Goal: Task Accomplishment & Management: Manage account settings

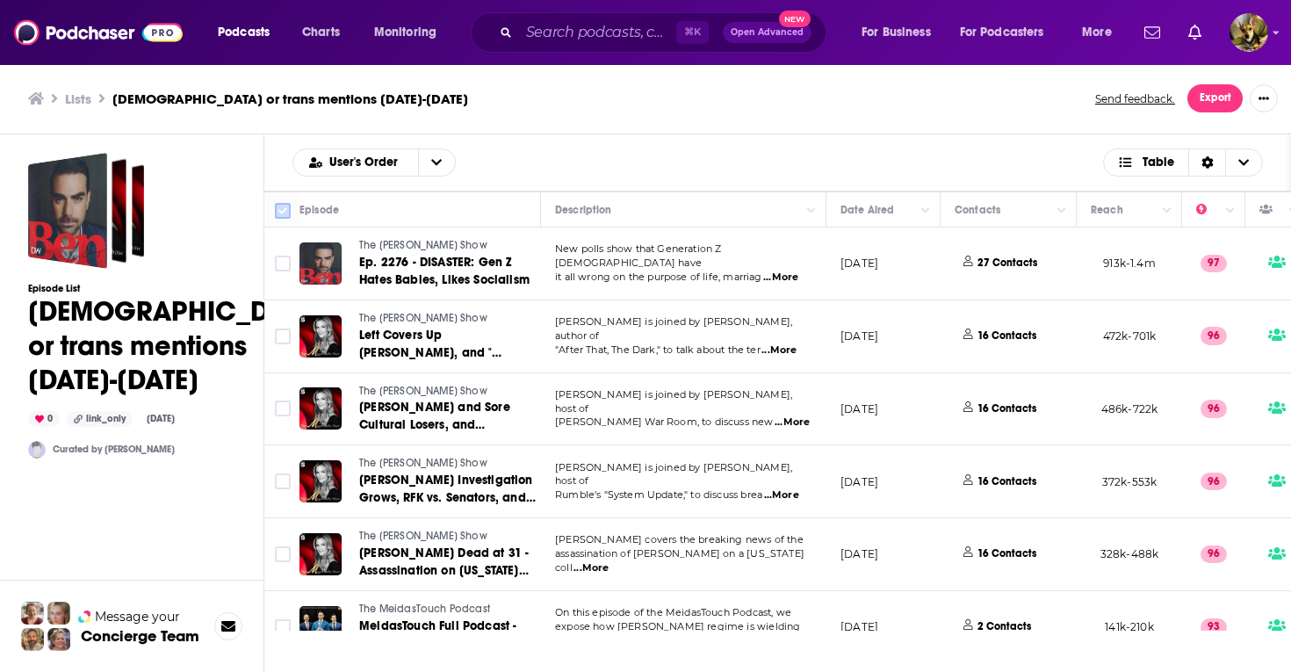
click at [282, 207] on input "Toggle select all" at bounding box center [283, 211] width 16 height 16
checkbox input "true"
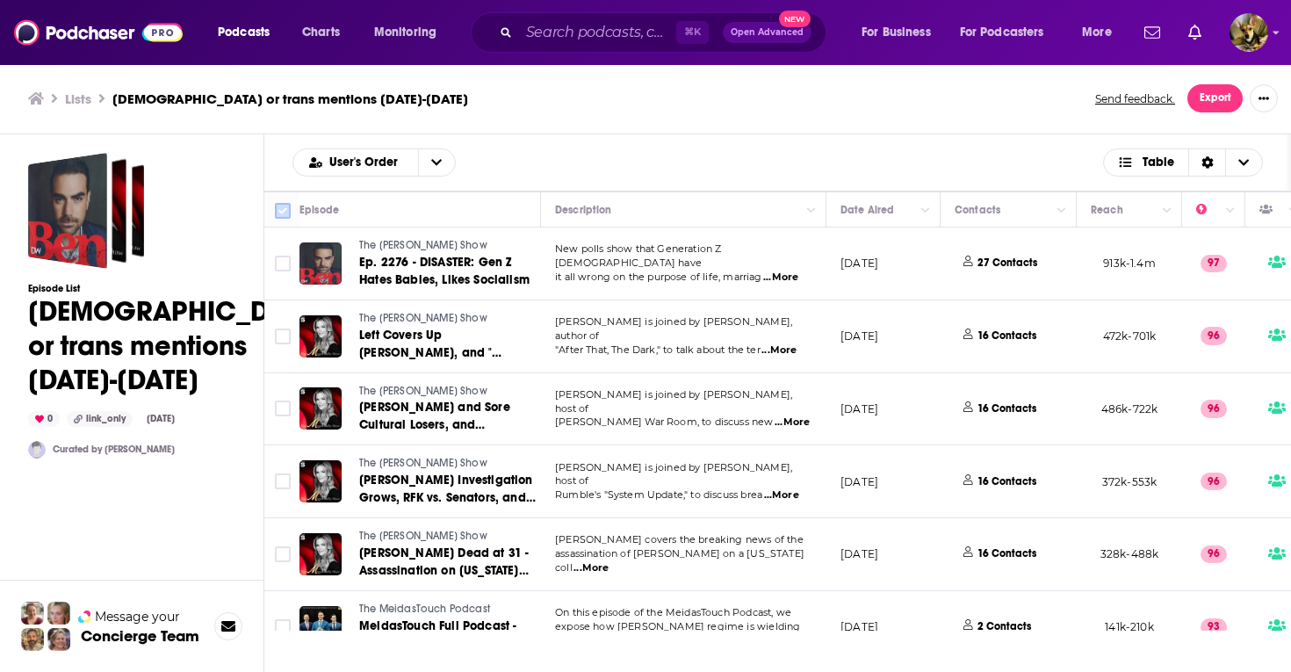
checkbox input "true"
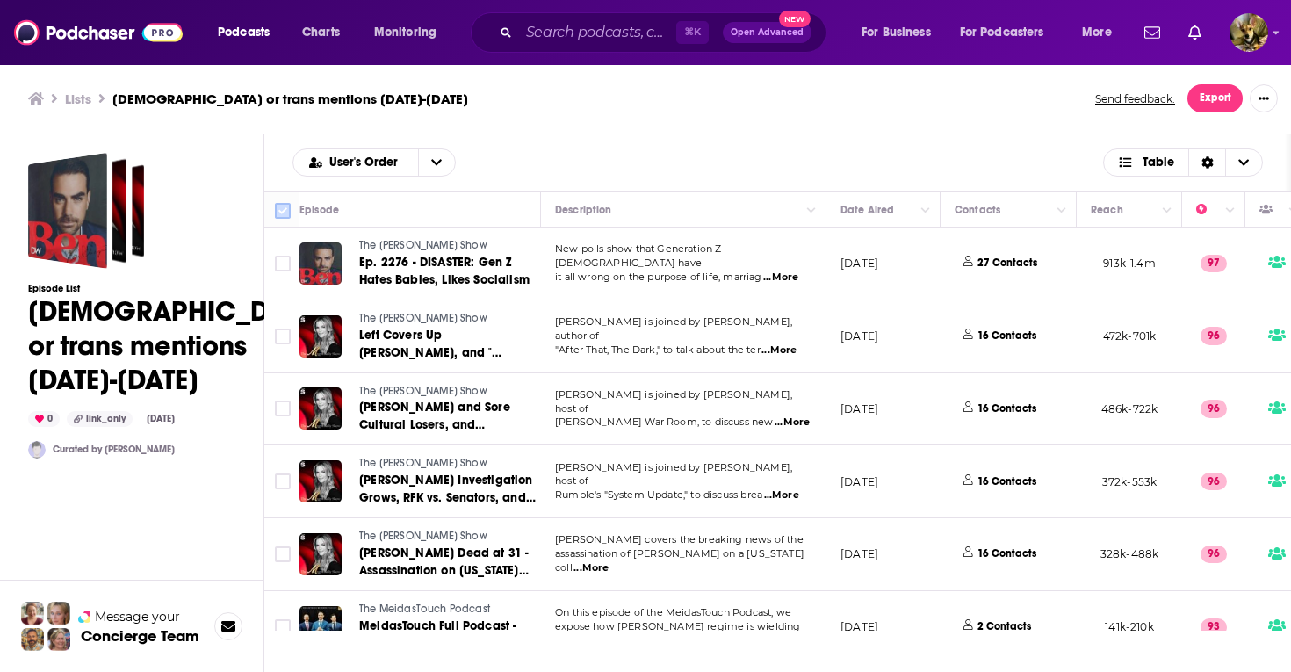
checkbox input "true"
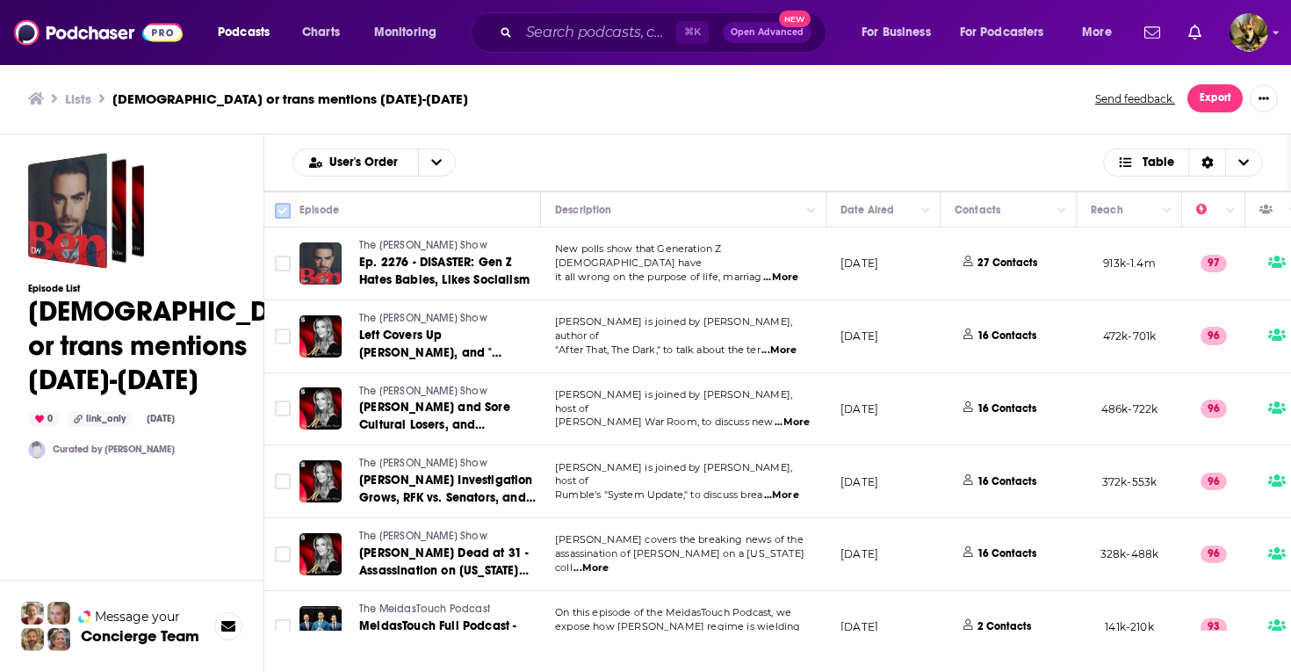
checkbox input "true"
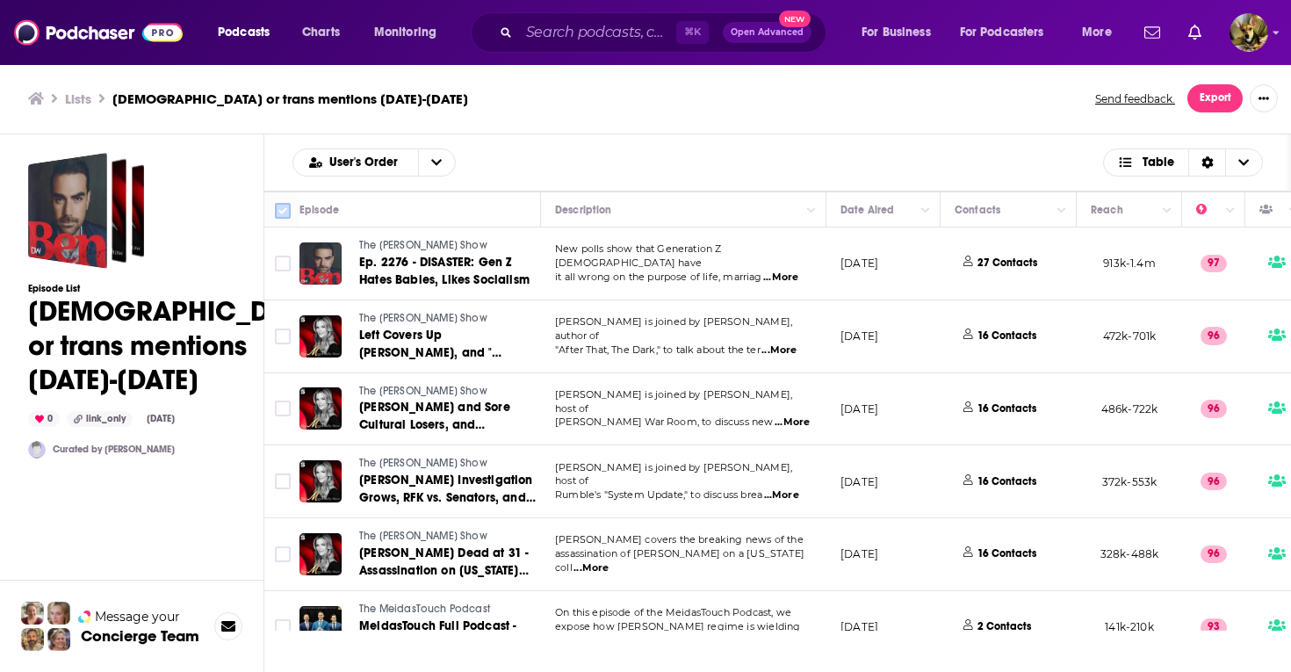
checkbox input "true"
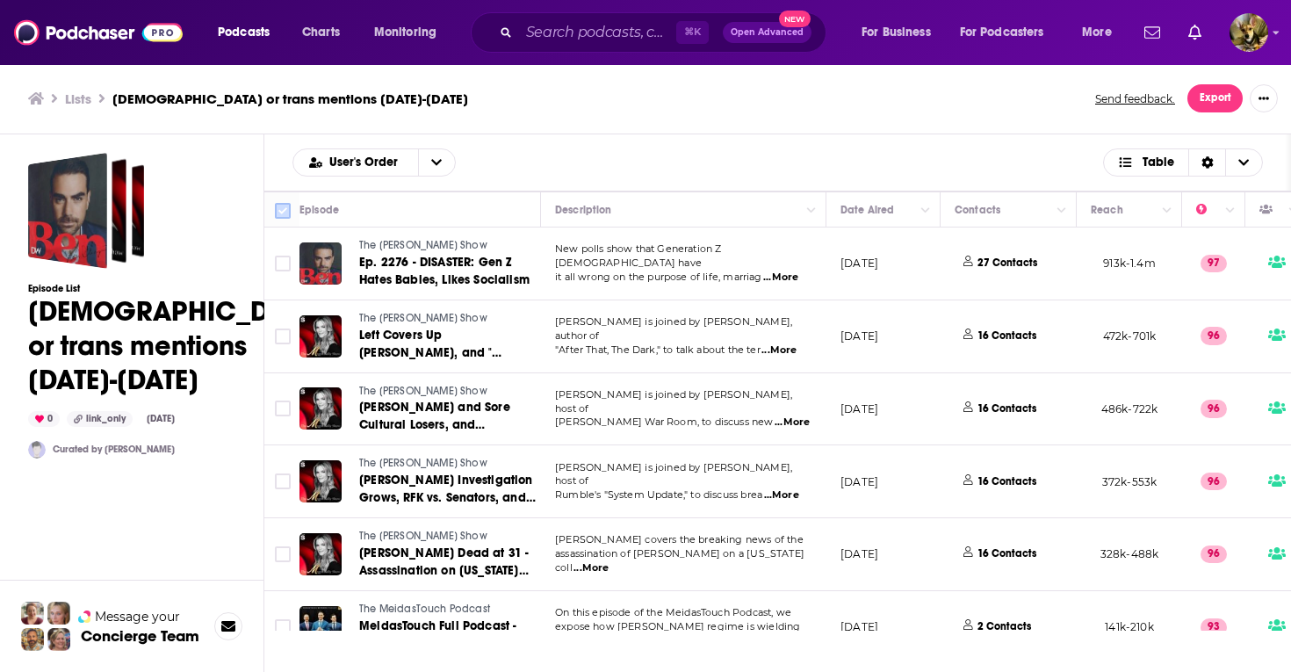
checkbox input "true"
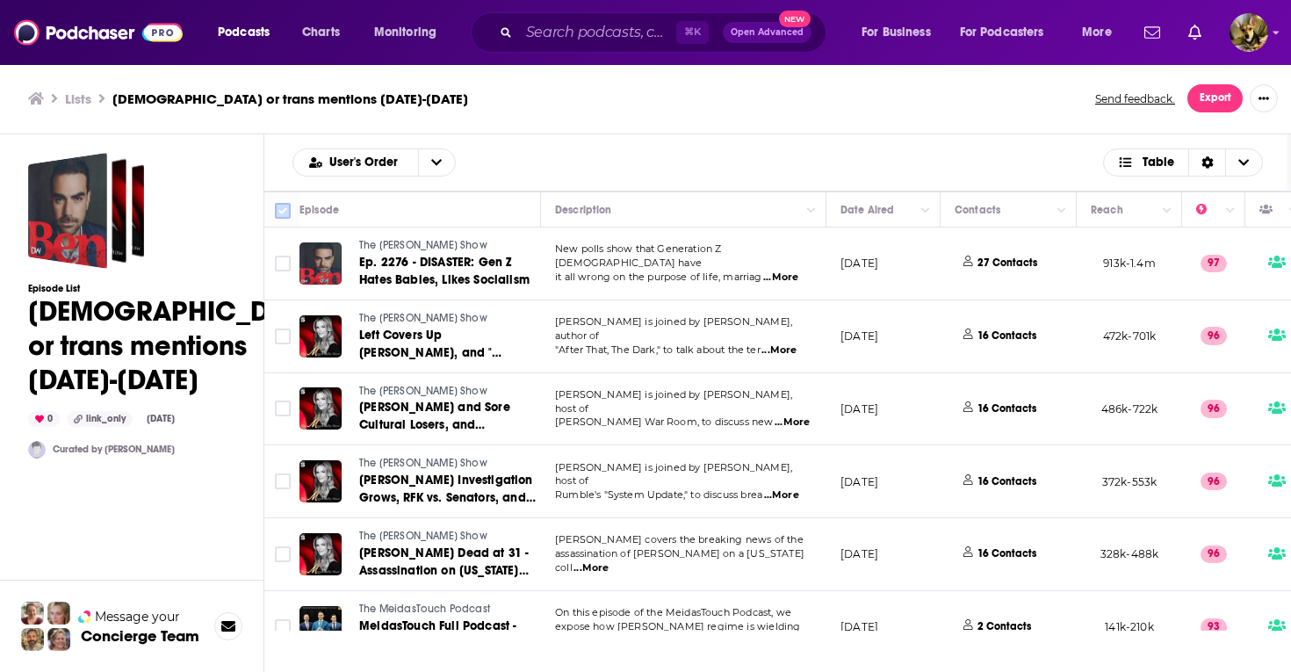
checkbox input "true"
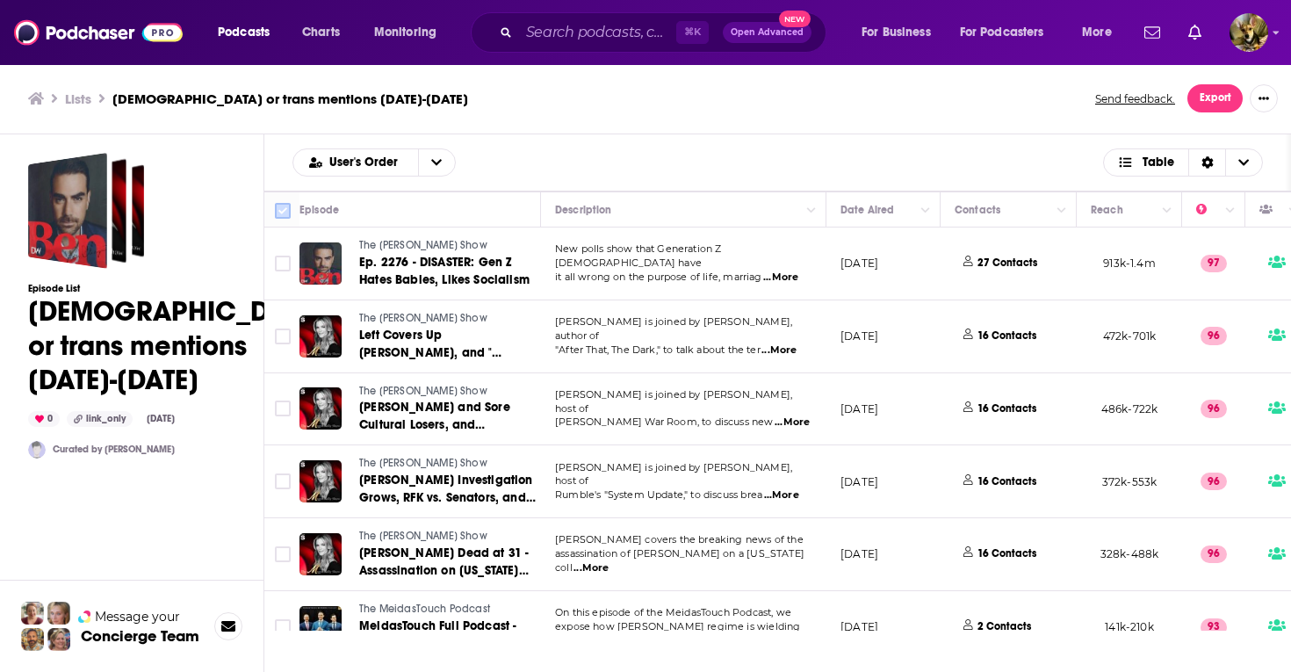
checkbox input "true"
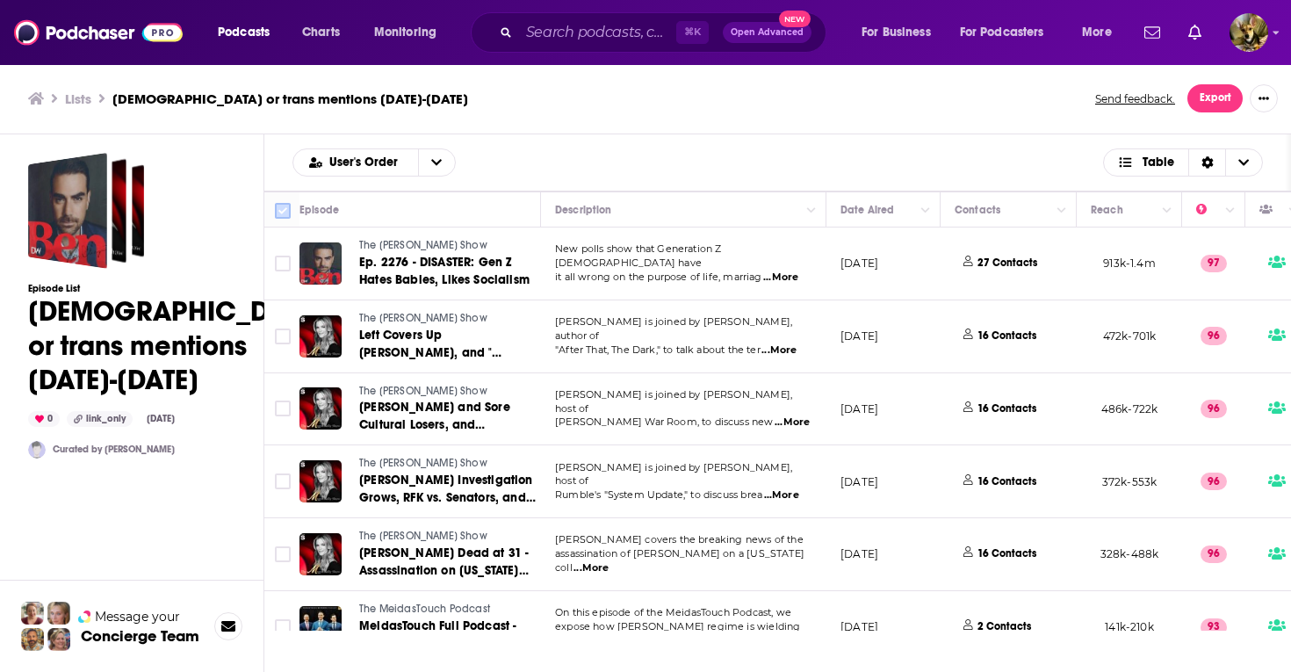
checkbox input "true"
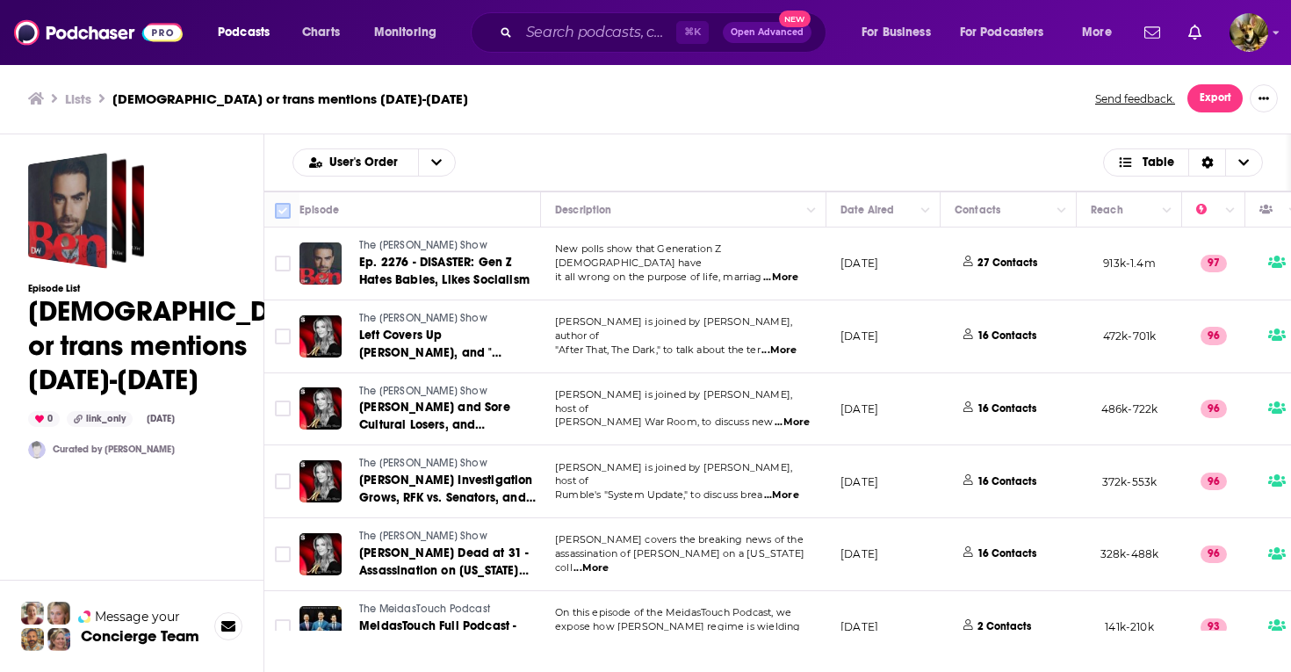
checkbox input "true"
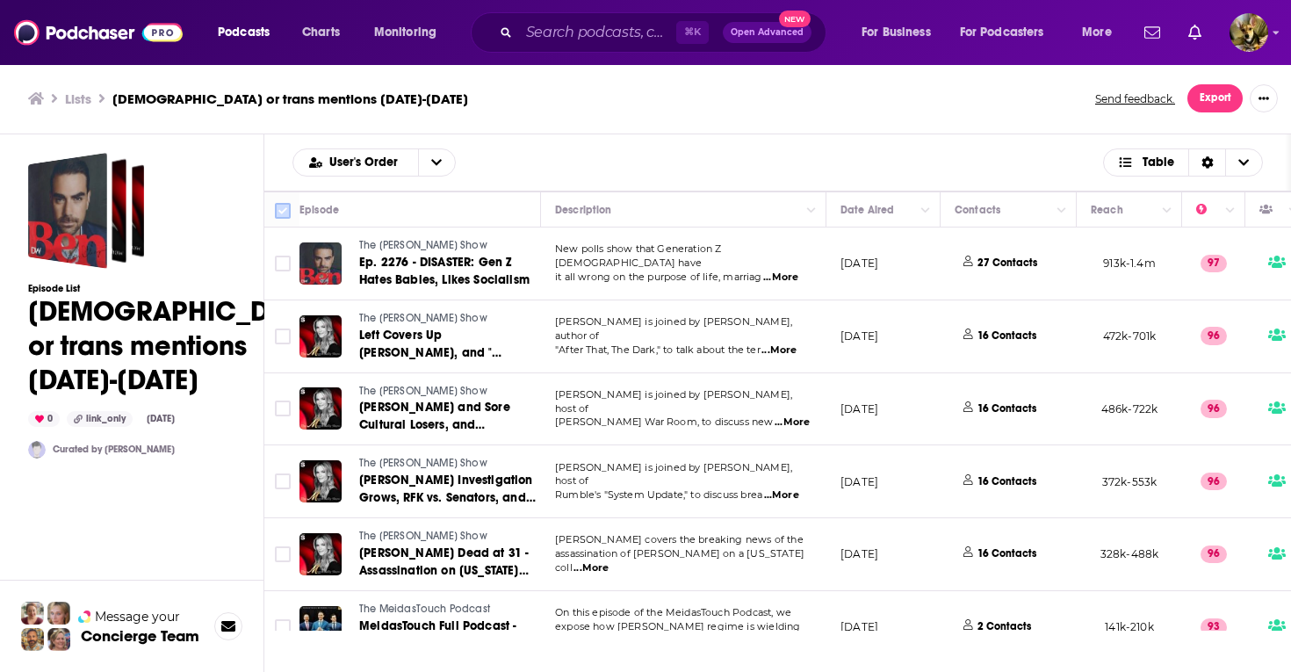
checkbox input "true"
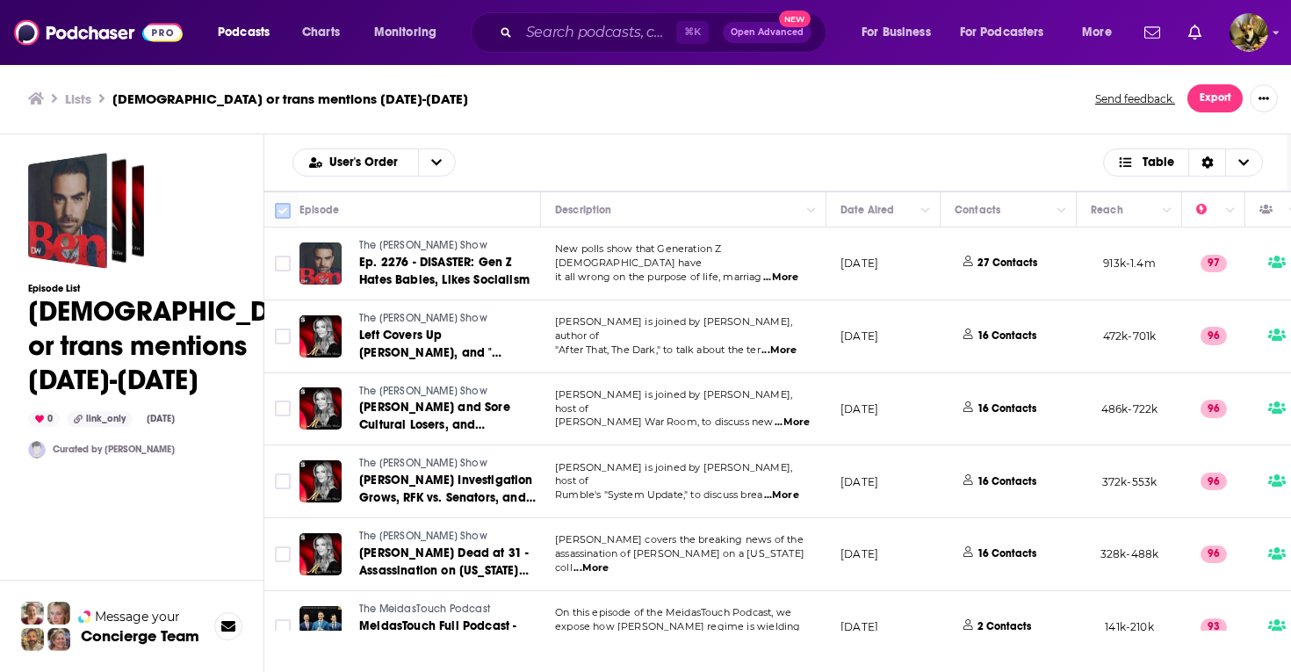
checkbox input "true"
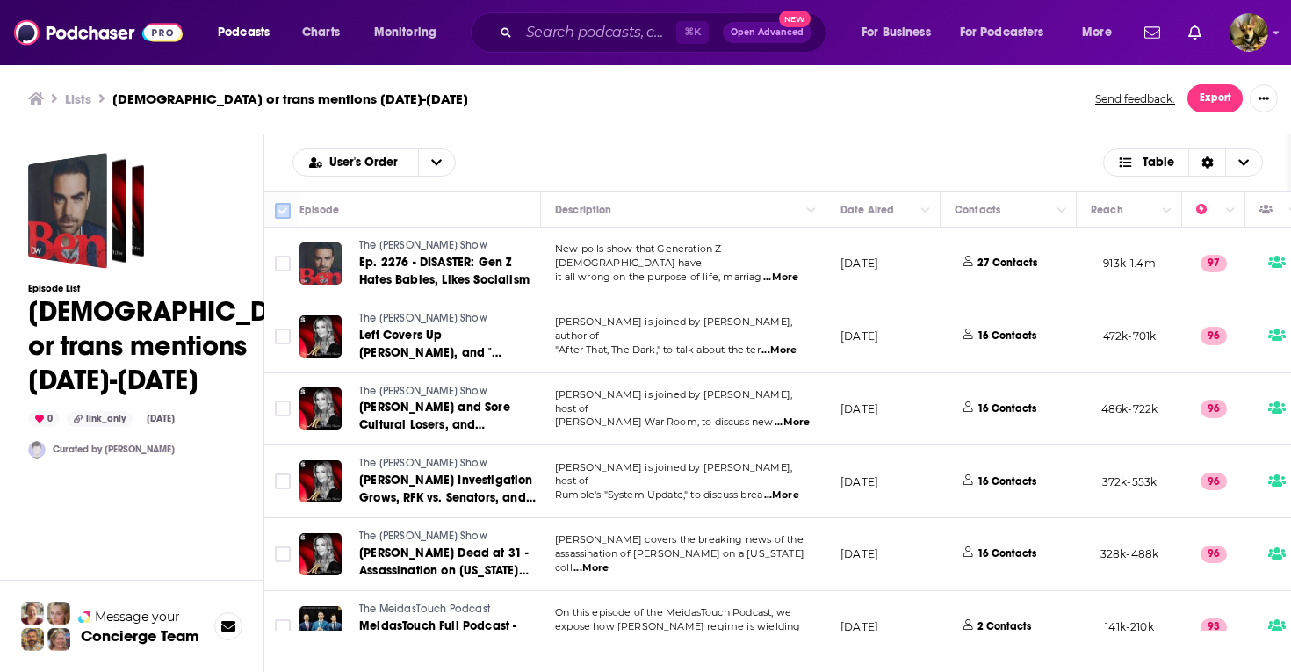
checkbox input "true"
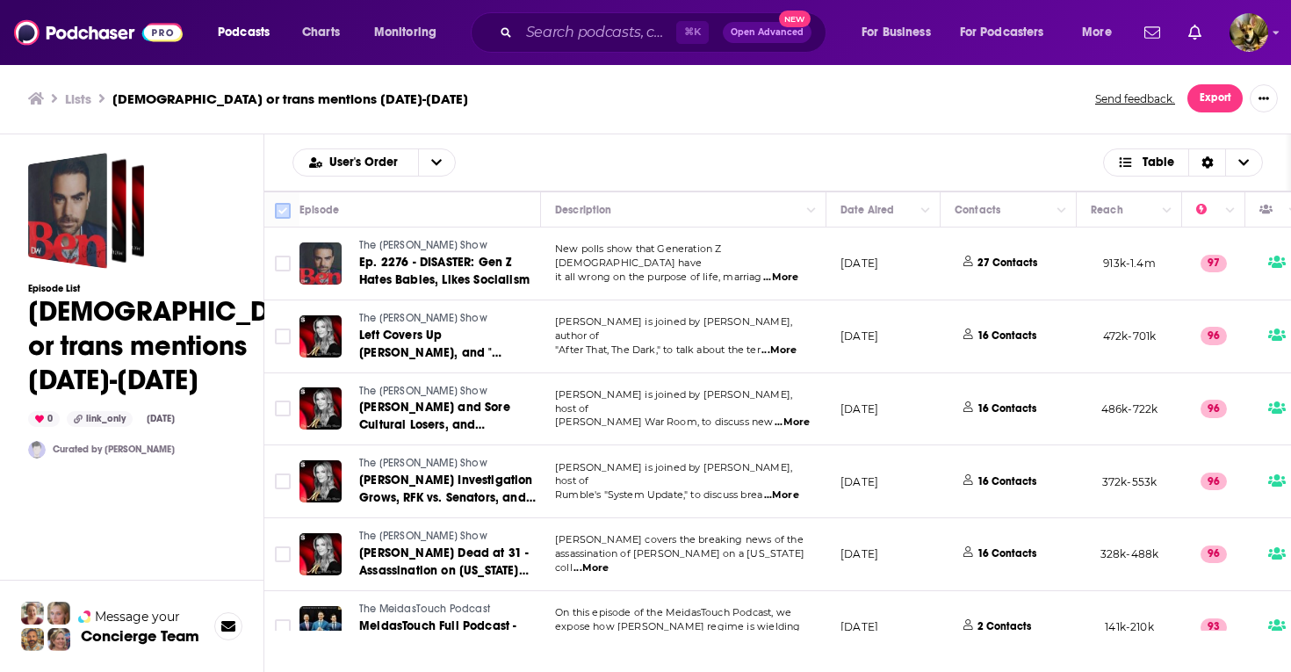
checkbox input "true"
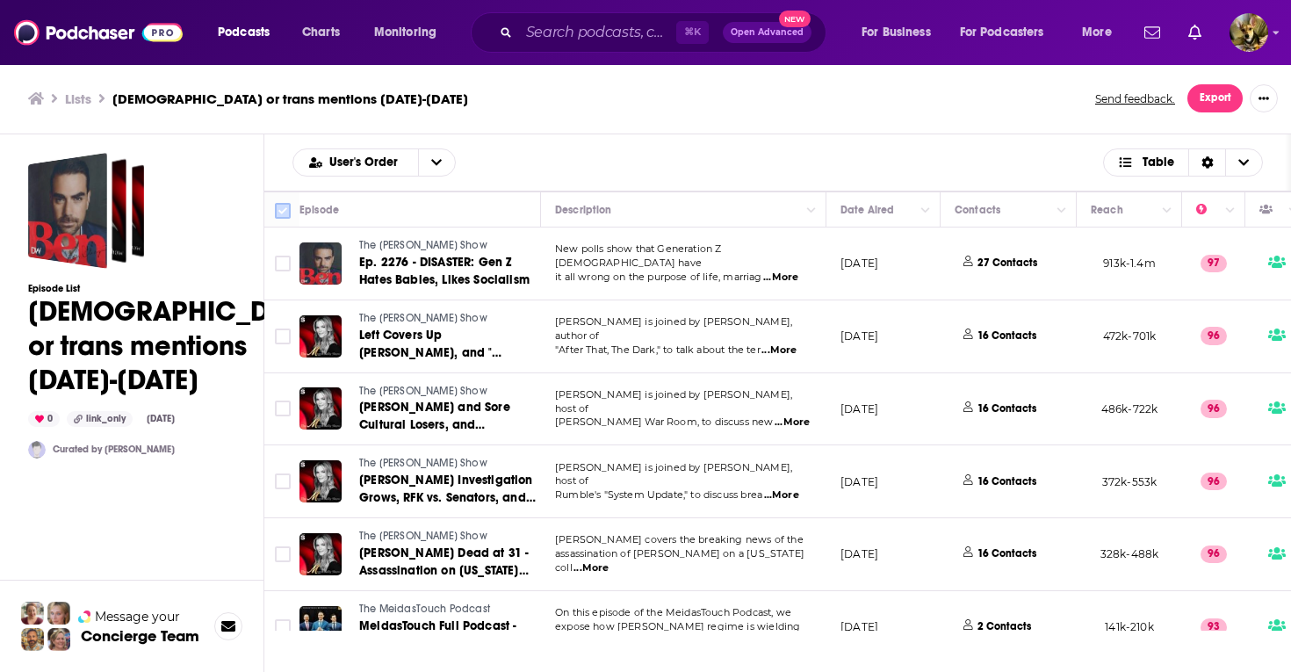
checkbox input "true"
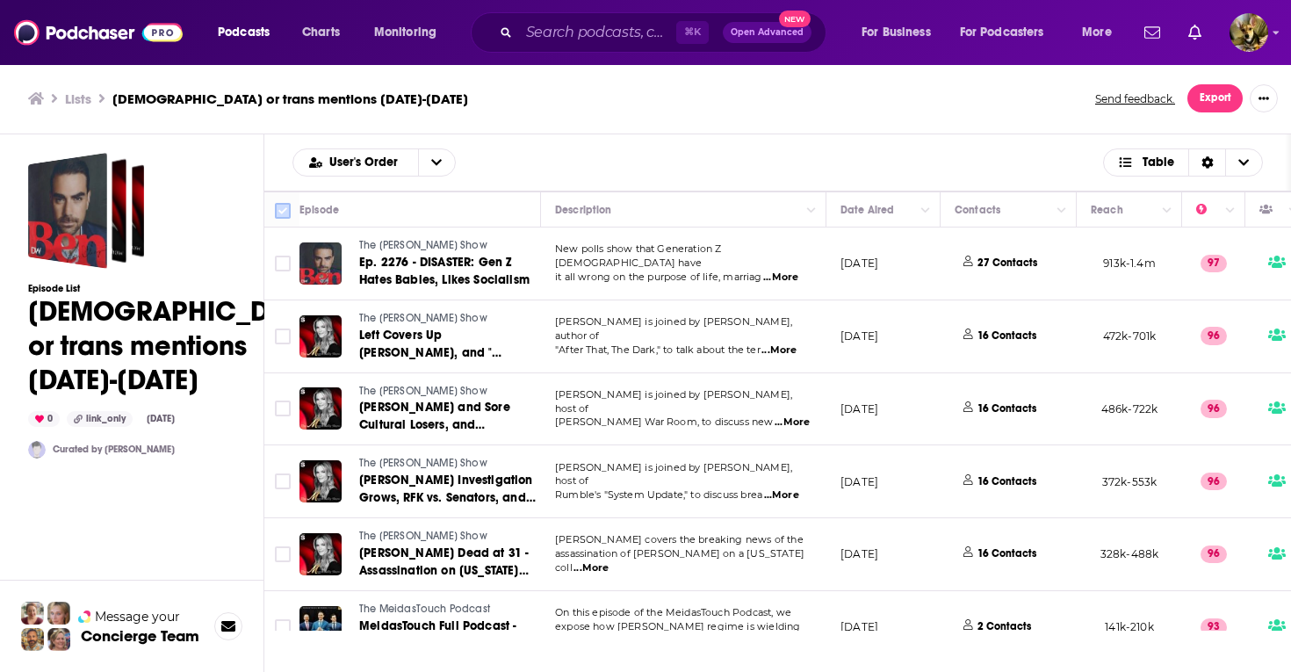
checkbox input "true"
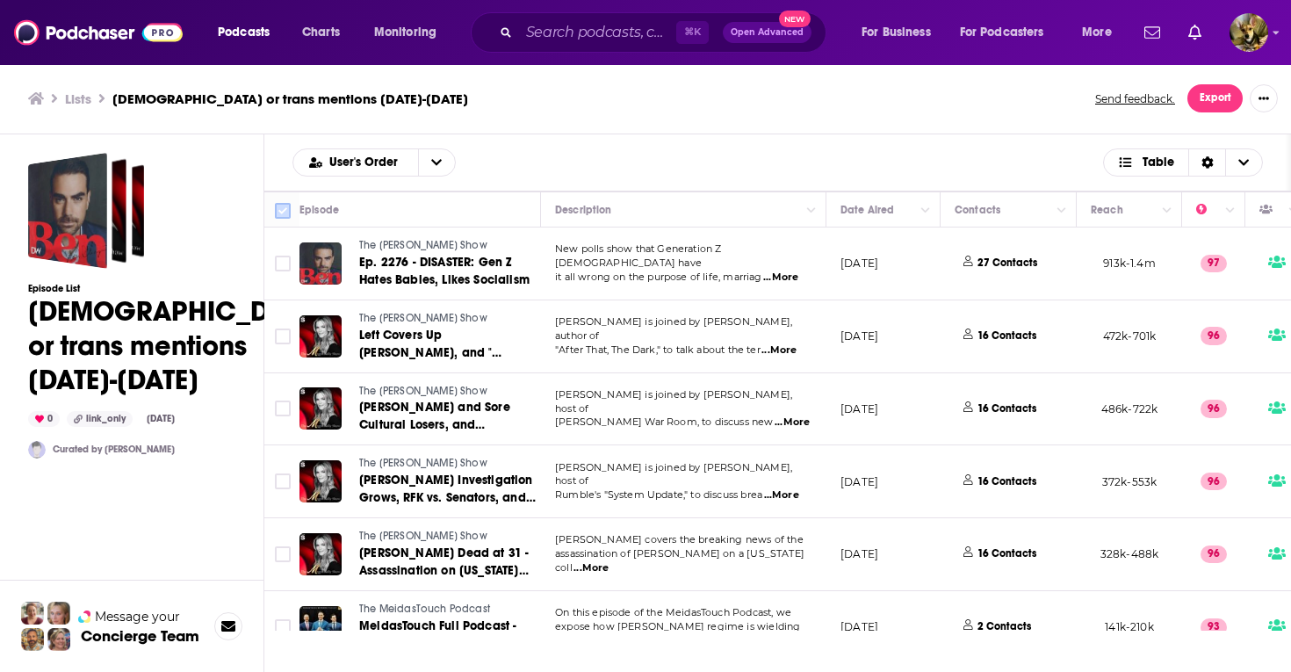
checkbox input "true"
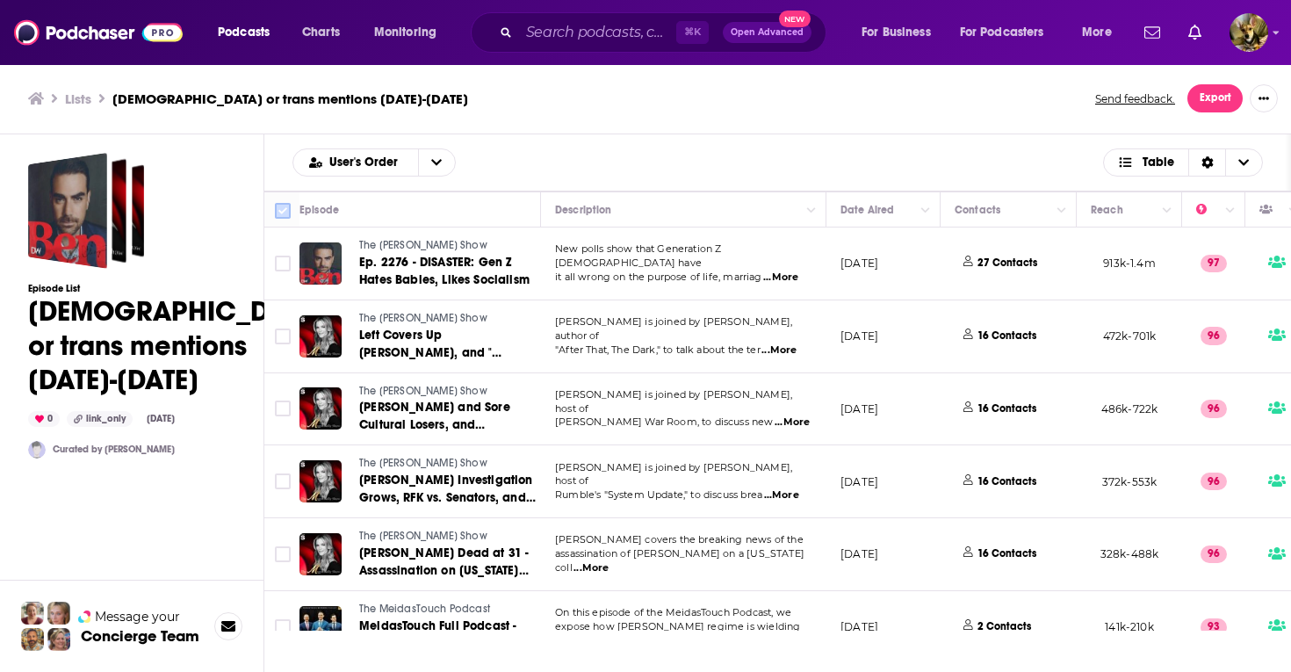
checkbox input "true"
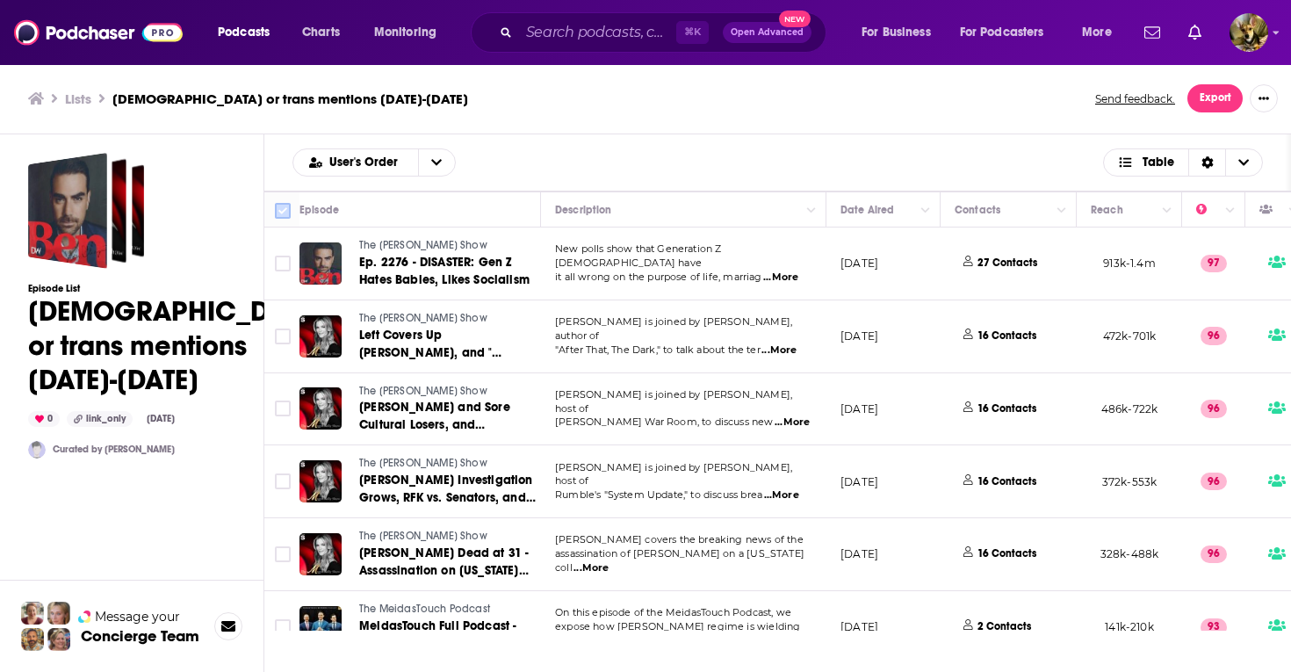
checkbox input "true"
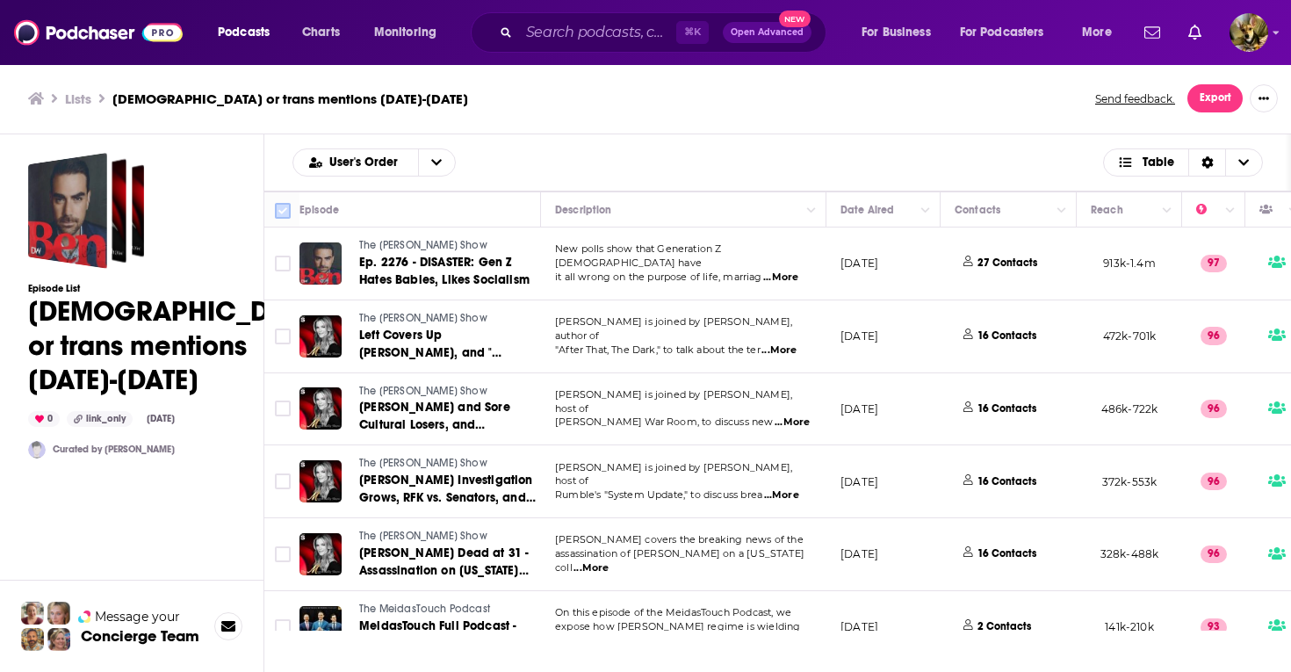
checkbox input "true"
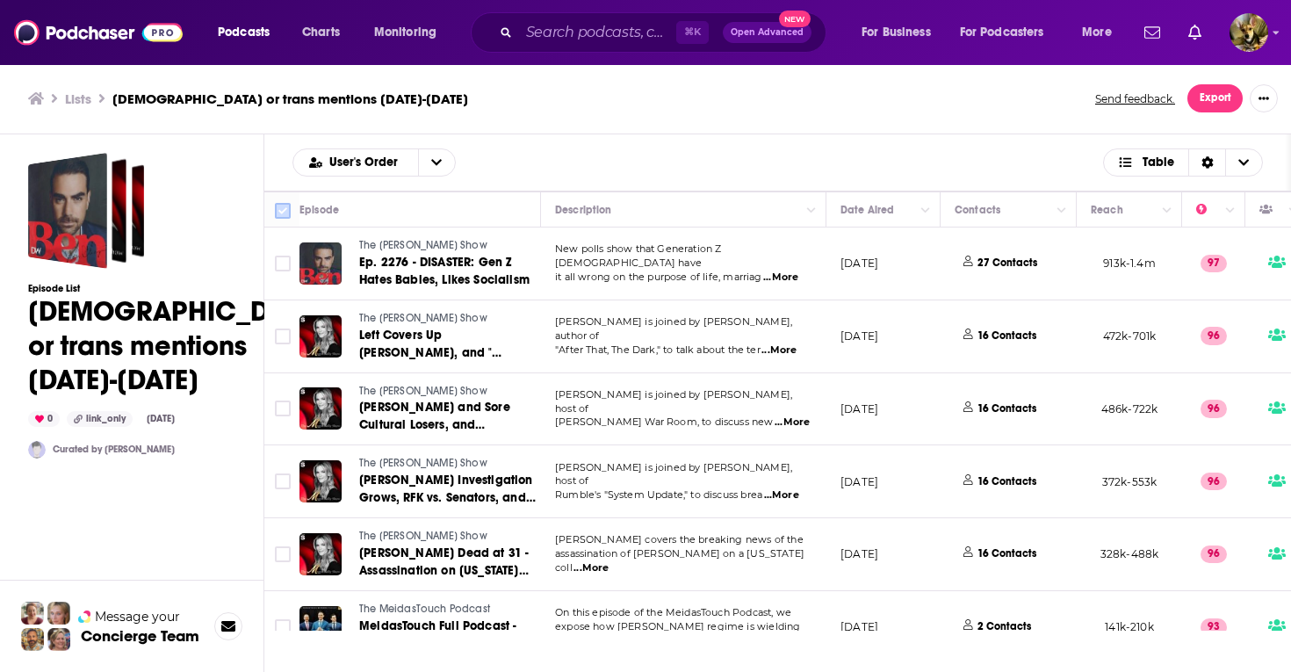
checkbox input "true"
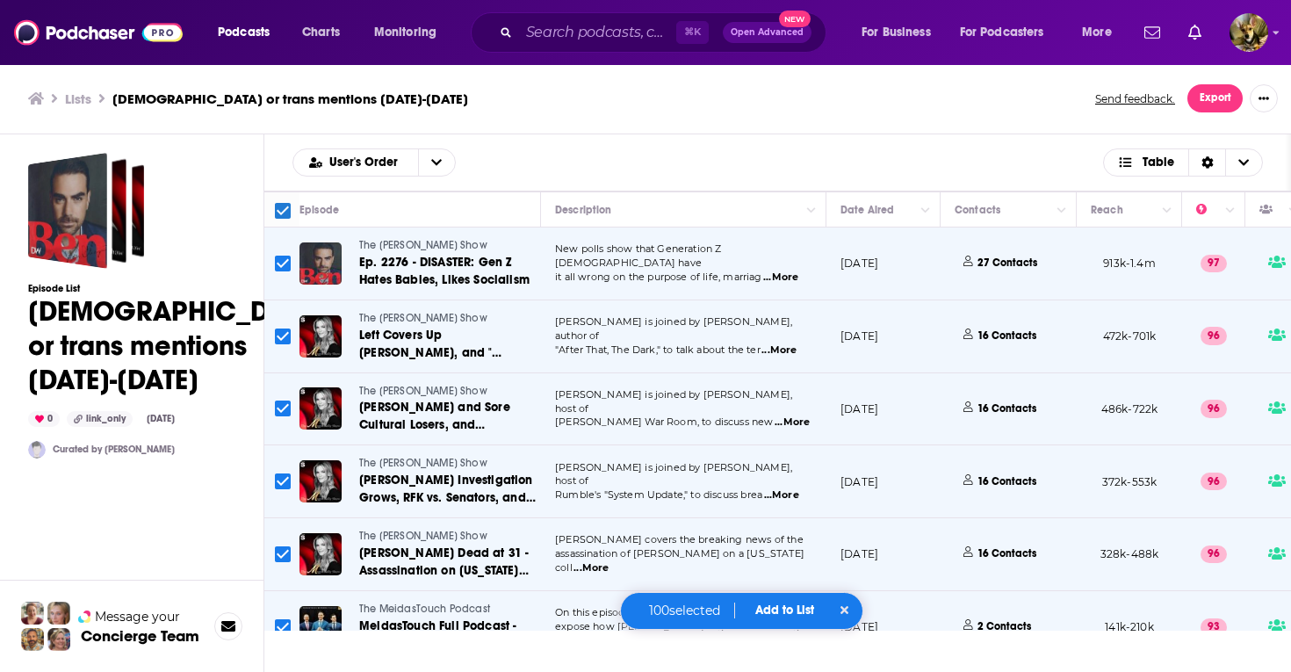
click at [282, 207] on input "Toggle select all" at bounding box center [283, 211] width 16 height 16
checkbox input "false"
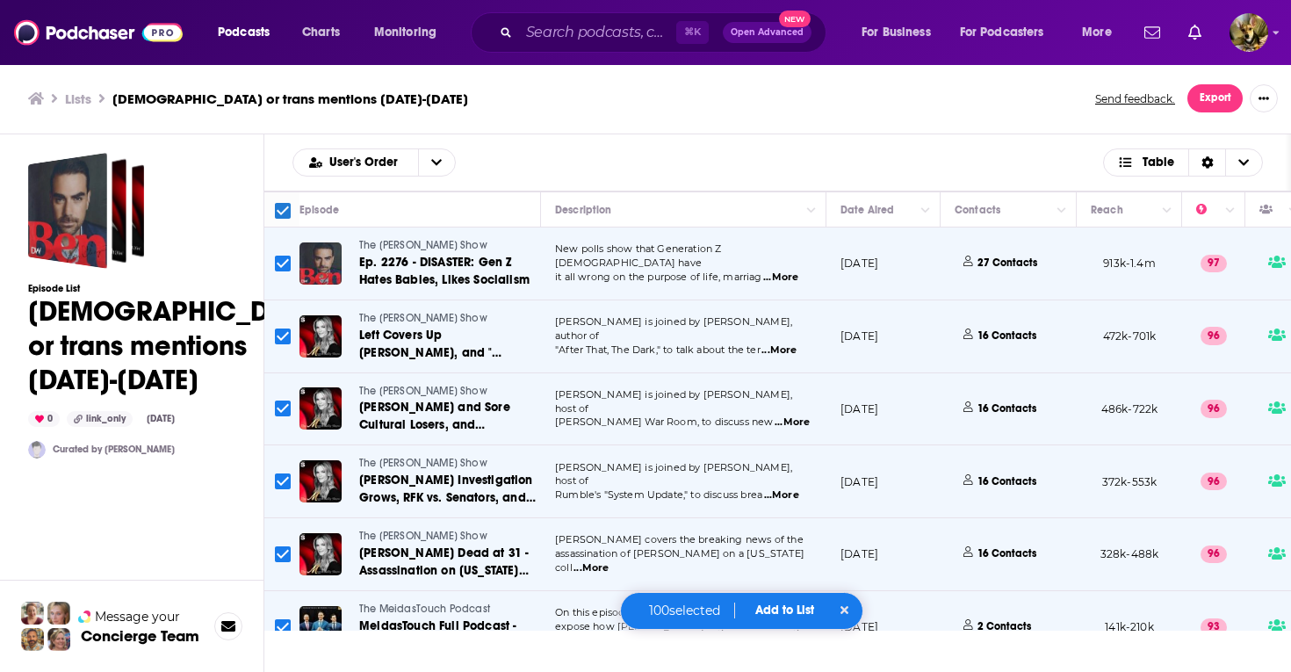
checkbox input "false"
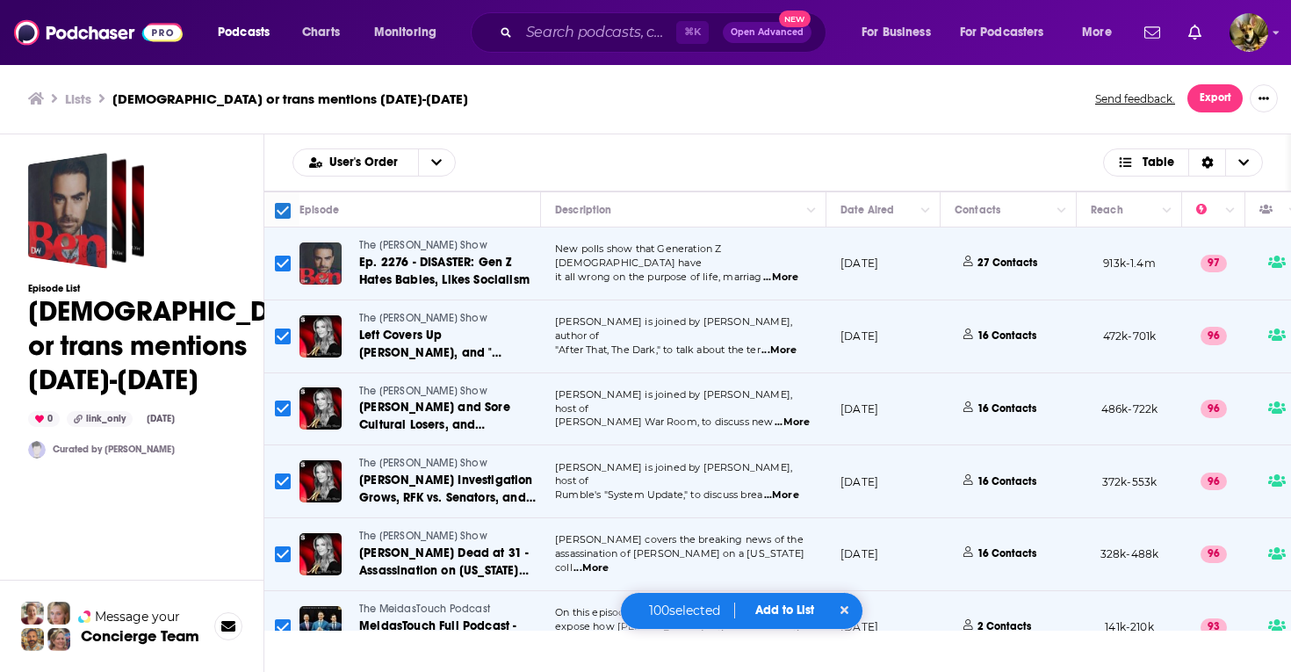
checkbox input "false"
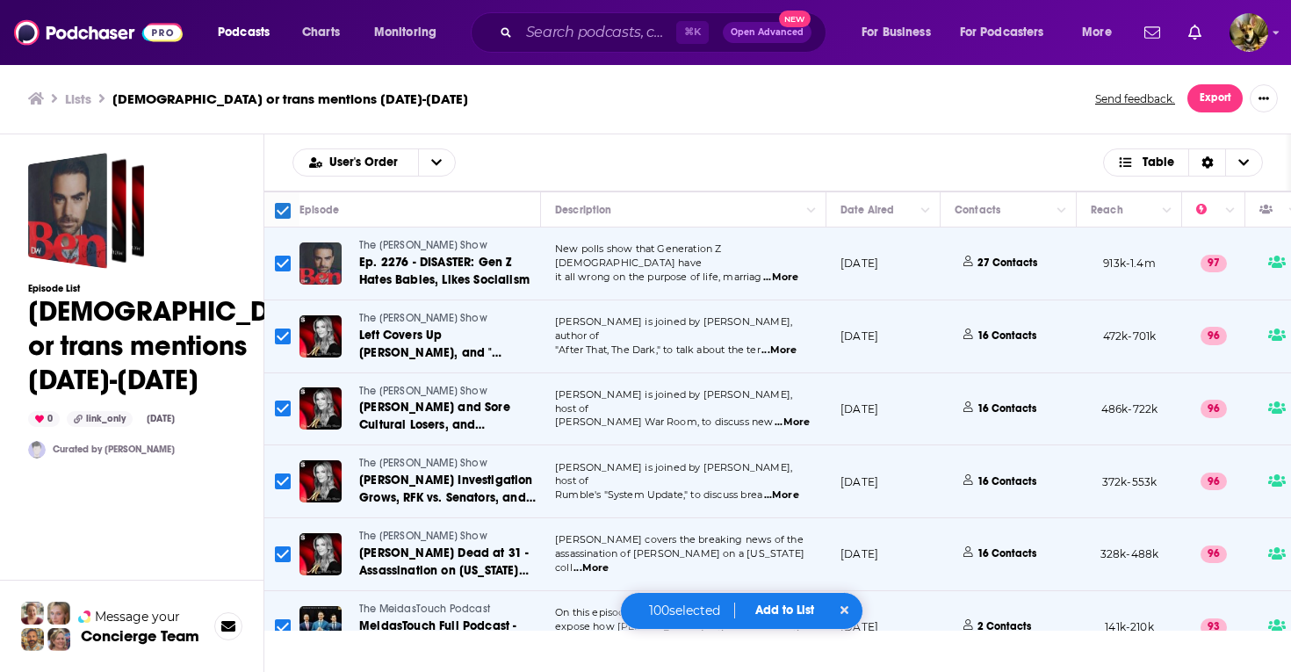
checkbox input "false"
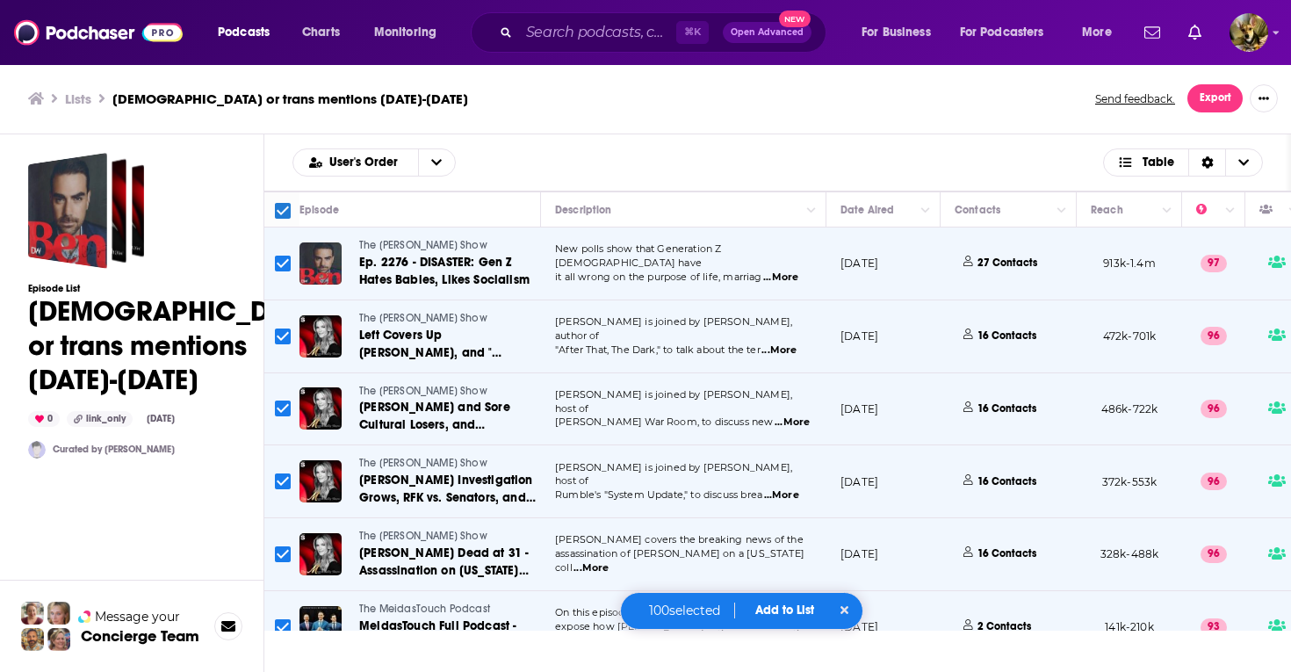
checkbox input "false"
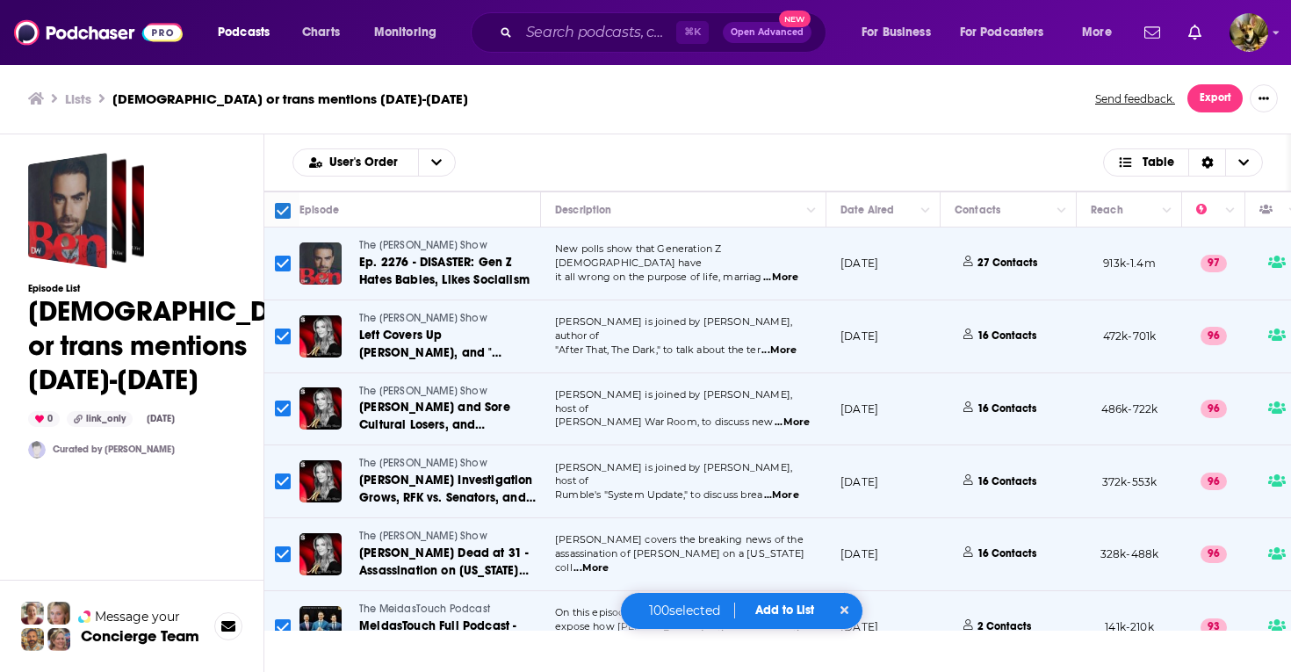
checkbox input "false"
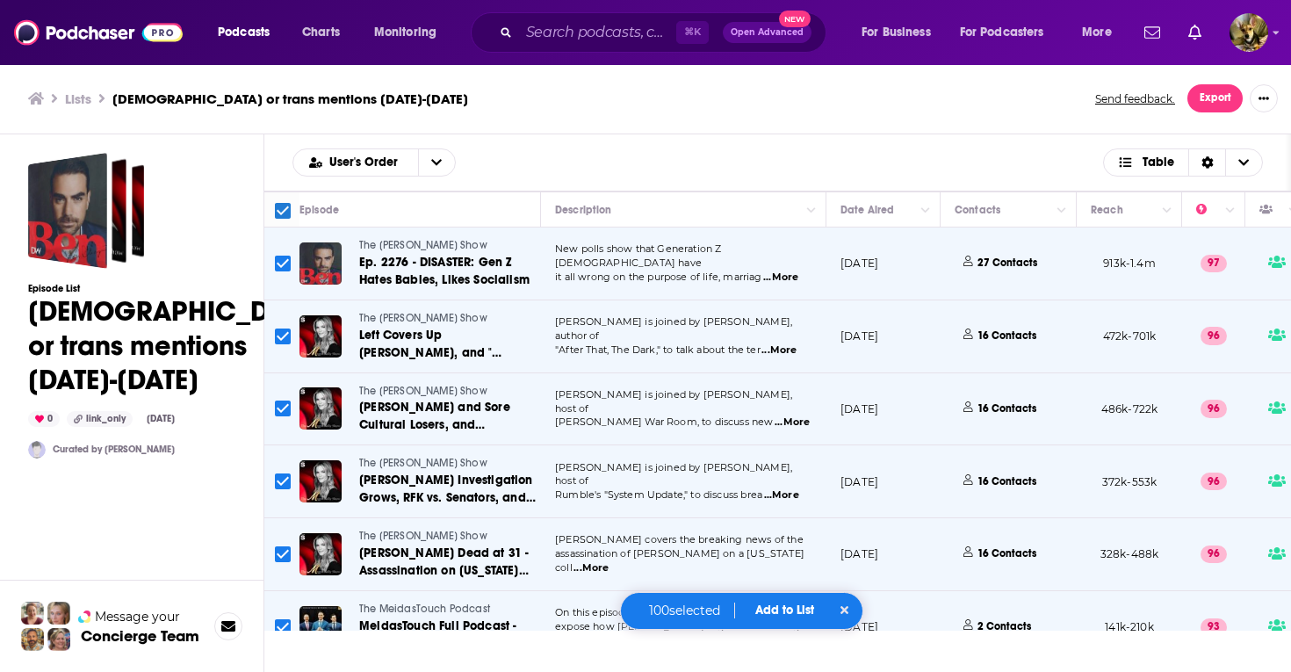
checkbox input "false"
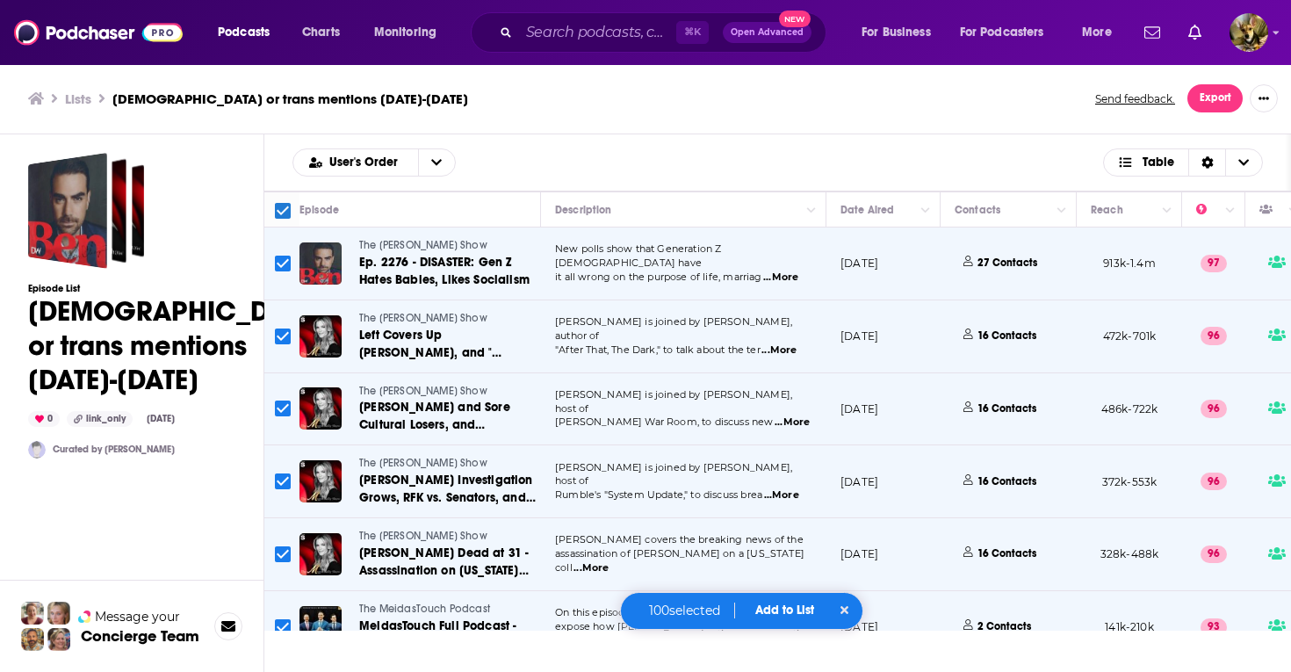
checkbox input "false"
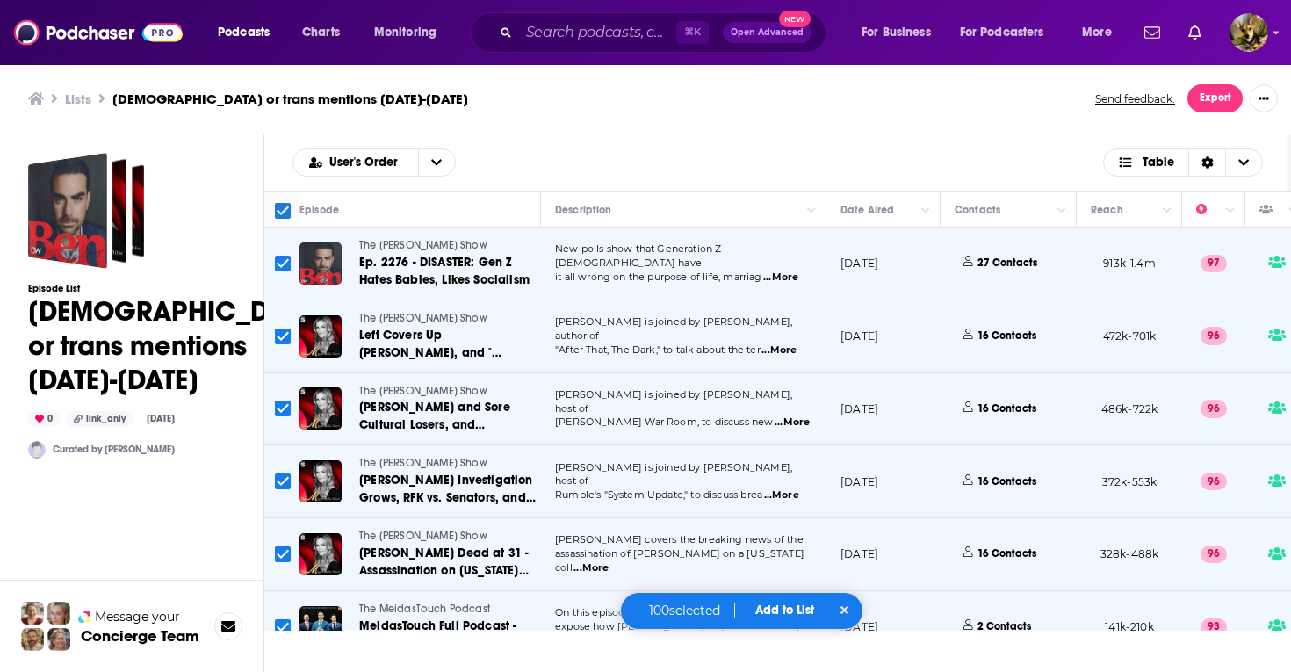
checkbox input "false"
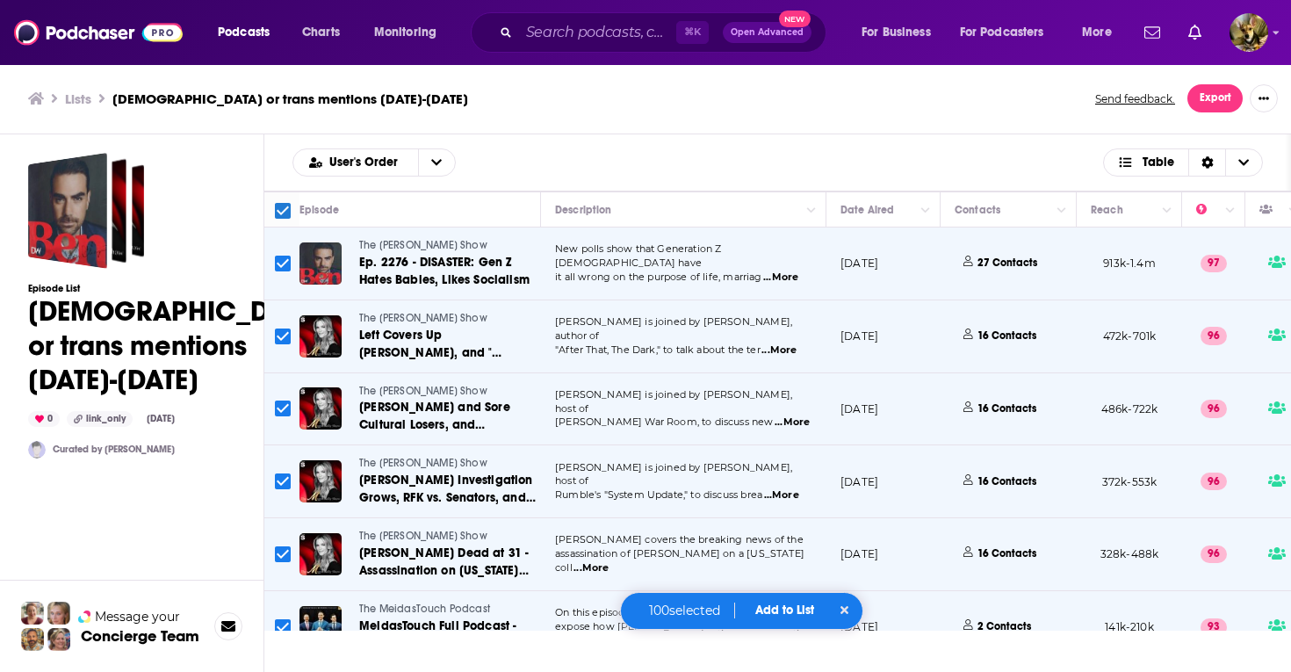
checkbox input "false"
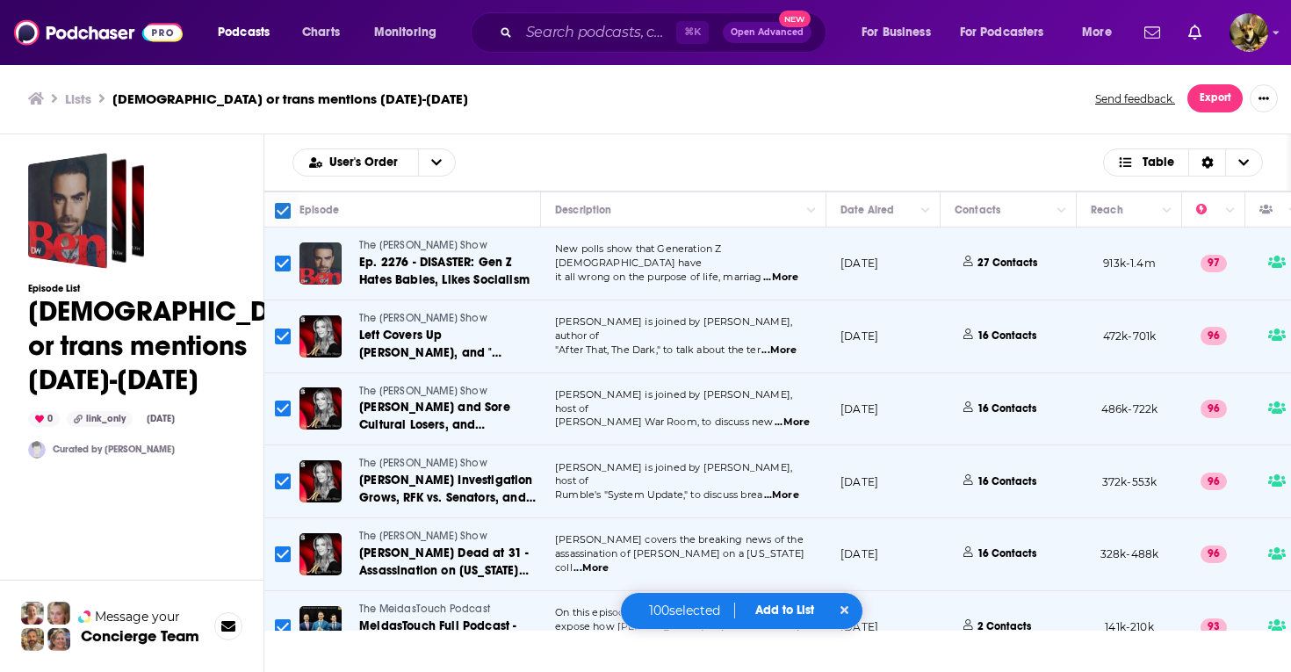
checkbox input "false"
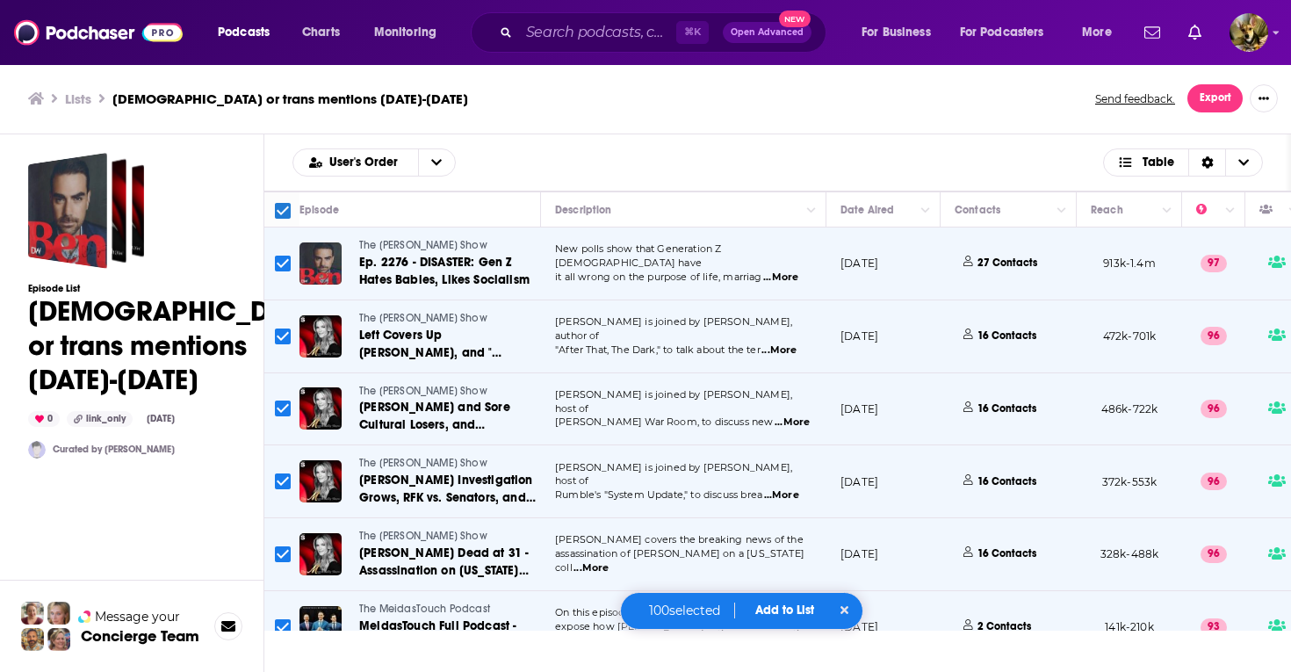
checkbox input "false"
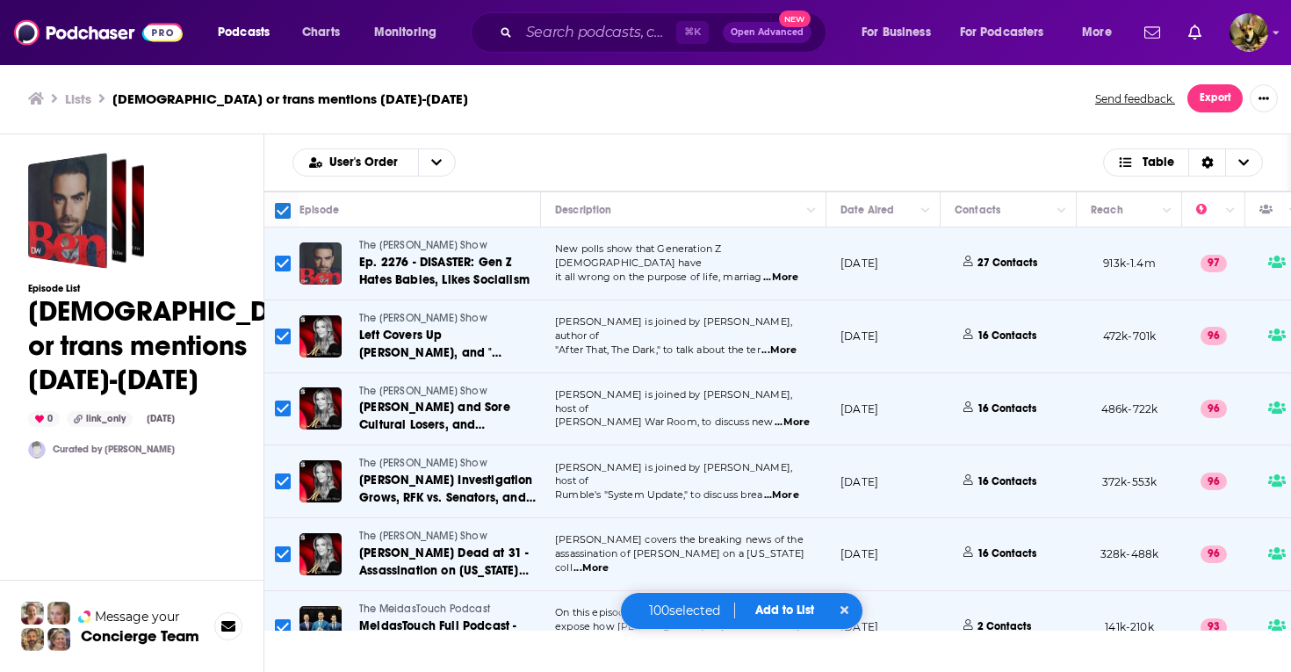
checkbox input "false"
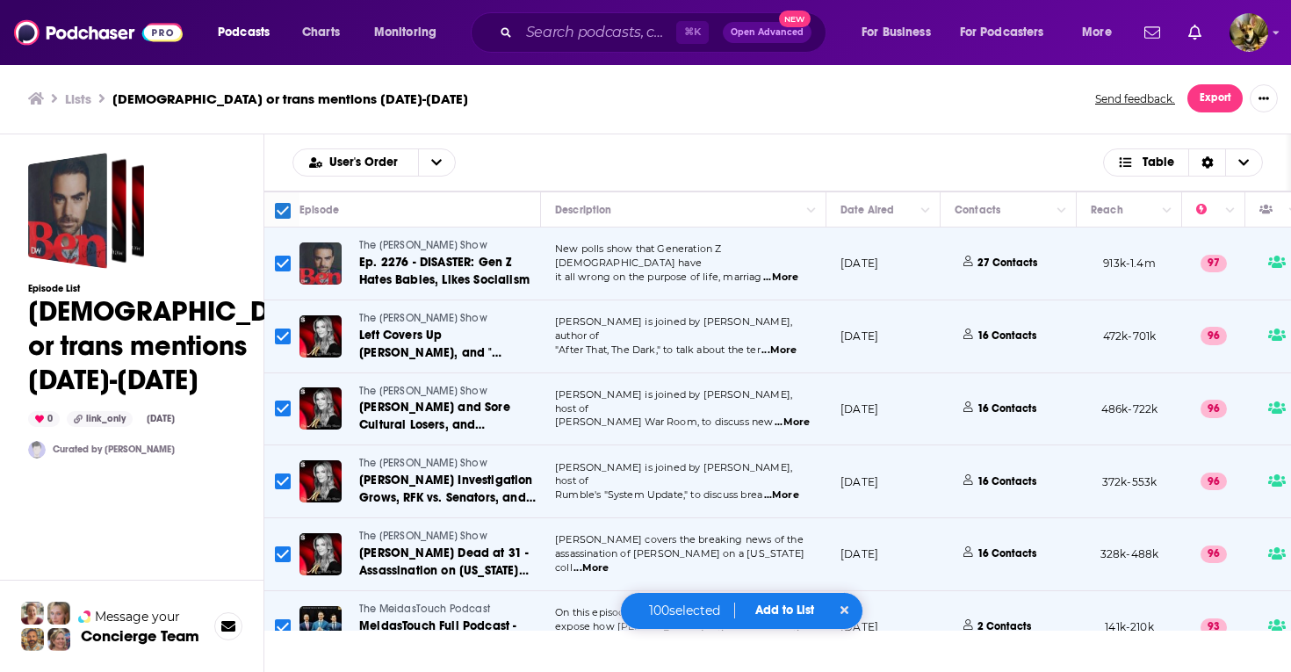
checkbox input "false"
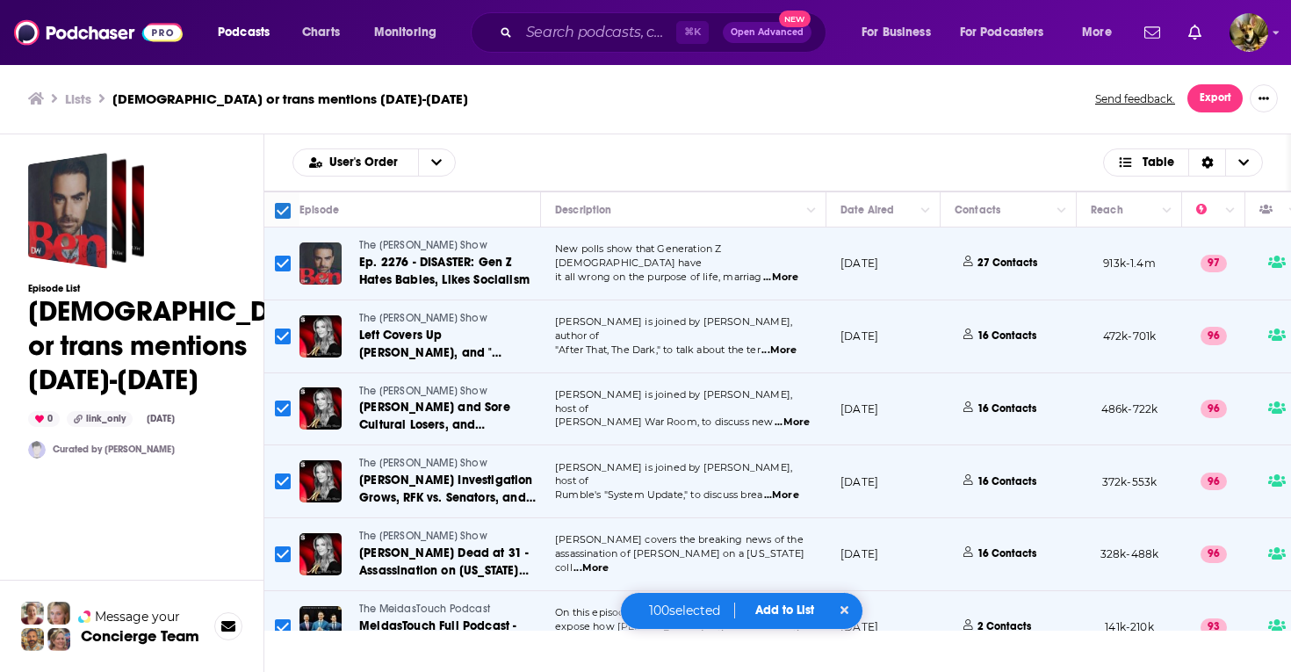
checkbox input "false"
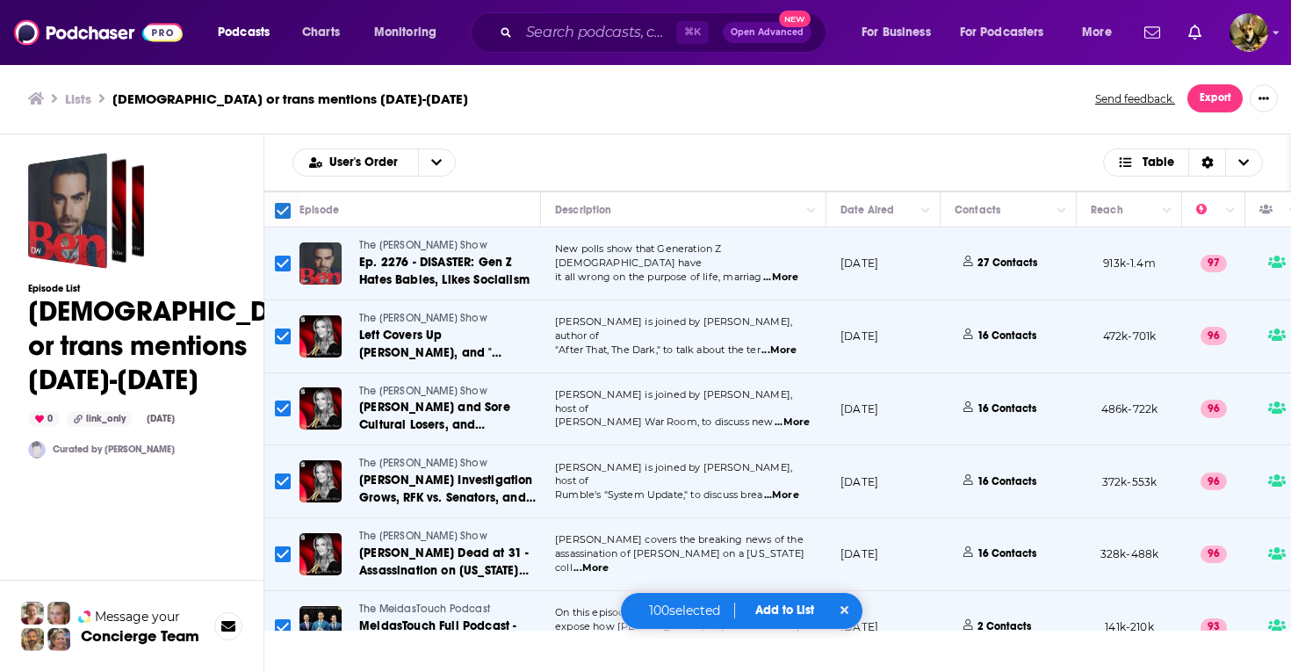
checkbox input "false"
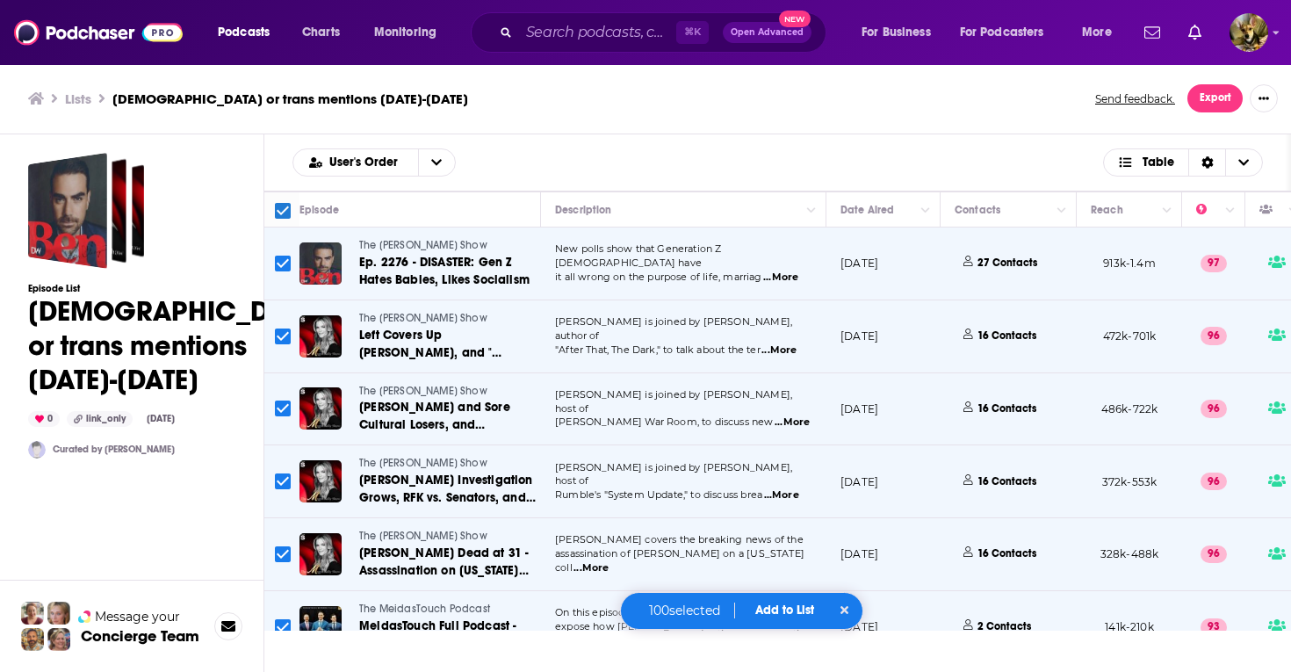
checkbox input "false"
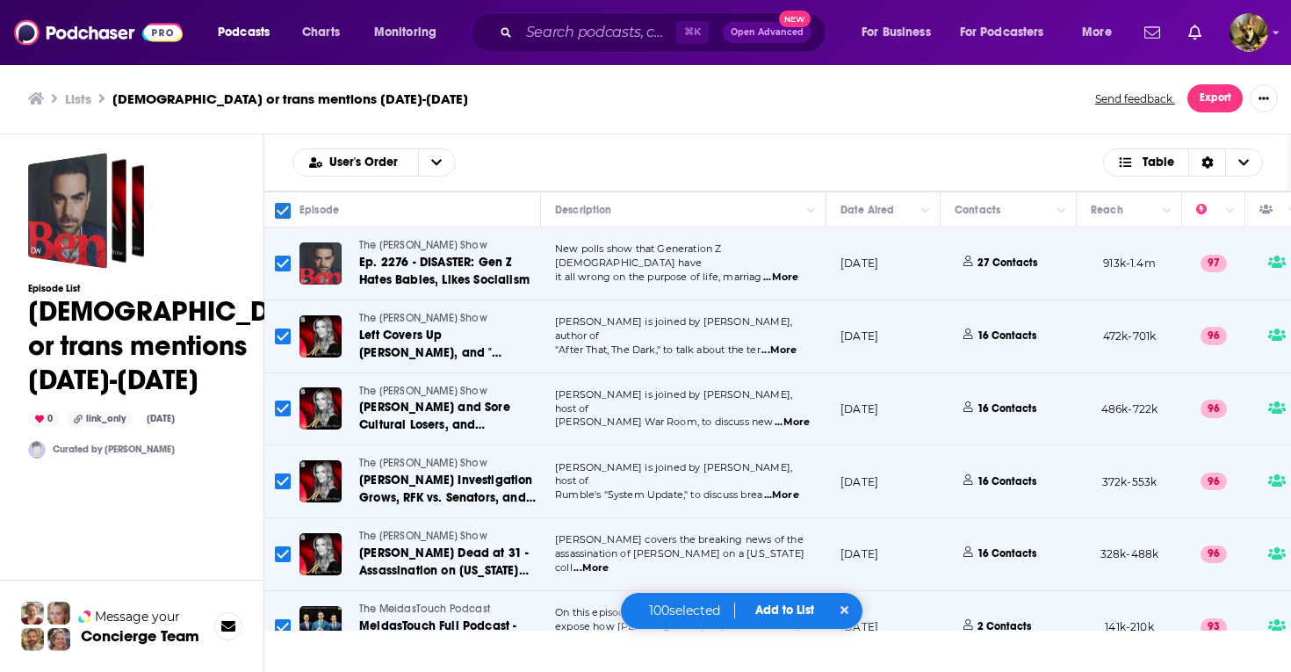
checkbox input "false"
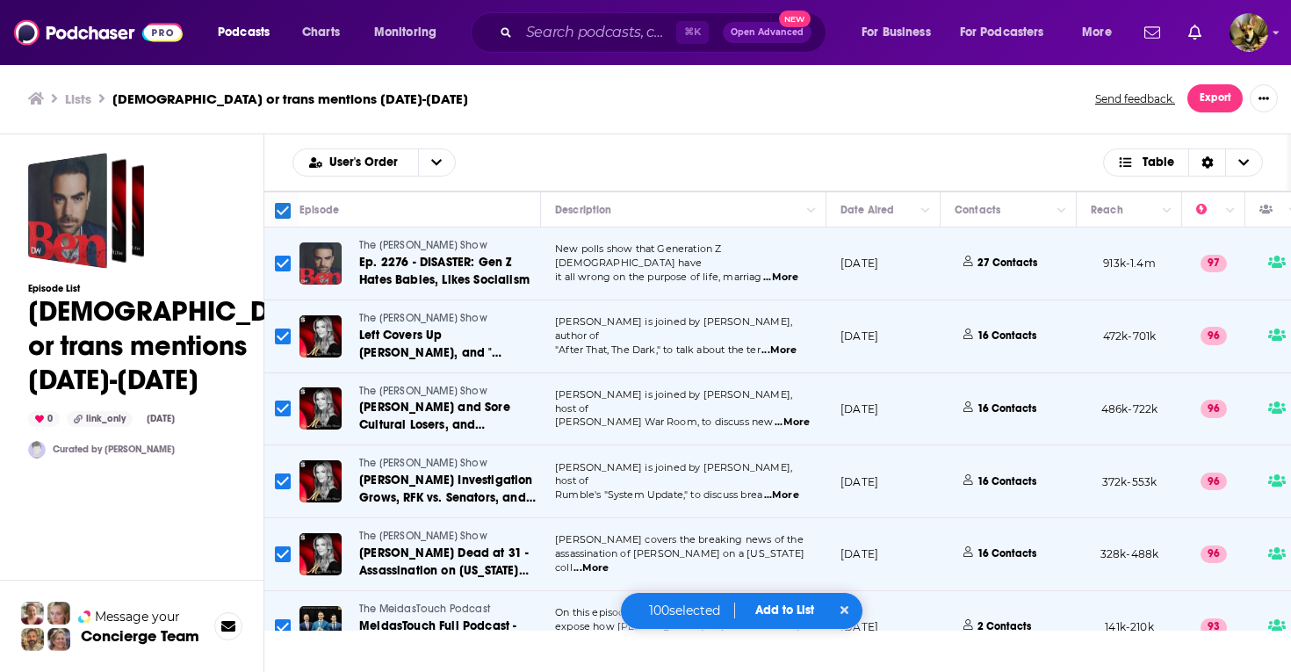
checkbox input "false"
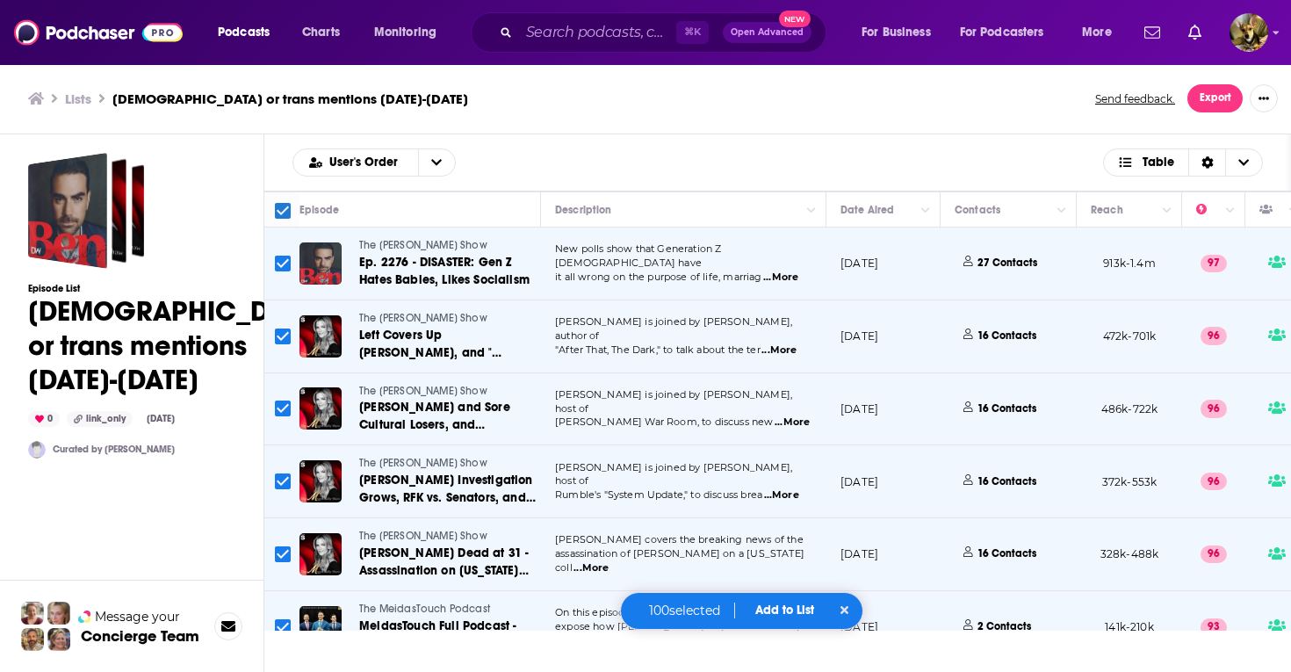
checkbox input "false"
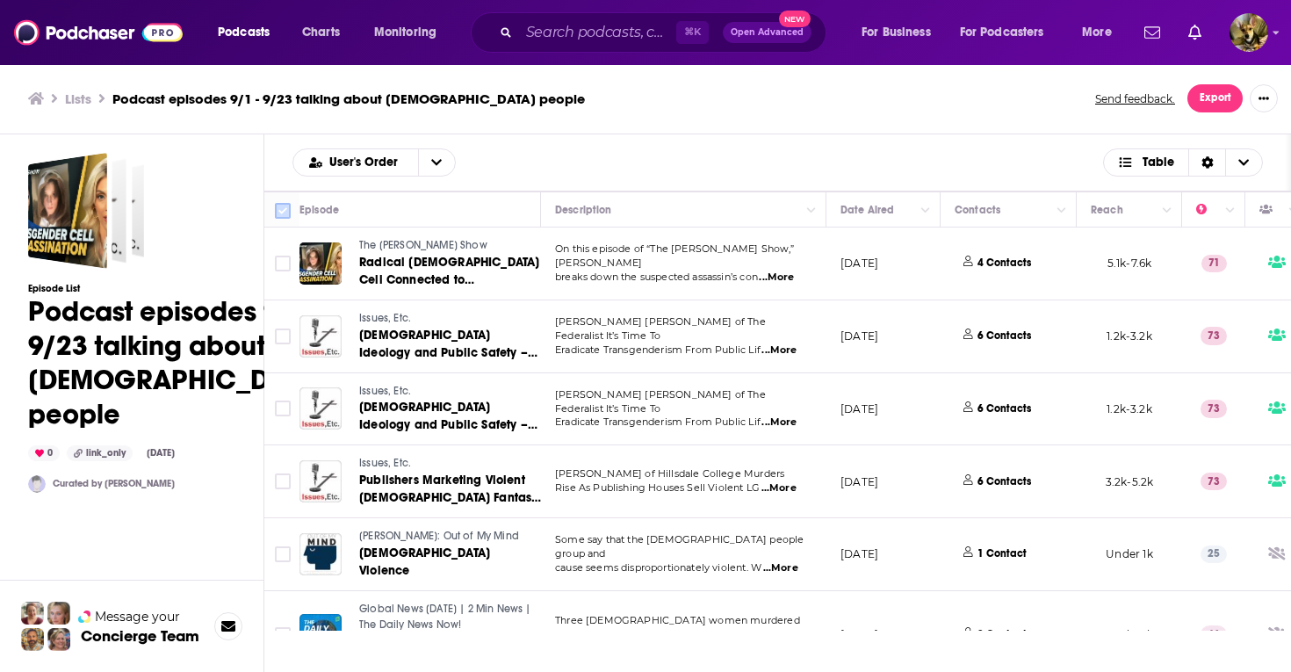
click at [283, 206] on input "Toggle select all" at bounding box center [283, 211] width 16 height 16
checkbox input "true"
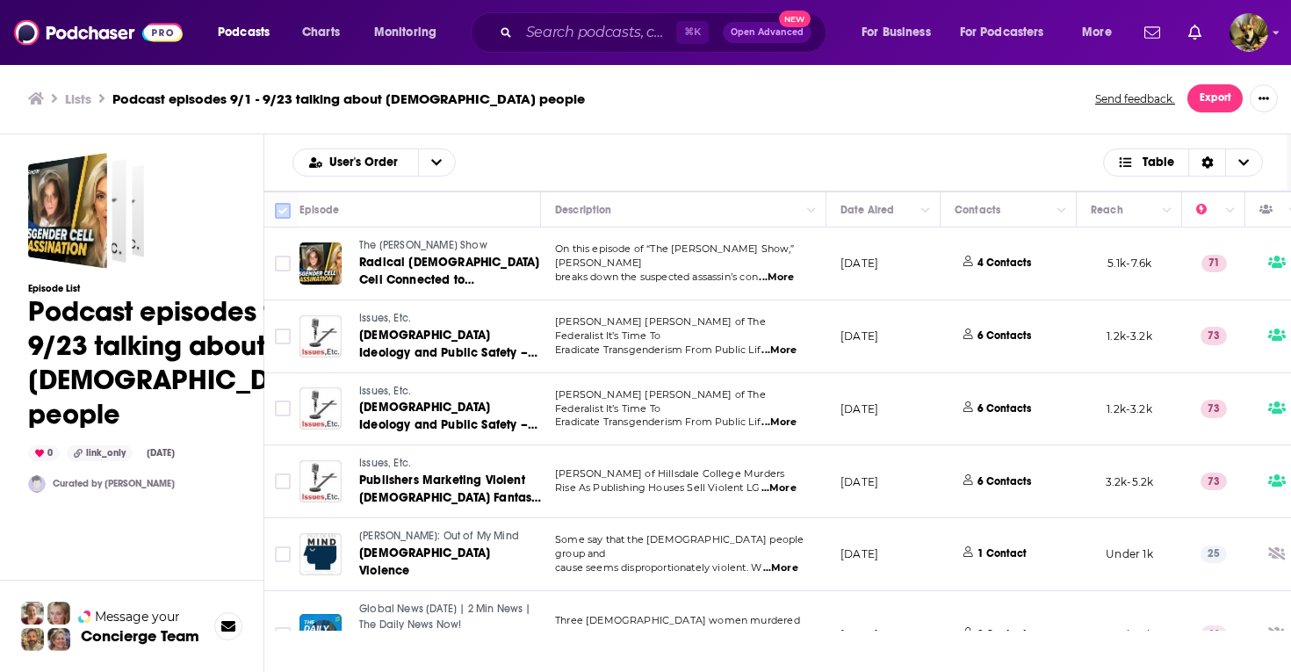
checkbox input "true"
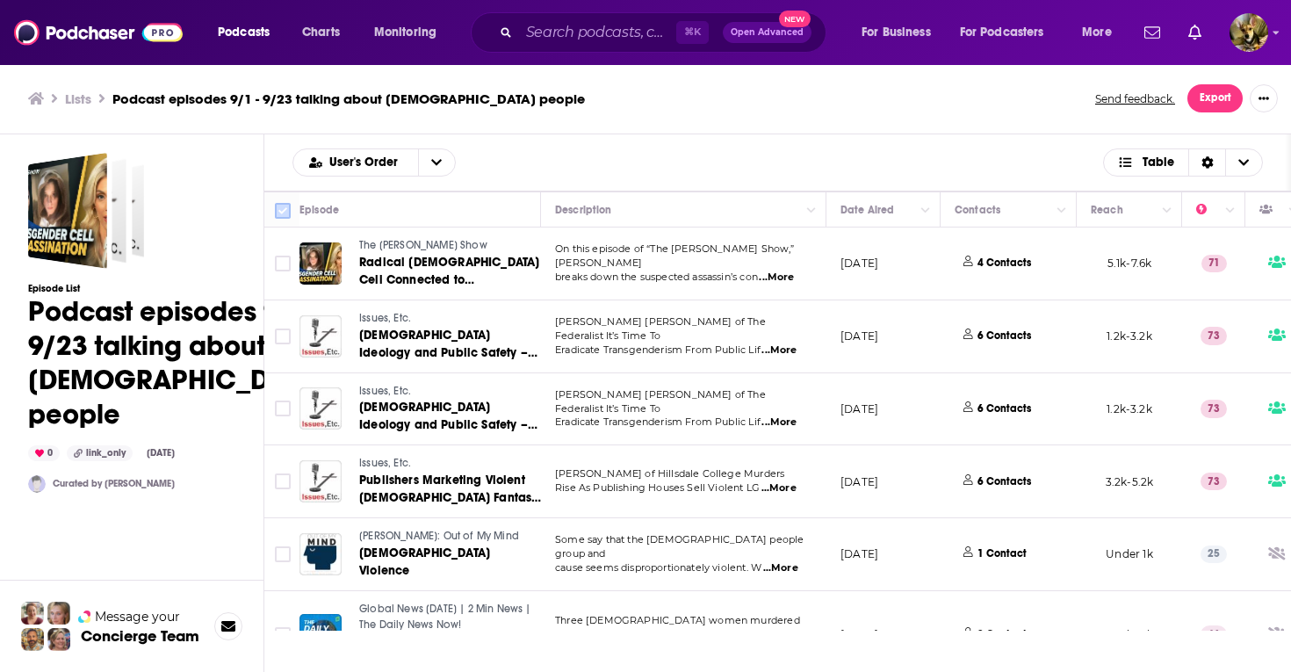
checkbox input "true"
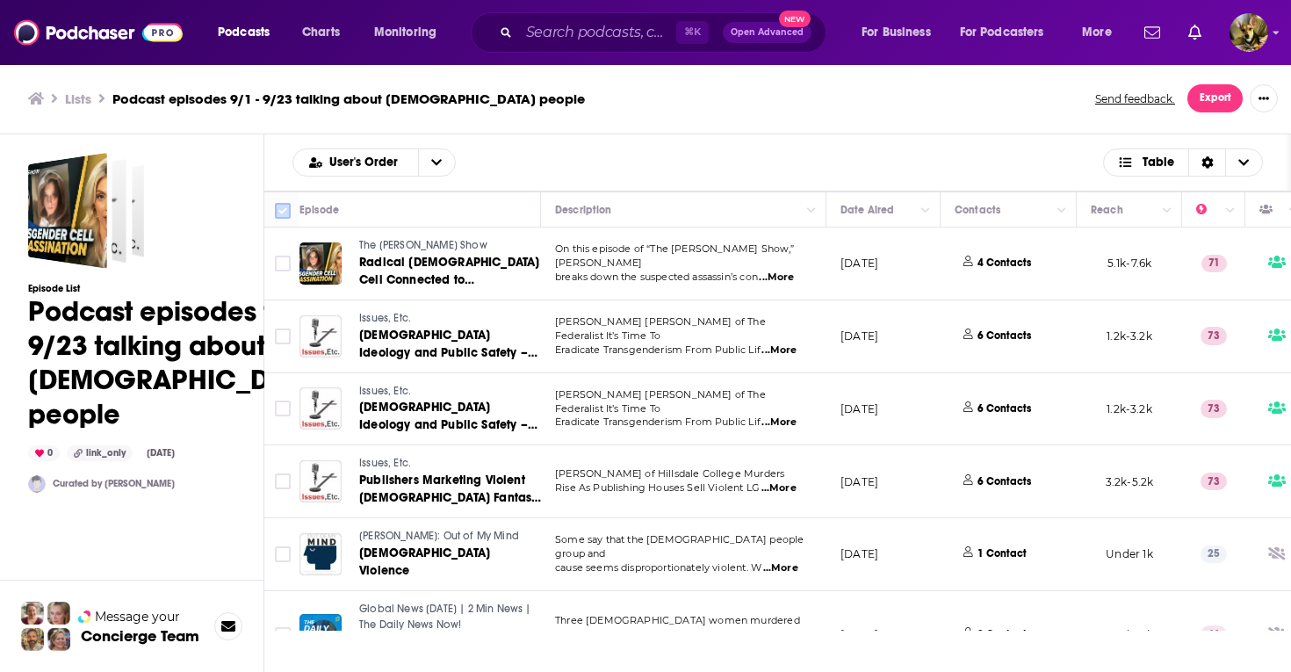
checkbox input "true"
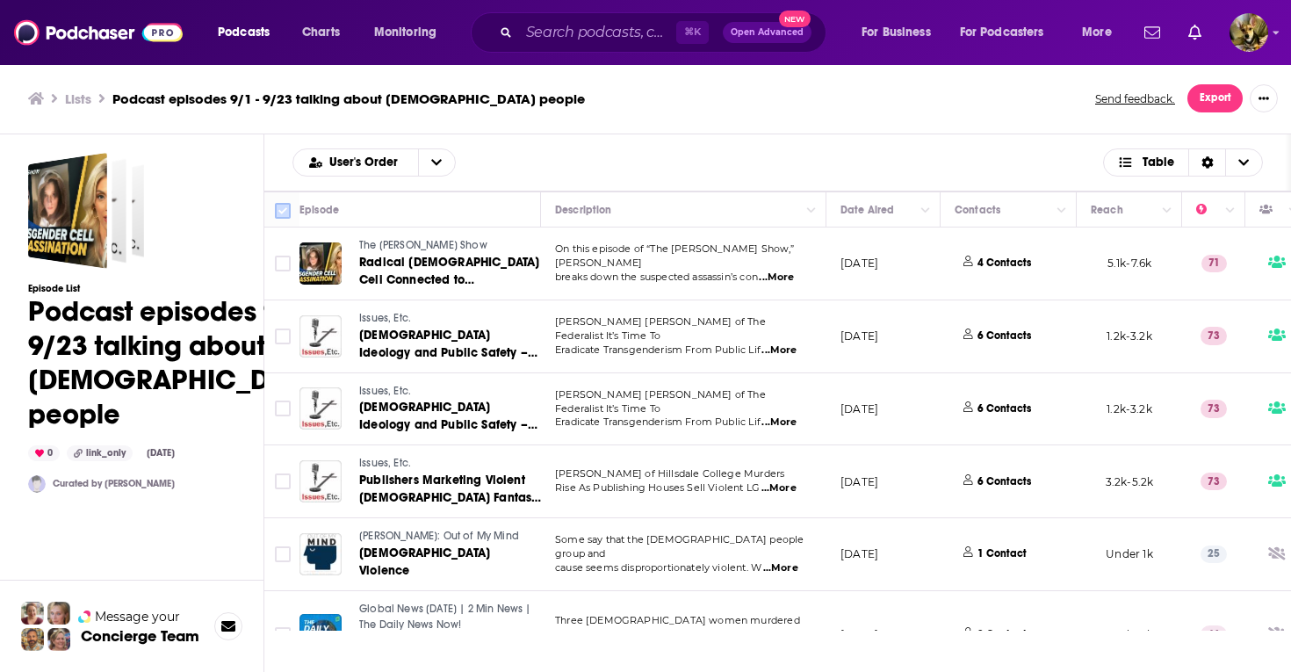
checkbox input "true"
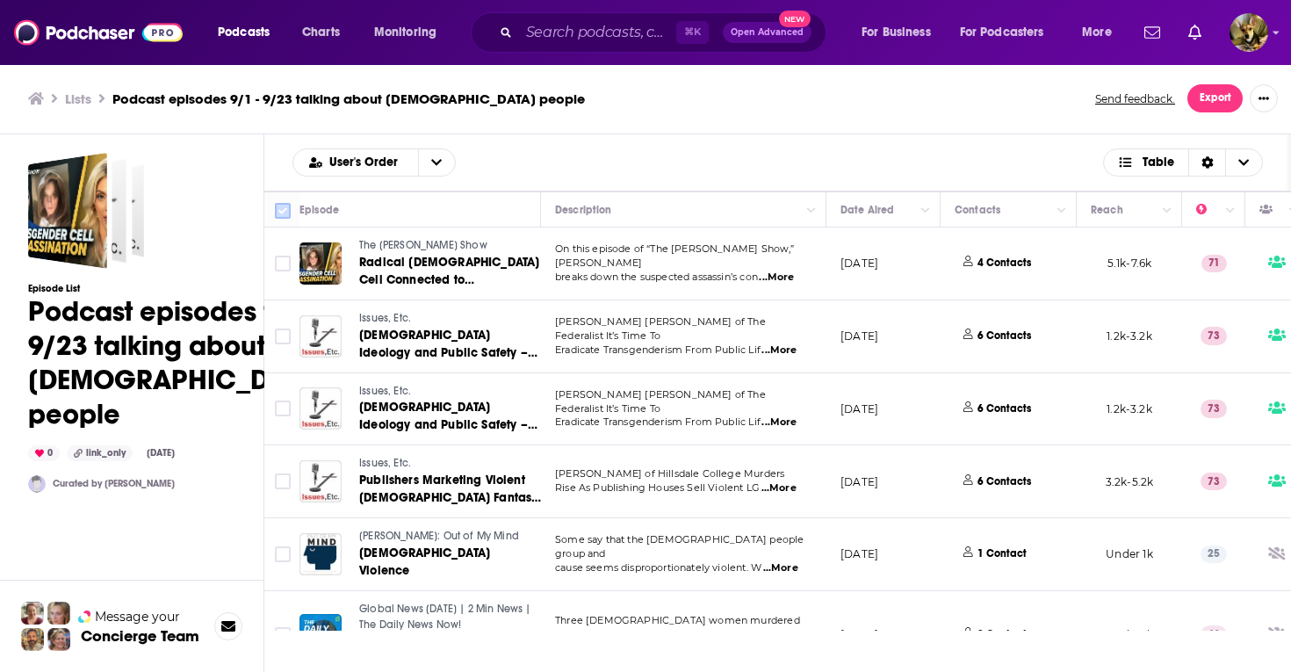
checkbox input "true"
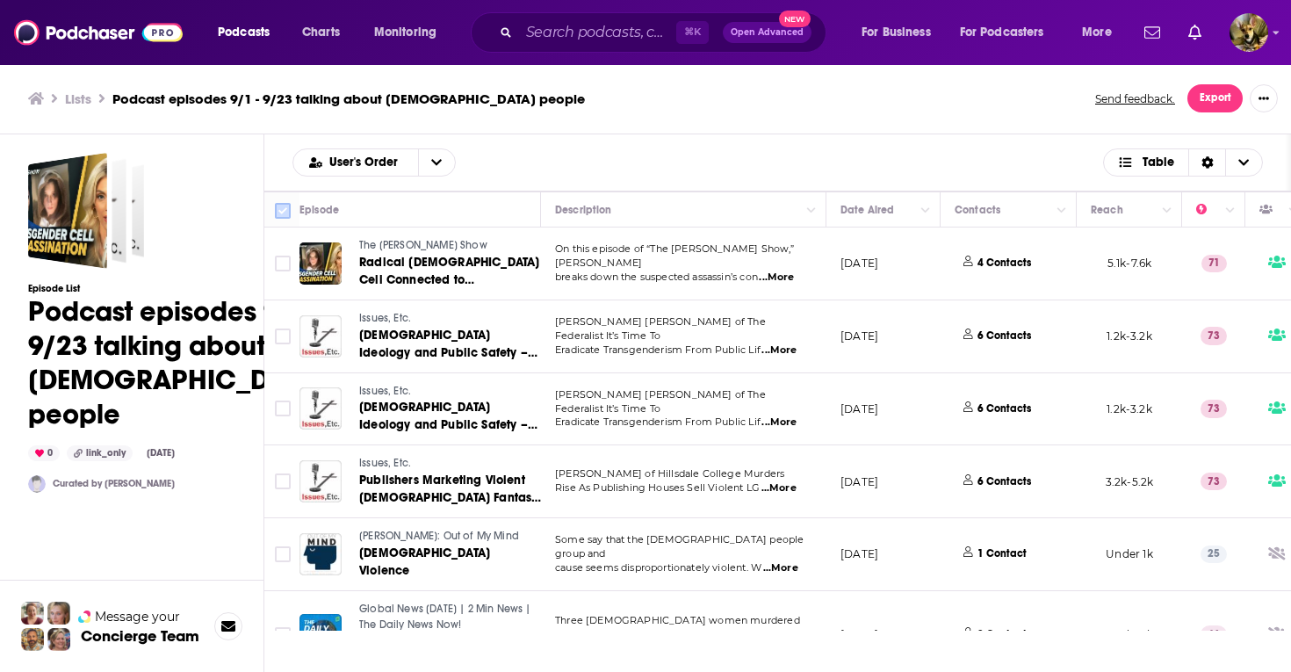
checkbox input "true"
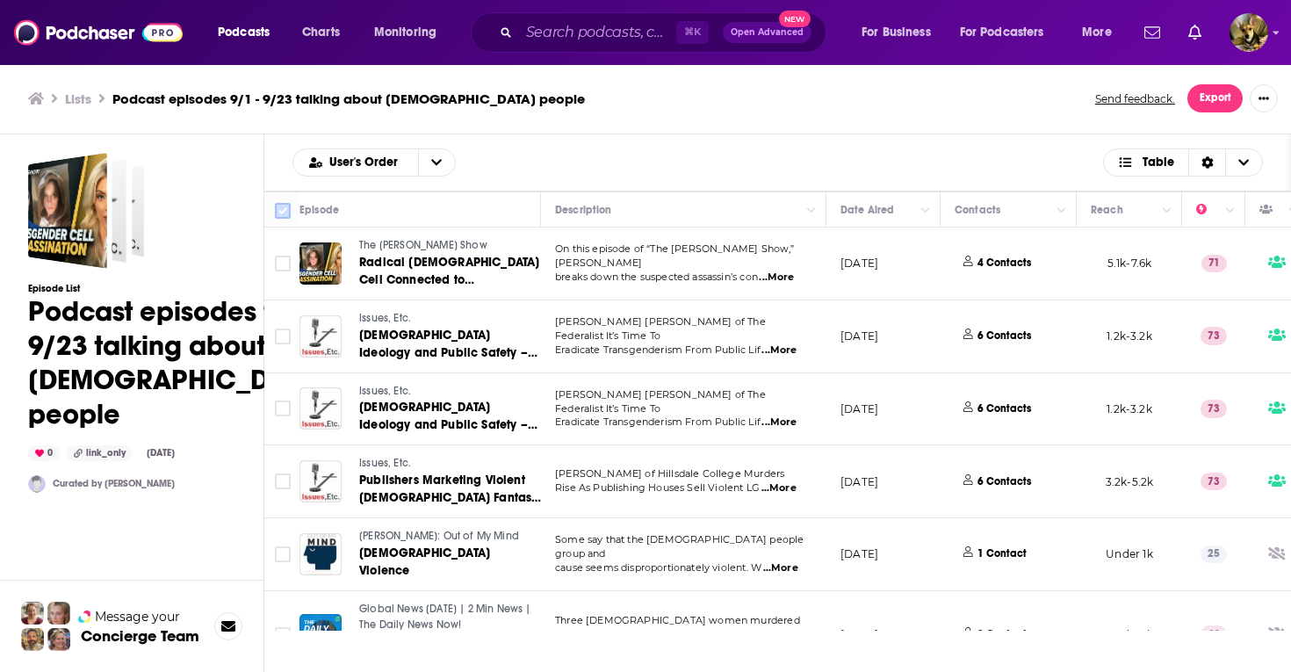
checkbox input "true"
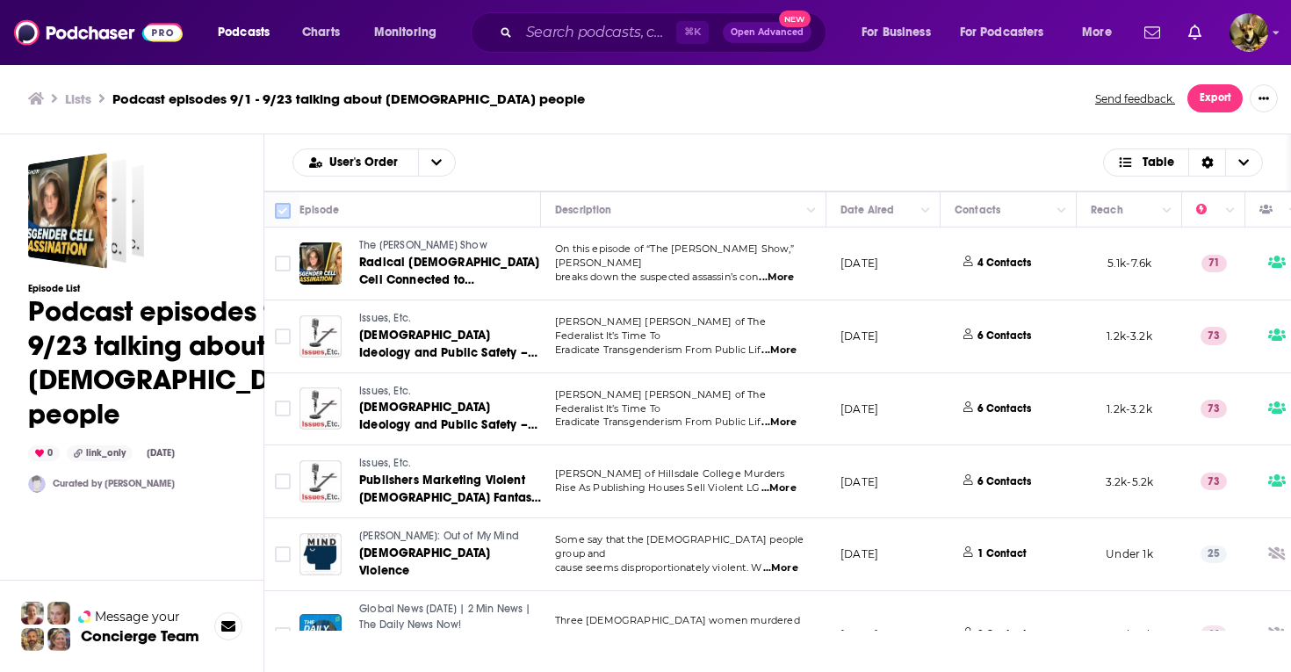
checkbox input "true"
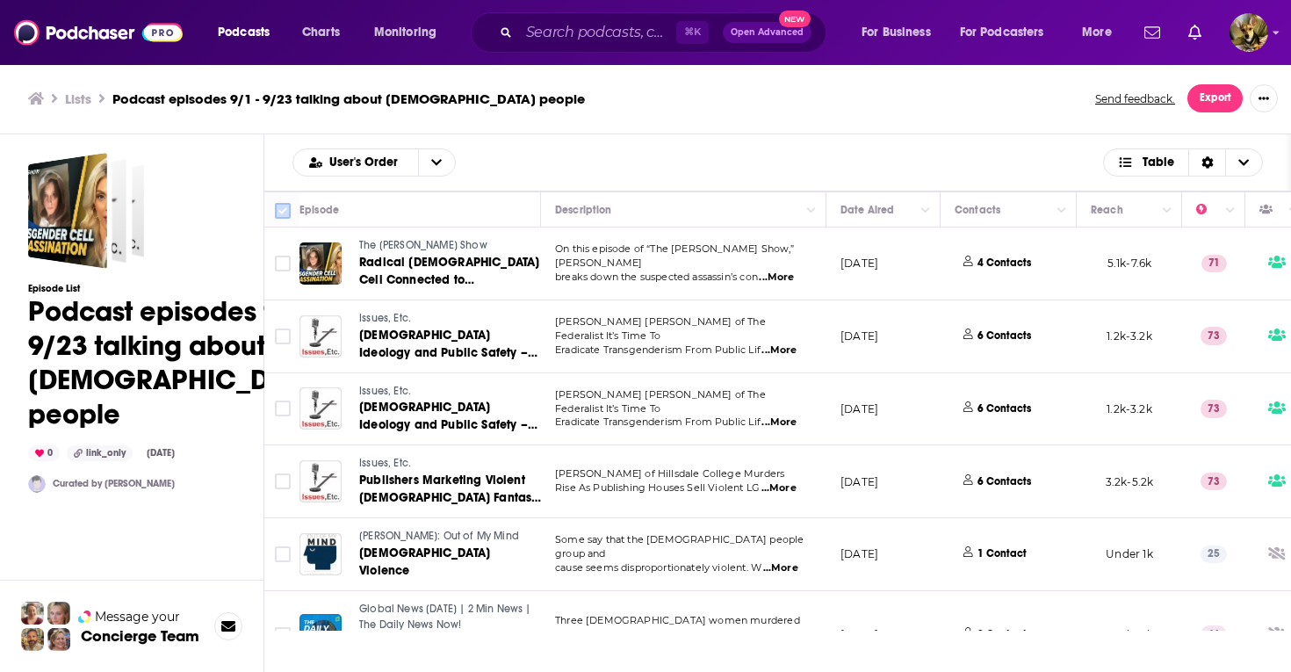
checkbox input "true"
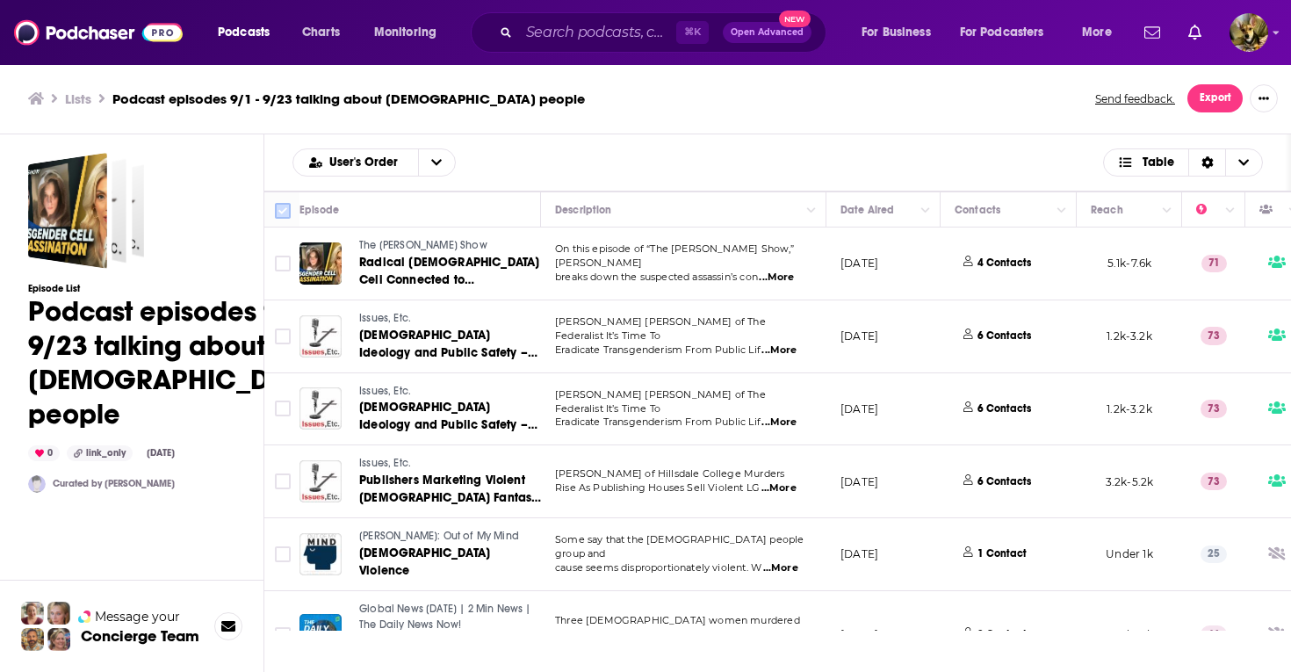
checkbox input "true"
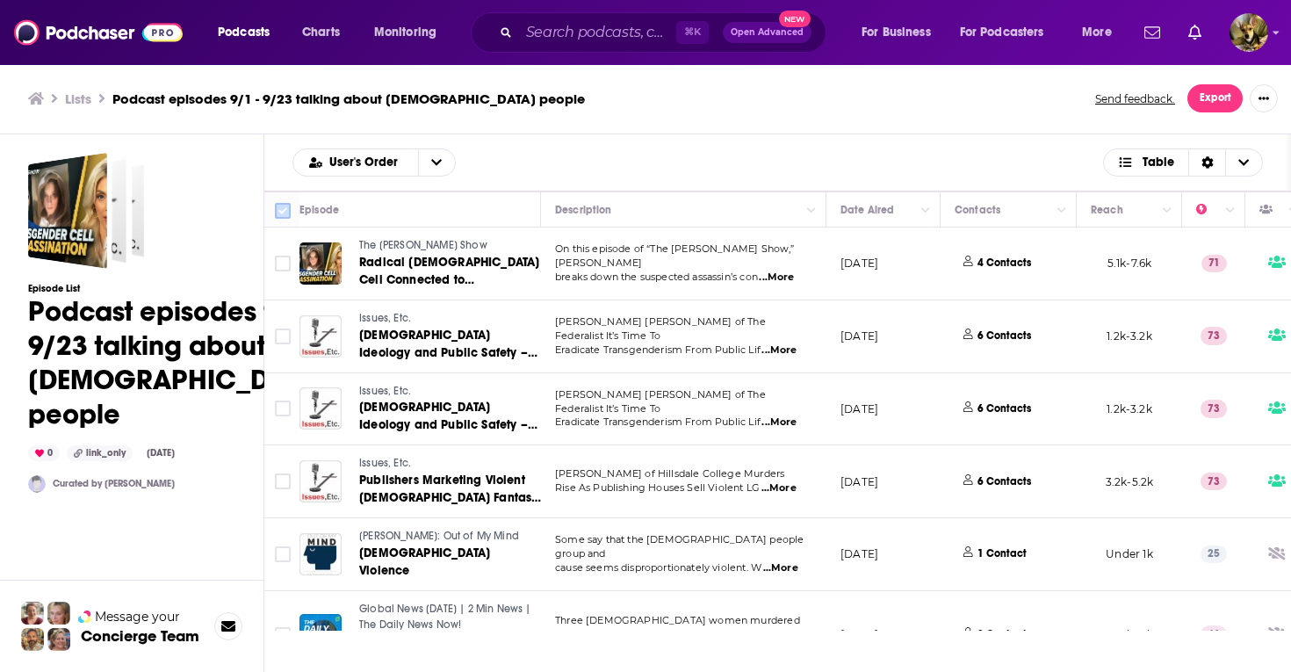
checkbox input "true"
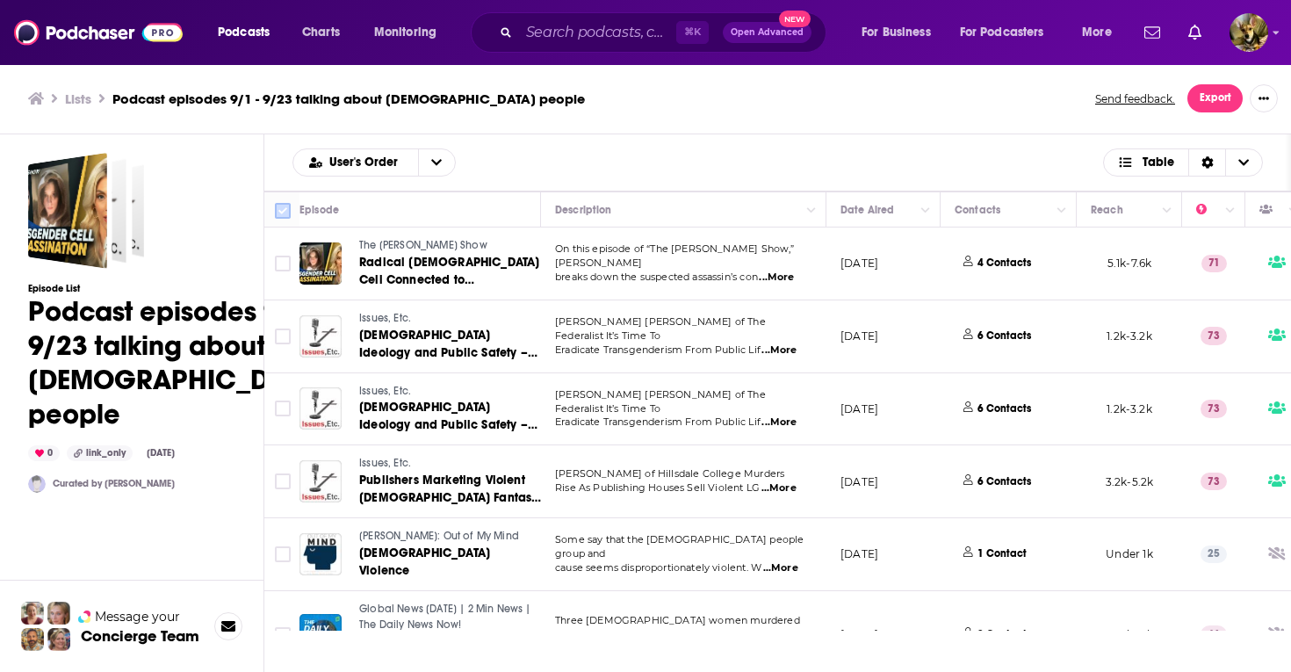
checkbox input "true"
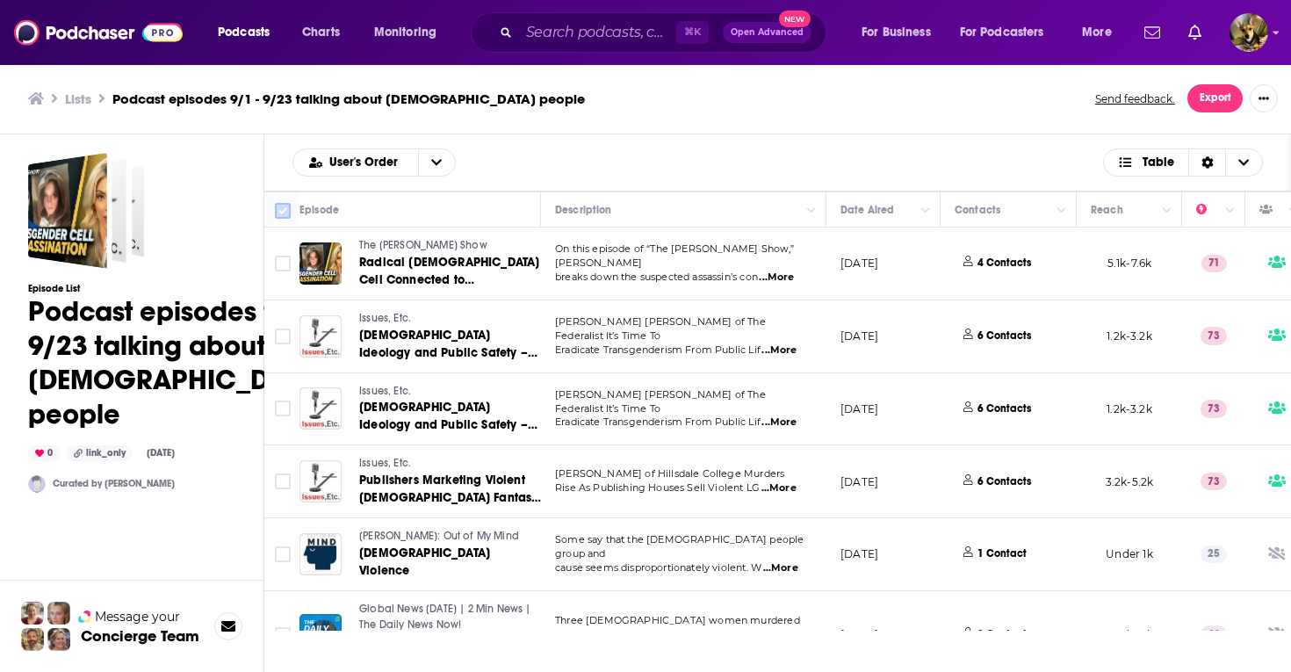
checkbox input "true"
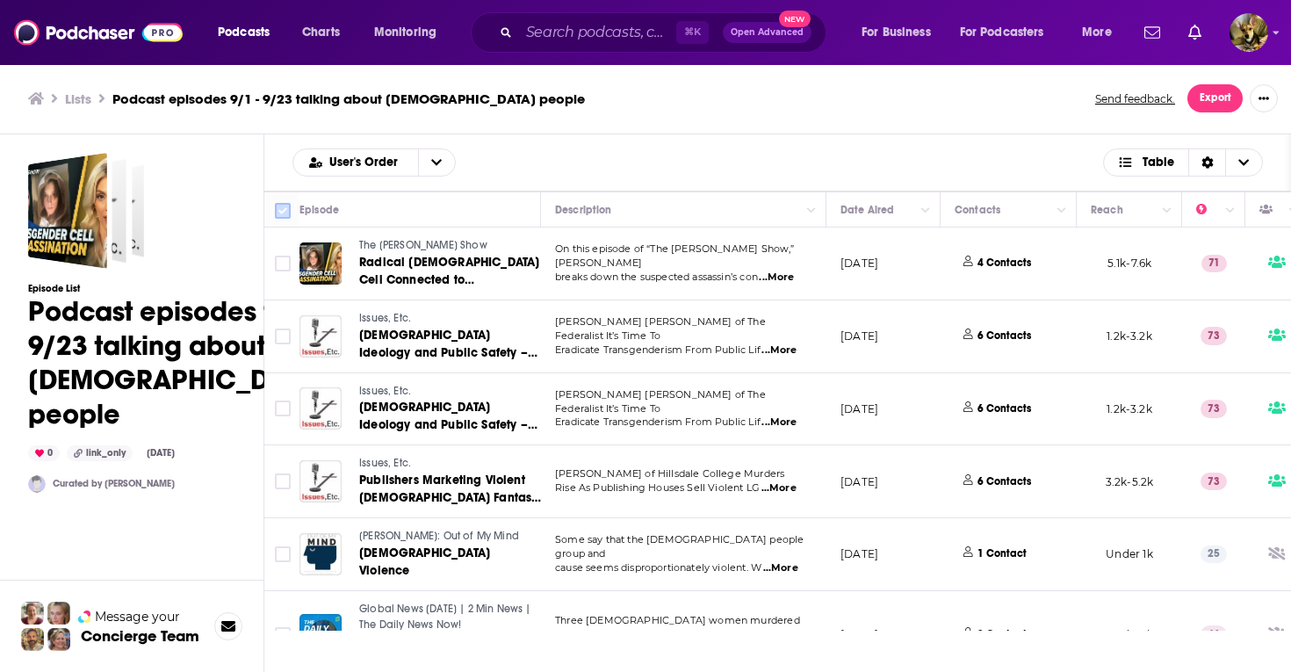
checkbox input "true"
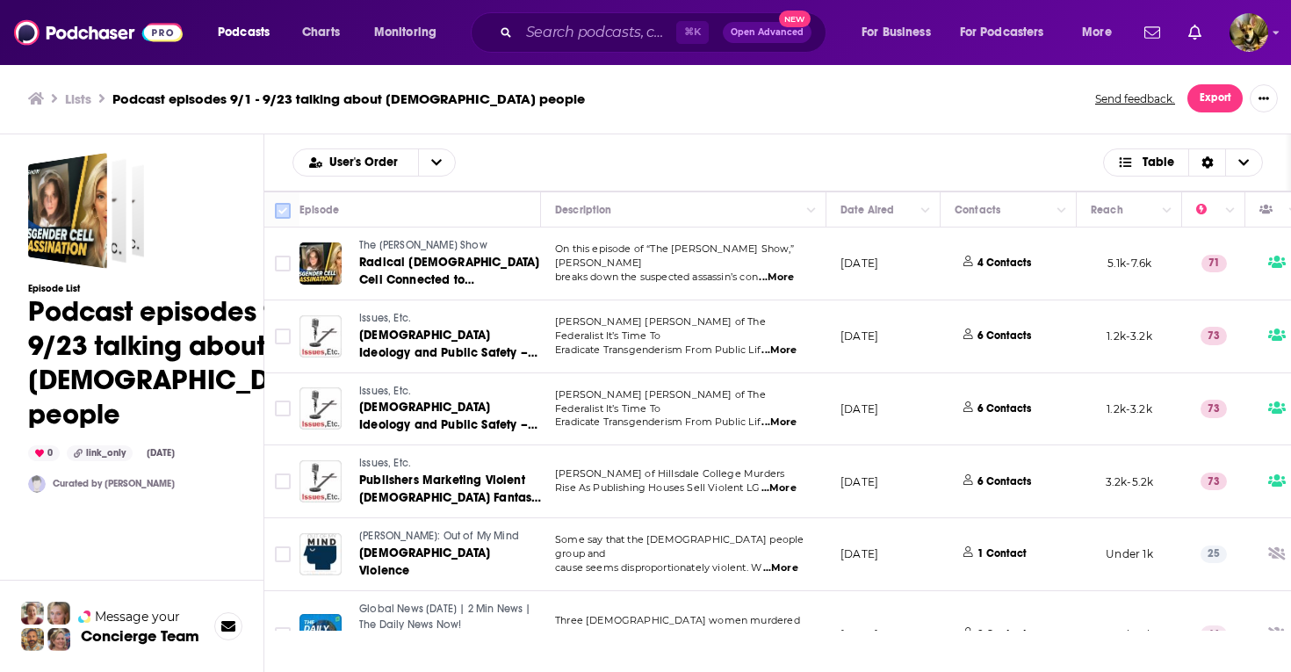
checkbox input "true"
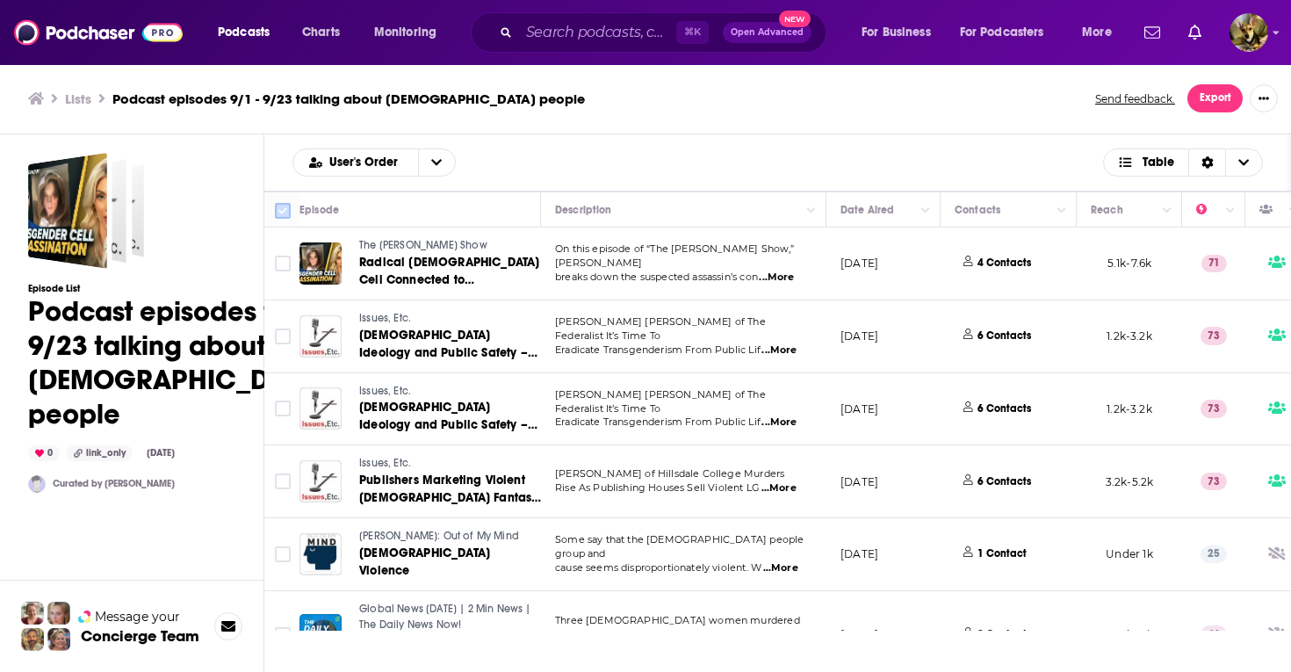
checkbox input "true"
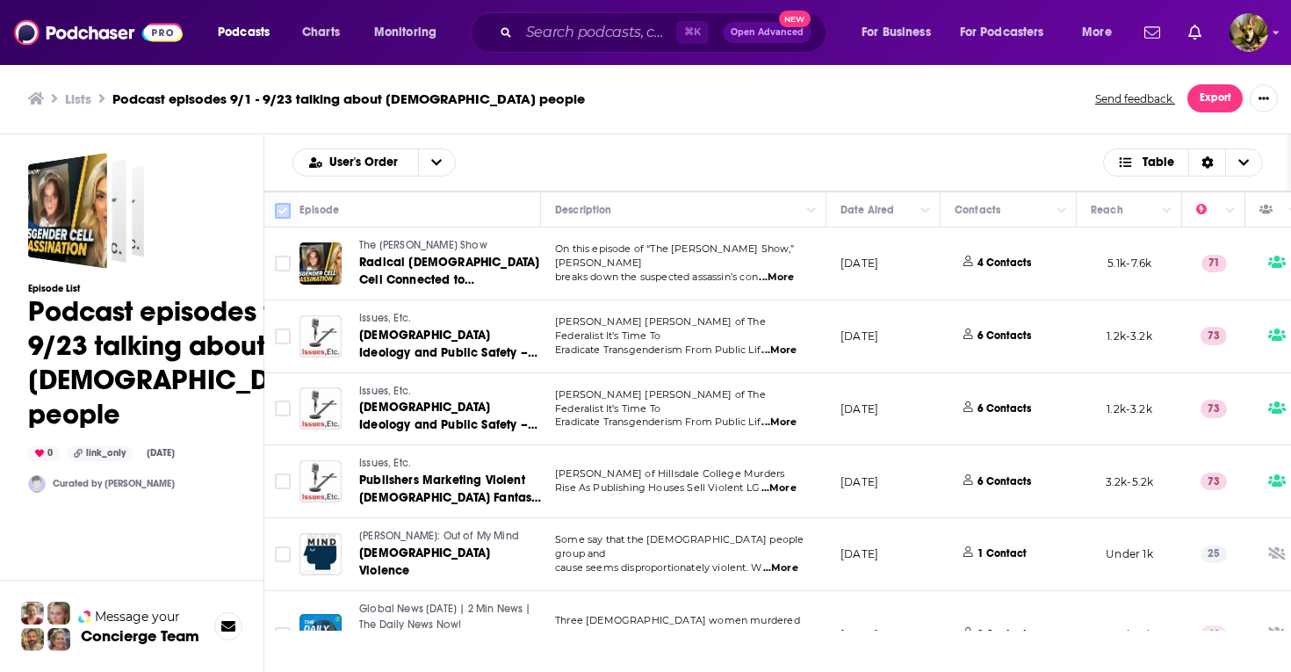
checkbox input "true"
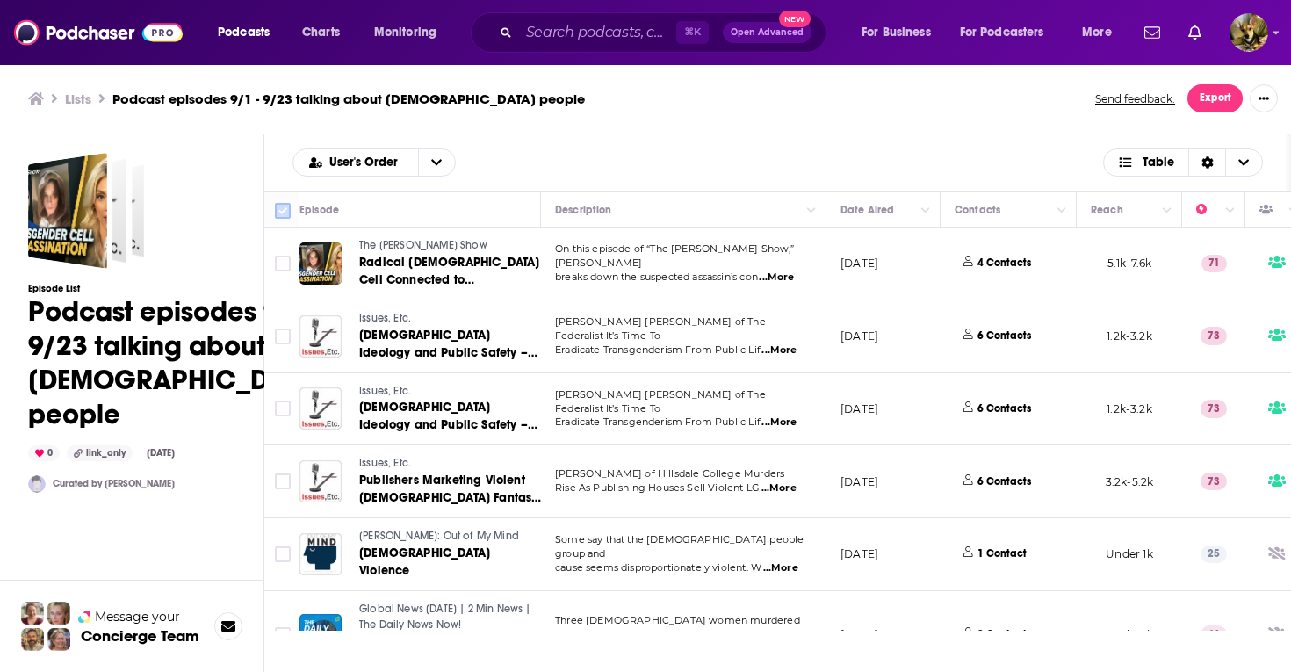
checkbox input "true"
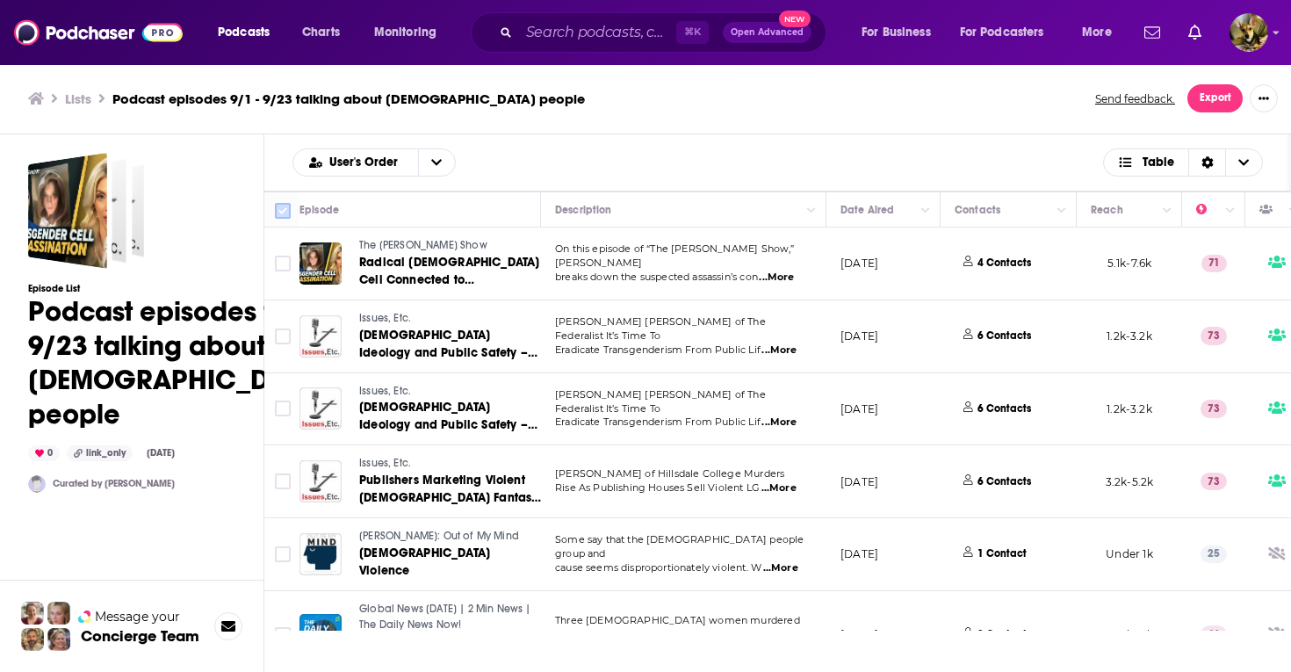
checkbox input "true"
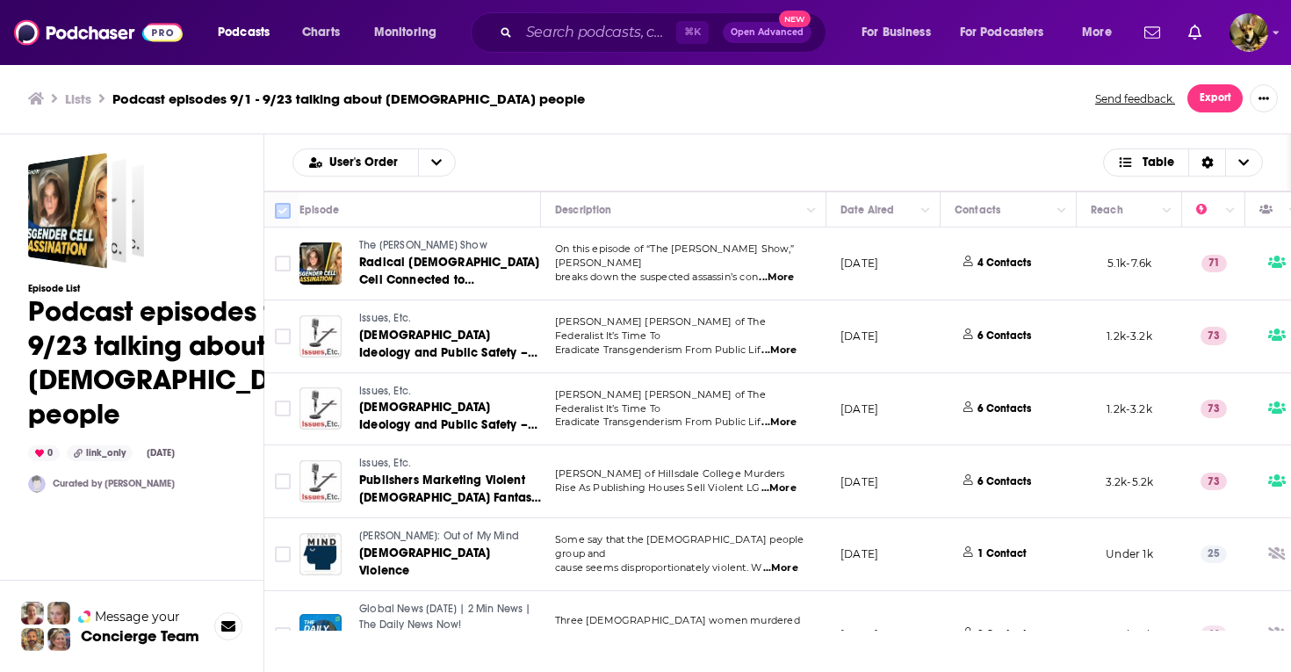
checkbox input "true"
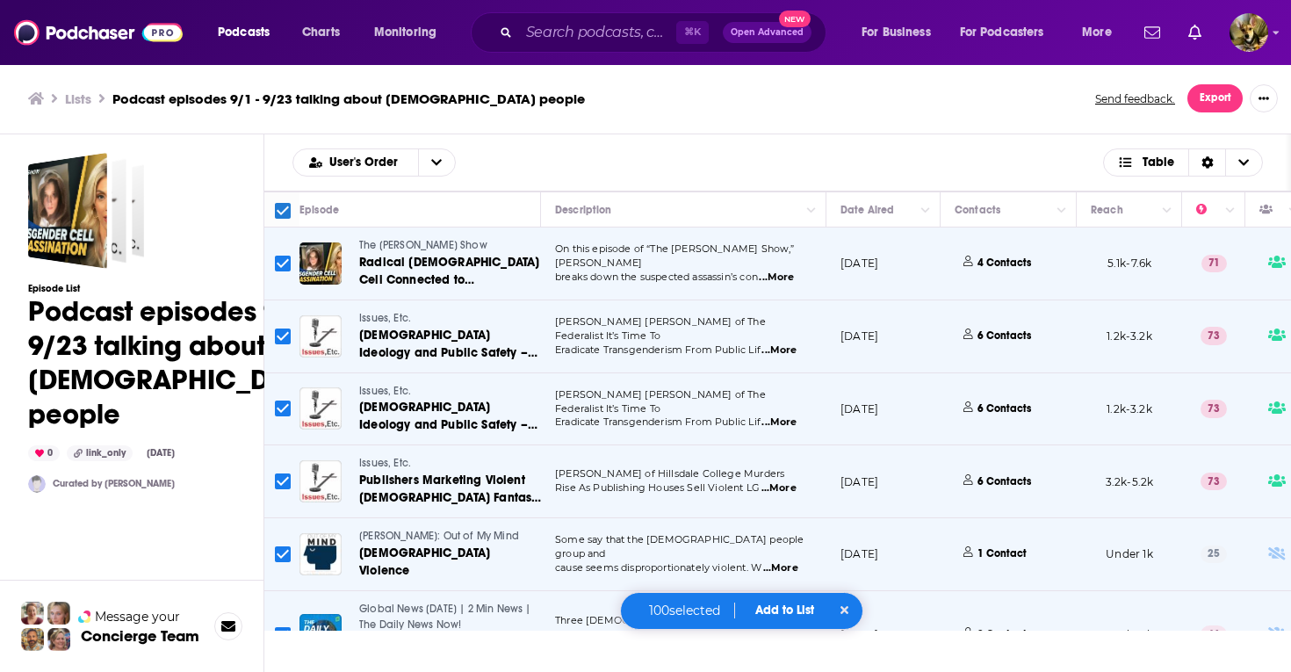
click at [283, 206] on input "Toggle select all" at bounding box center [283, 211] width 16 height 16
checkbox input "false"
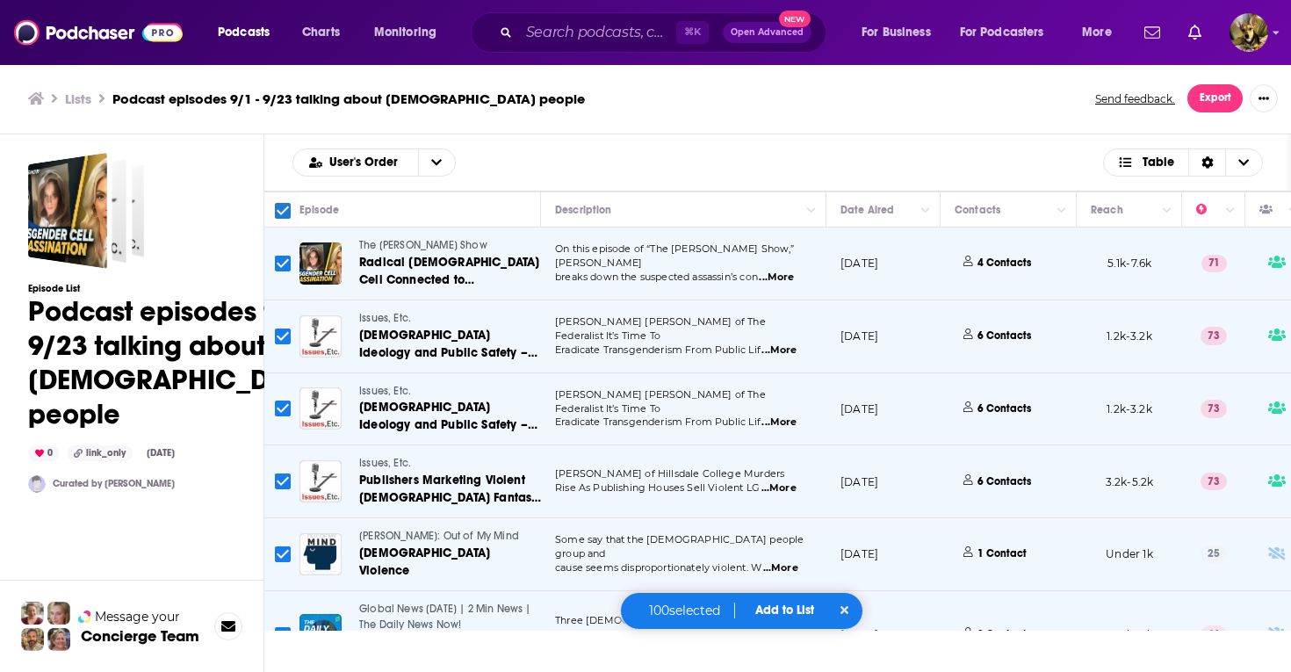
checkbox input "false"
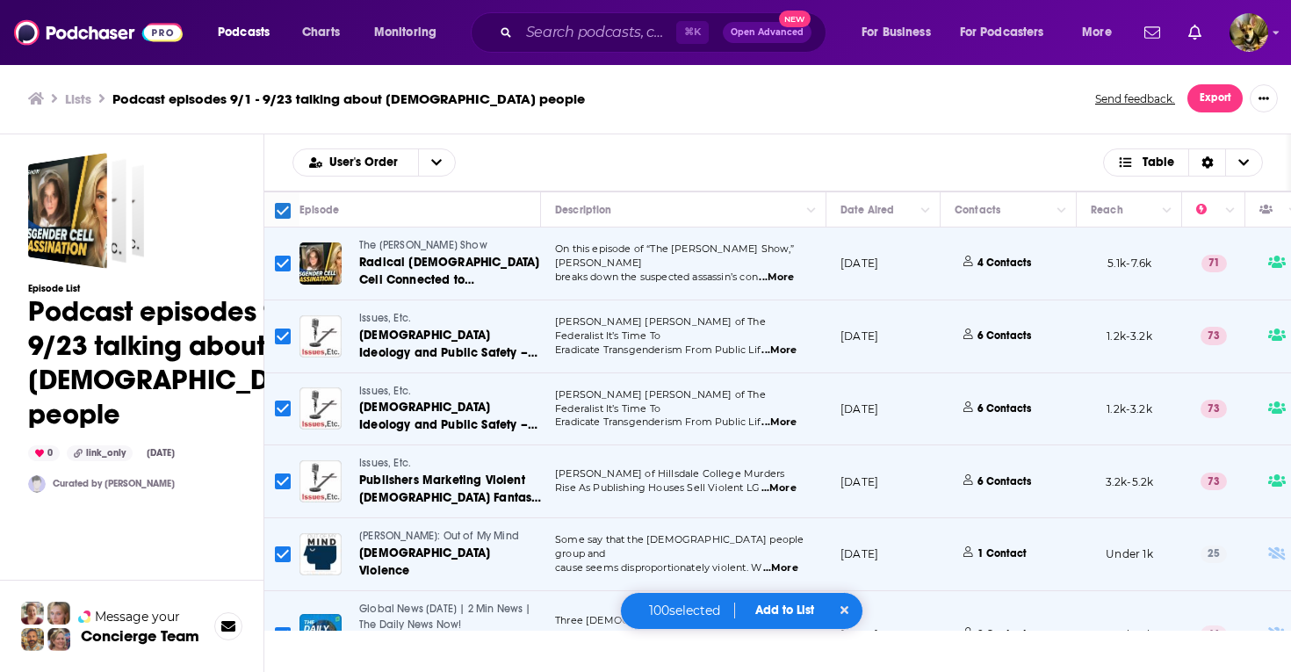
checkbox input "false"
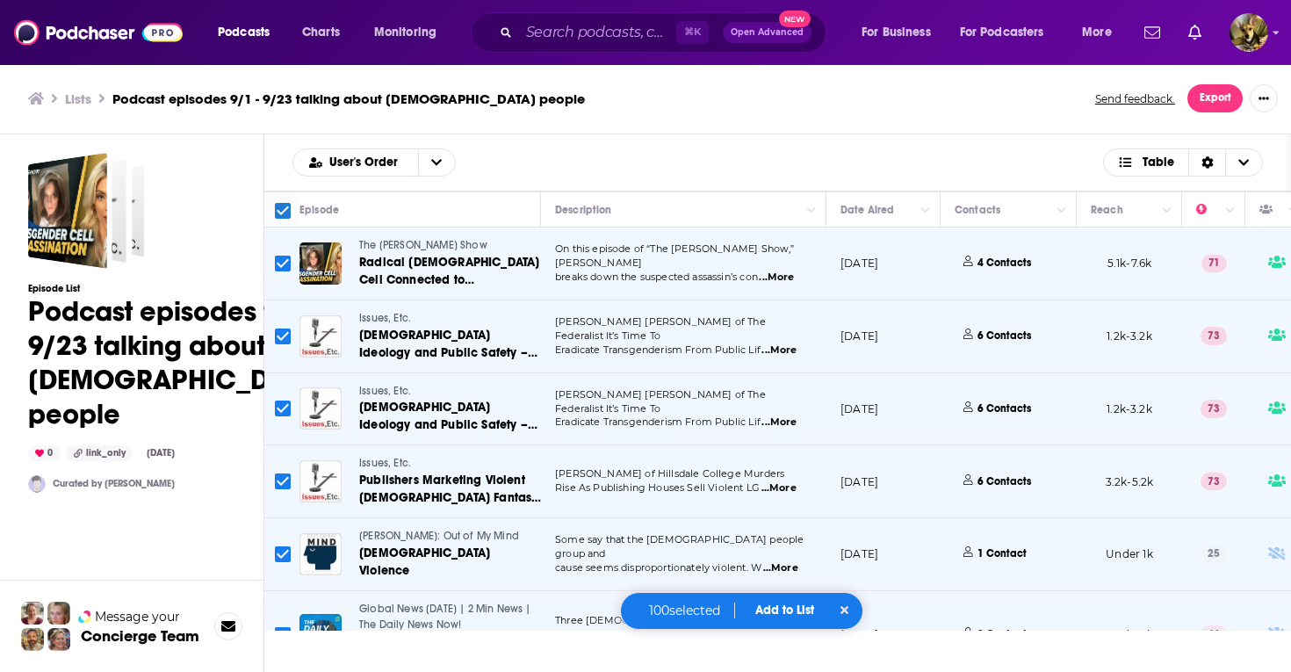
checkbox input "false"
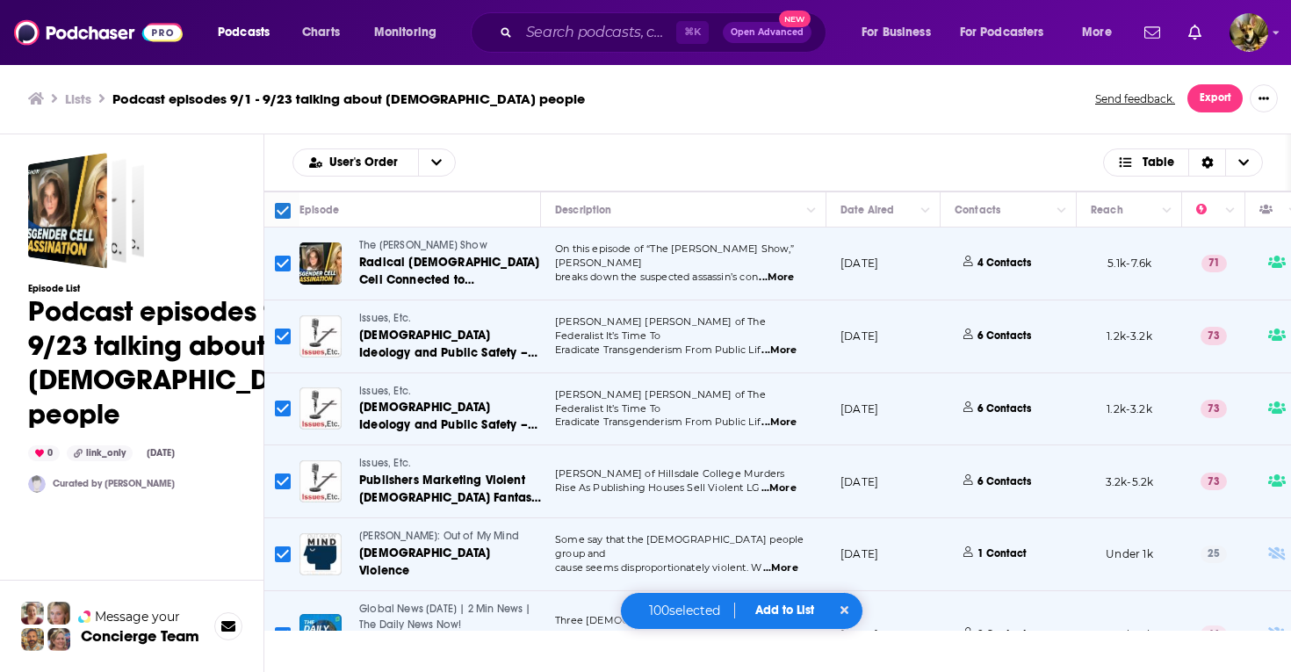
checkbox input "false"
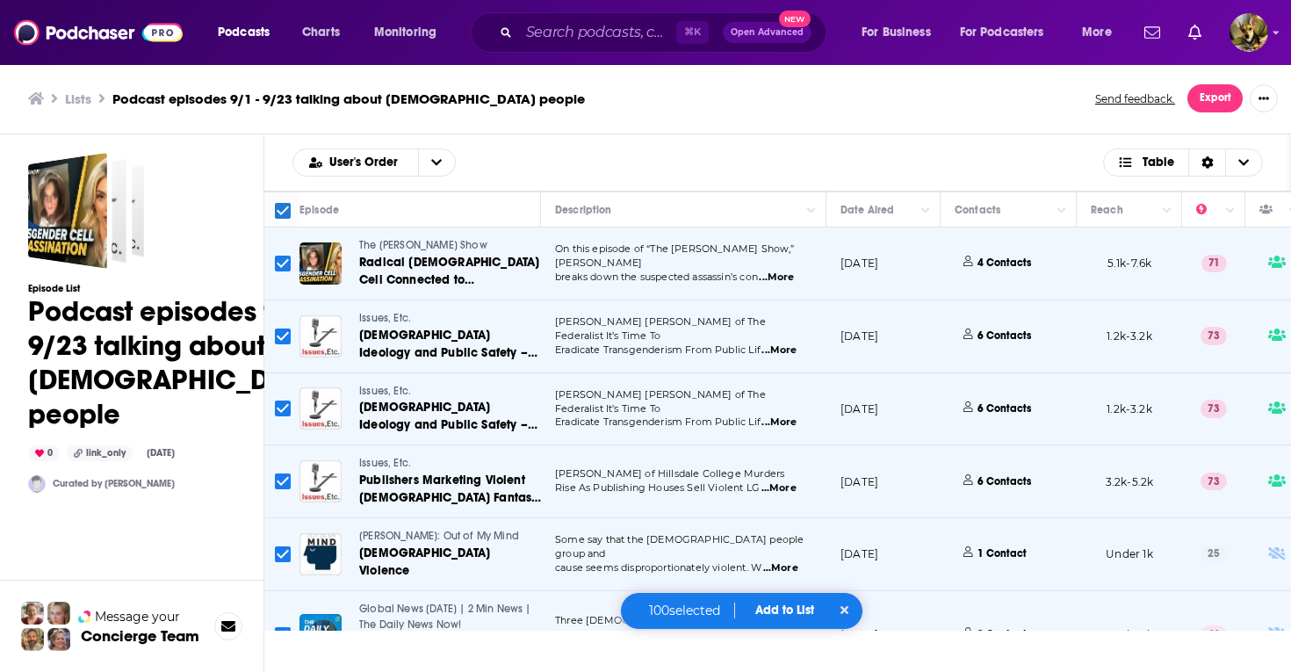
checkbox input "false"
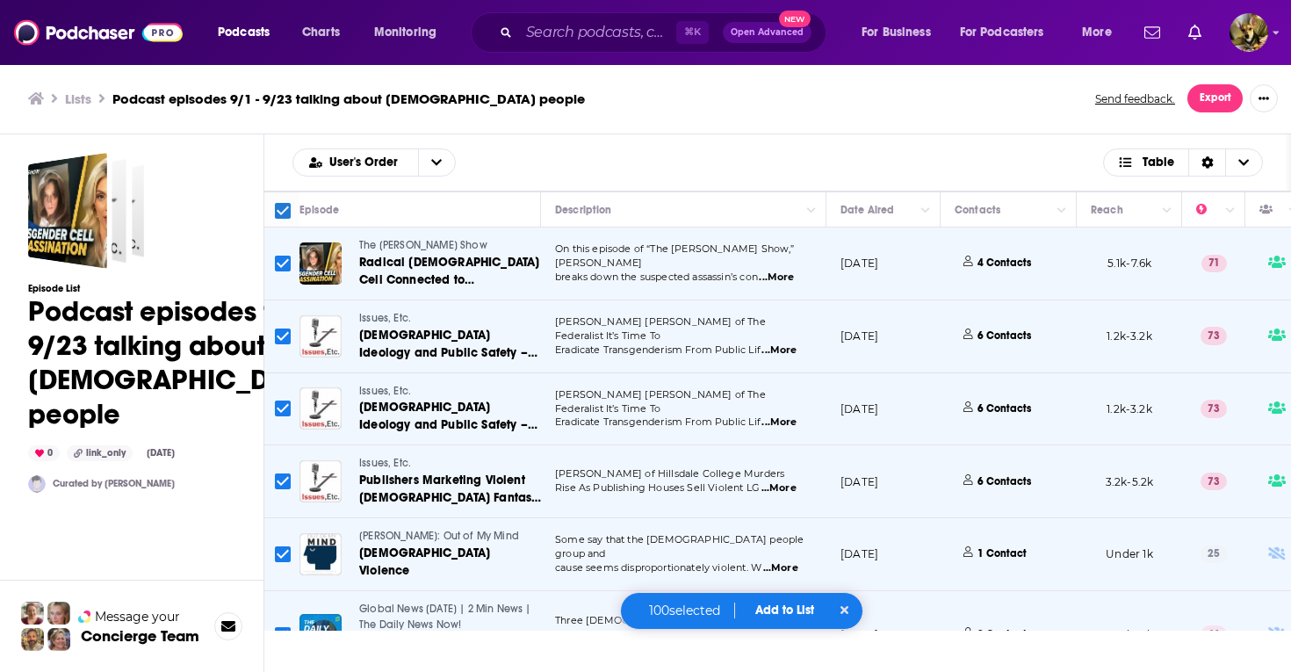
checkbox input "false"
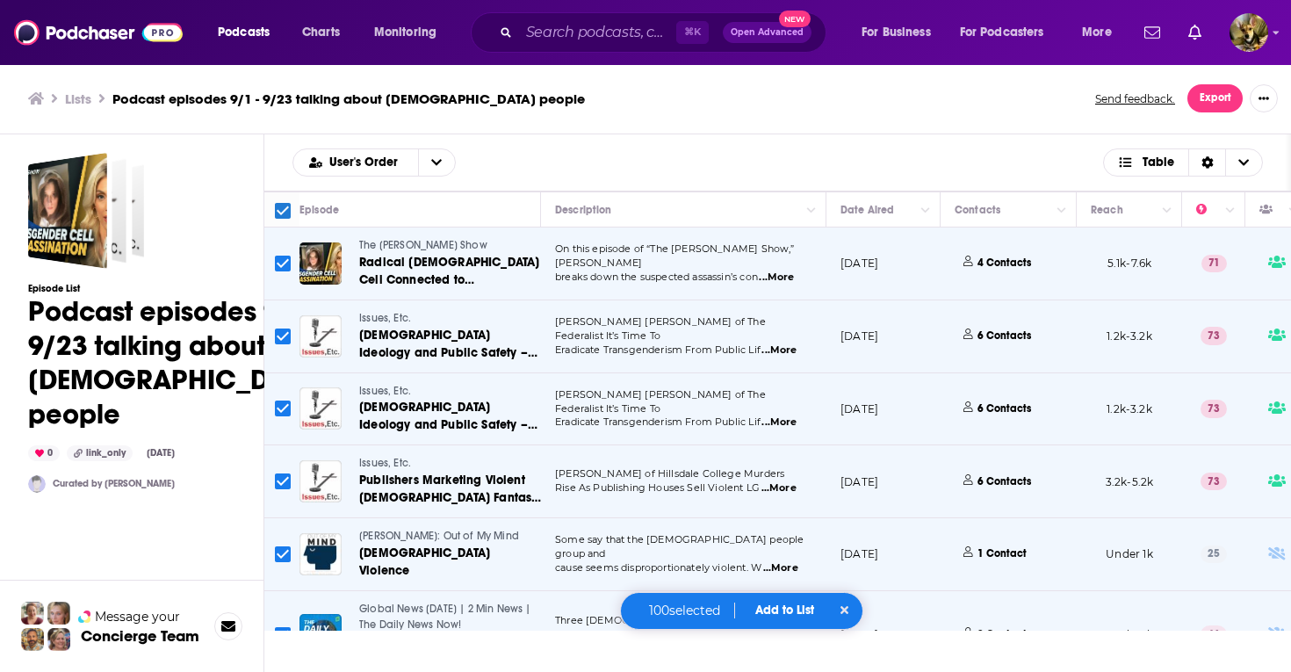
checkbox input "false"
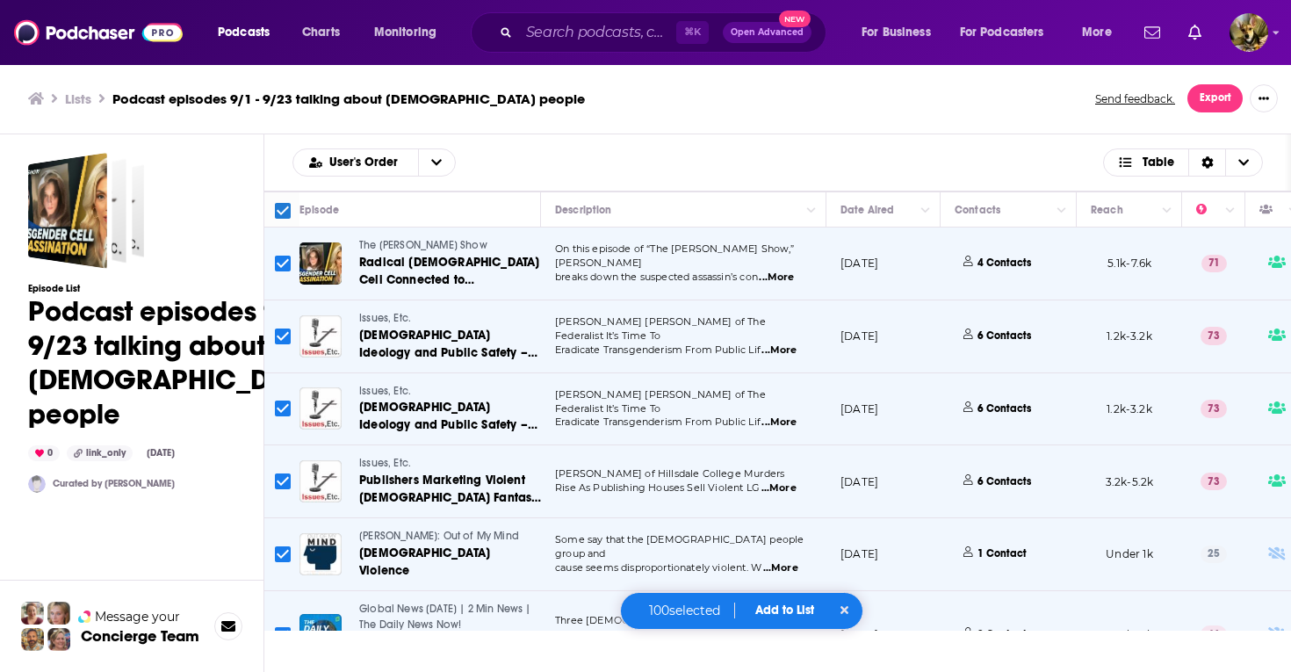
checkbox input "false"
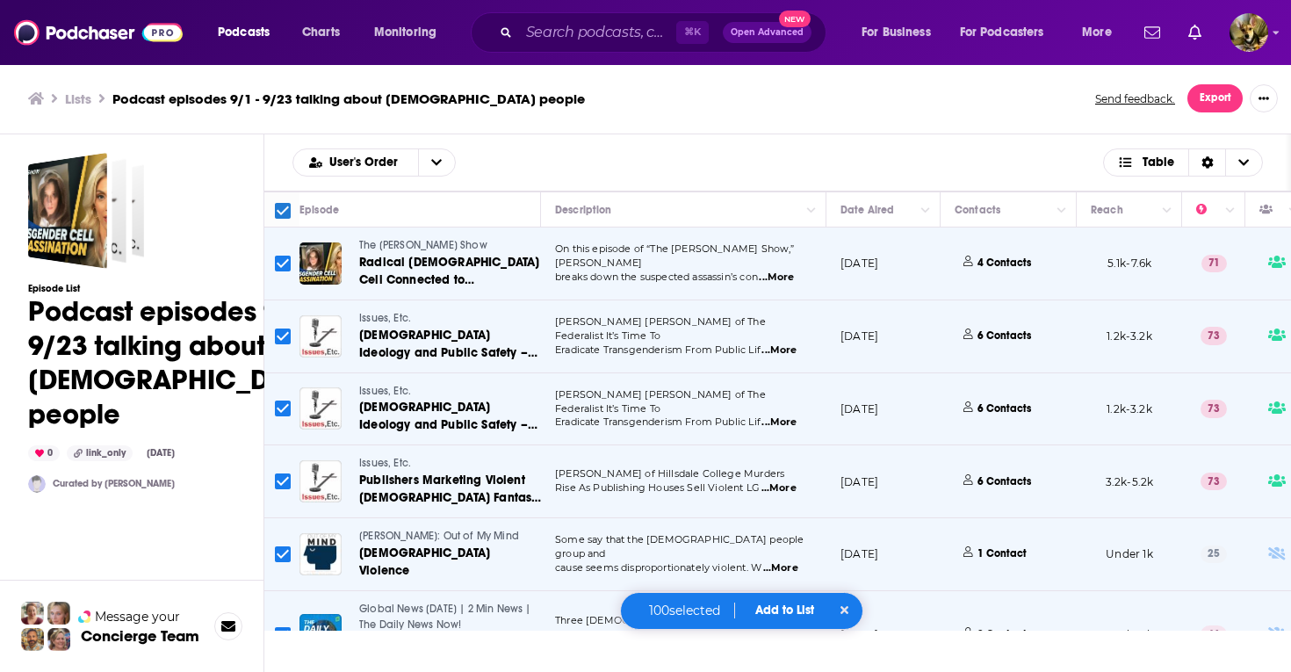
checkbox input "false"
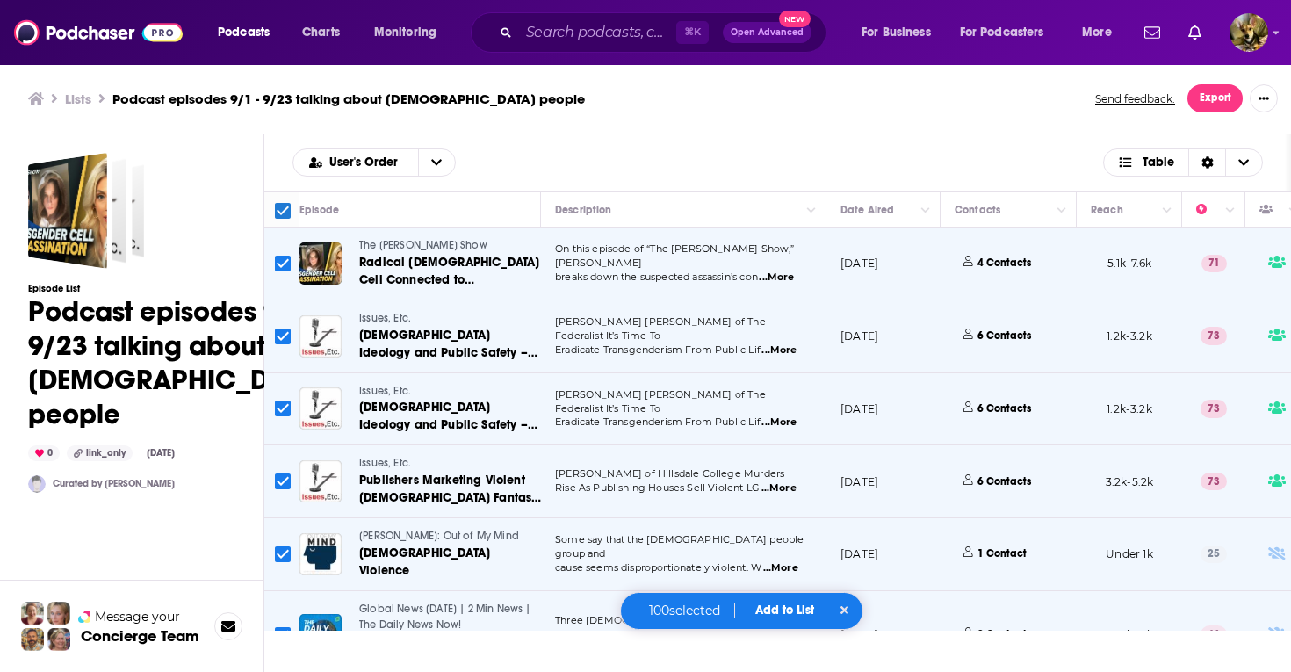
checkbox input "false"
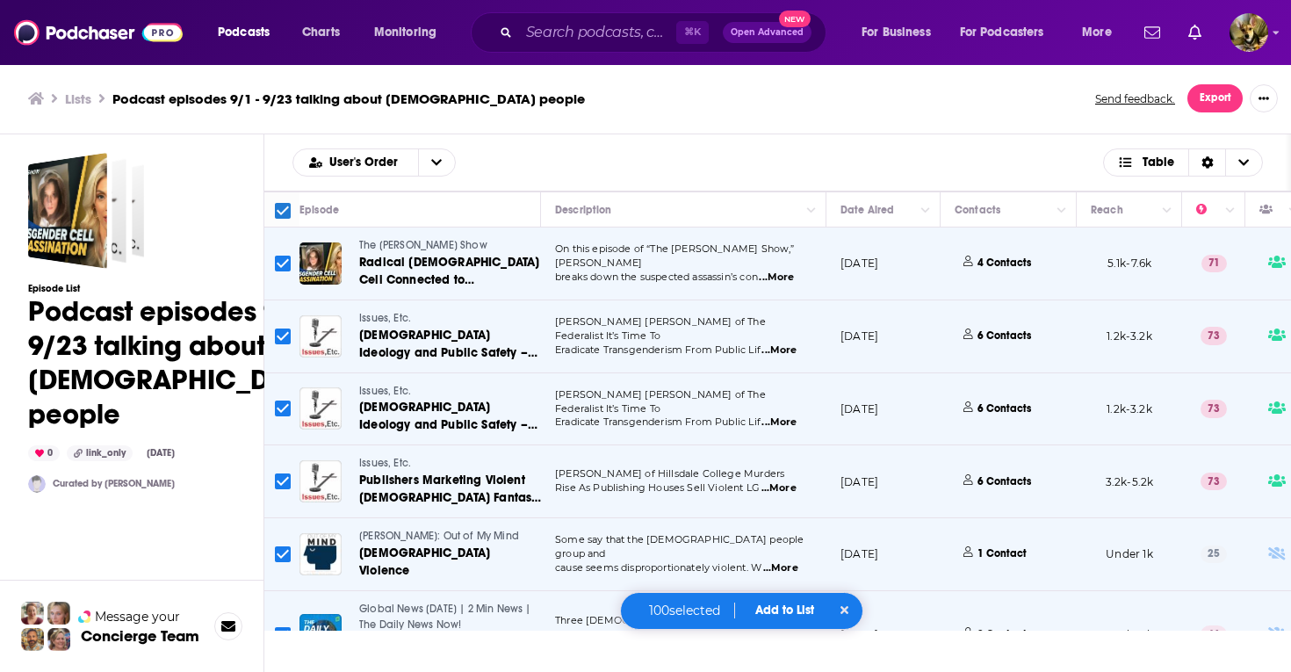
checkbox input "false"
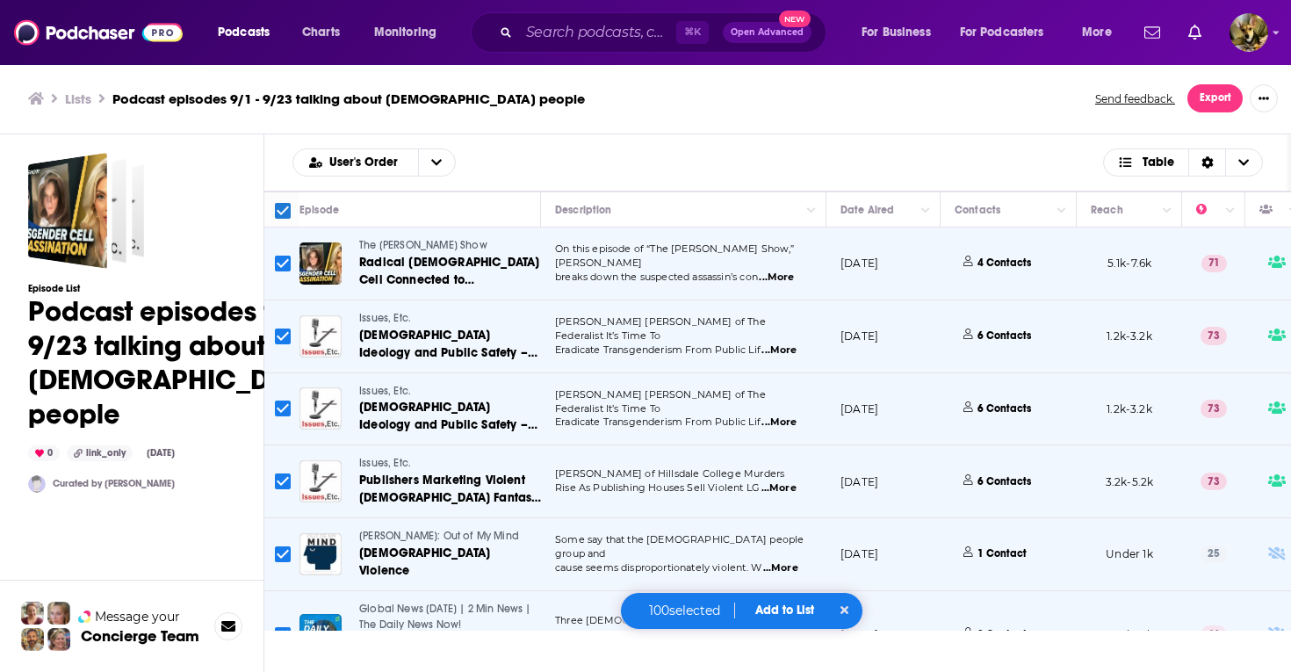
checkbox input "false"
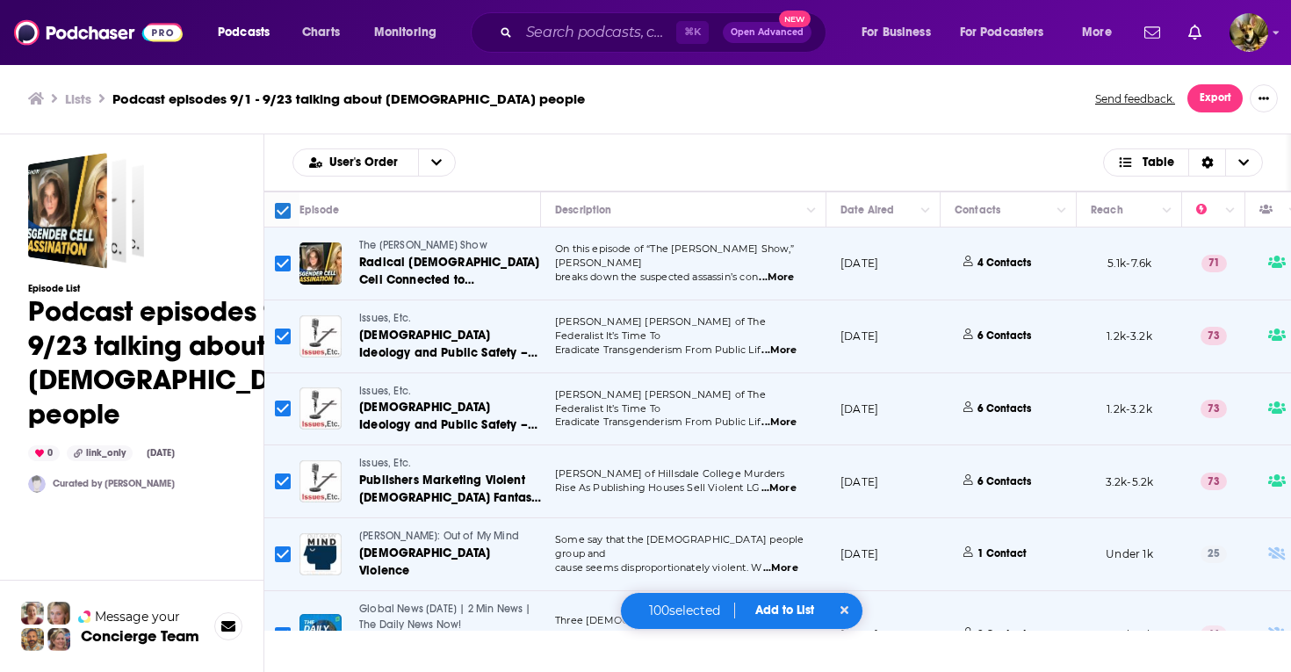
checkbox input "false"
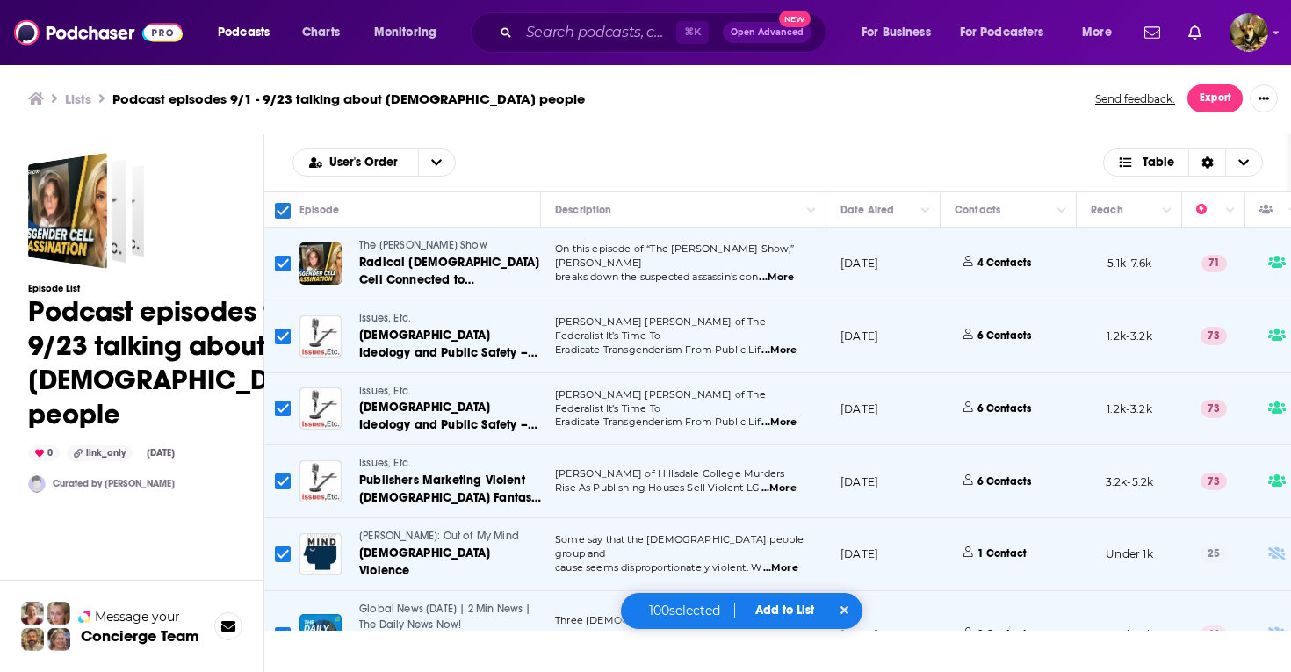
checkbox input "false"
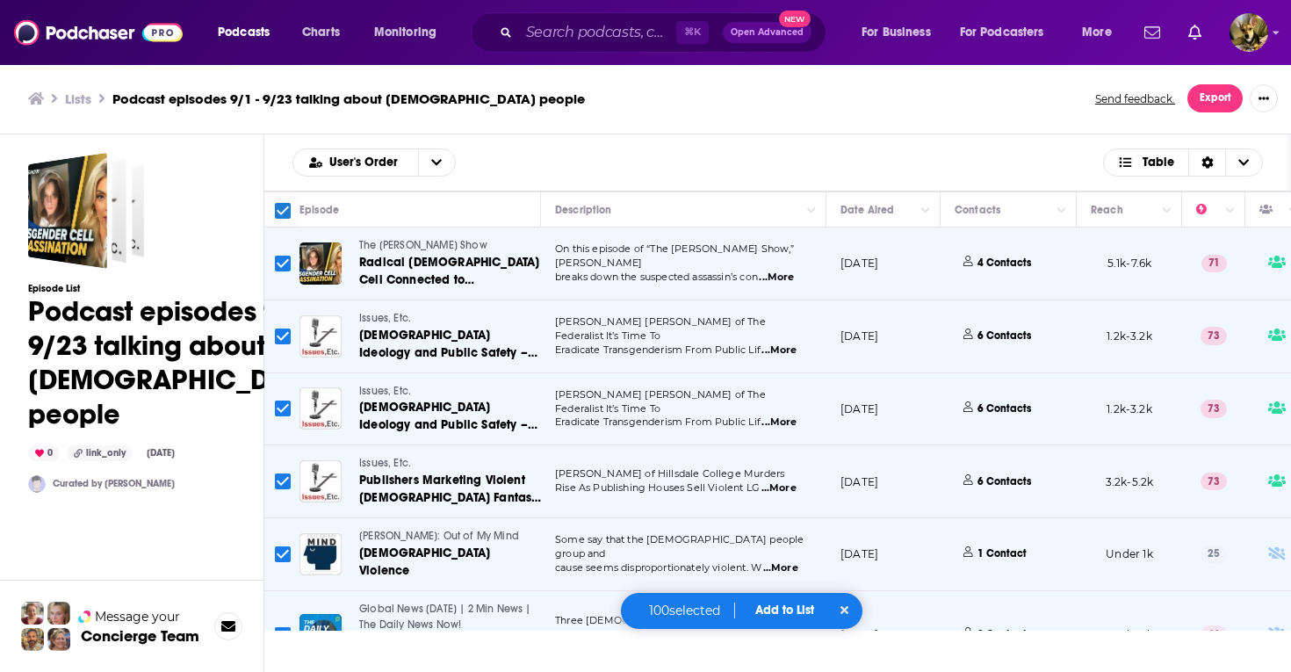
checkbox input "false"
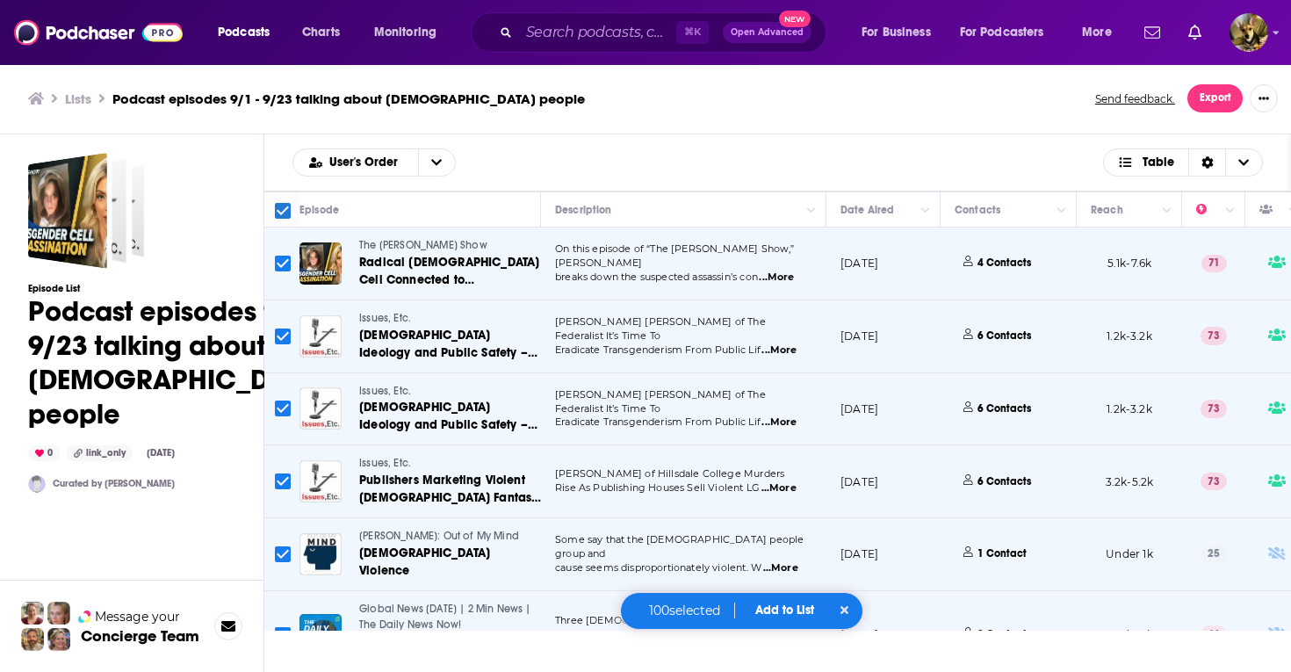
checkbox input "false"
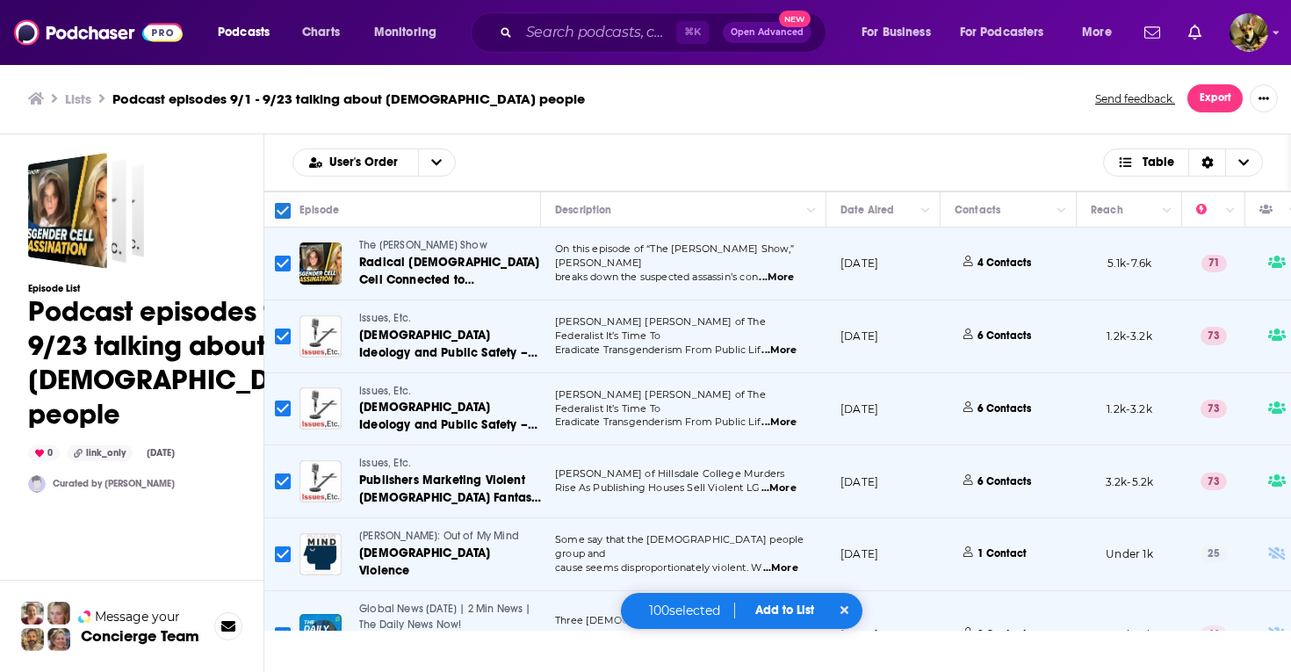
checkbox input "false"
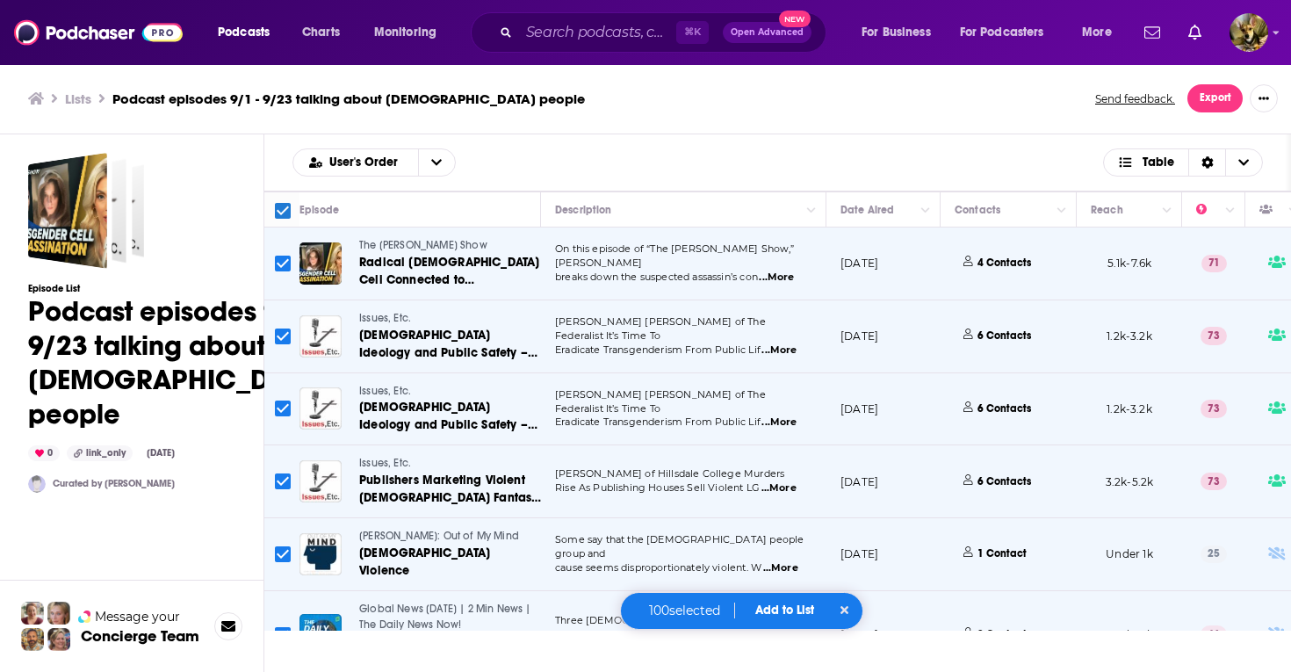
checkbox input "false"
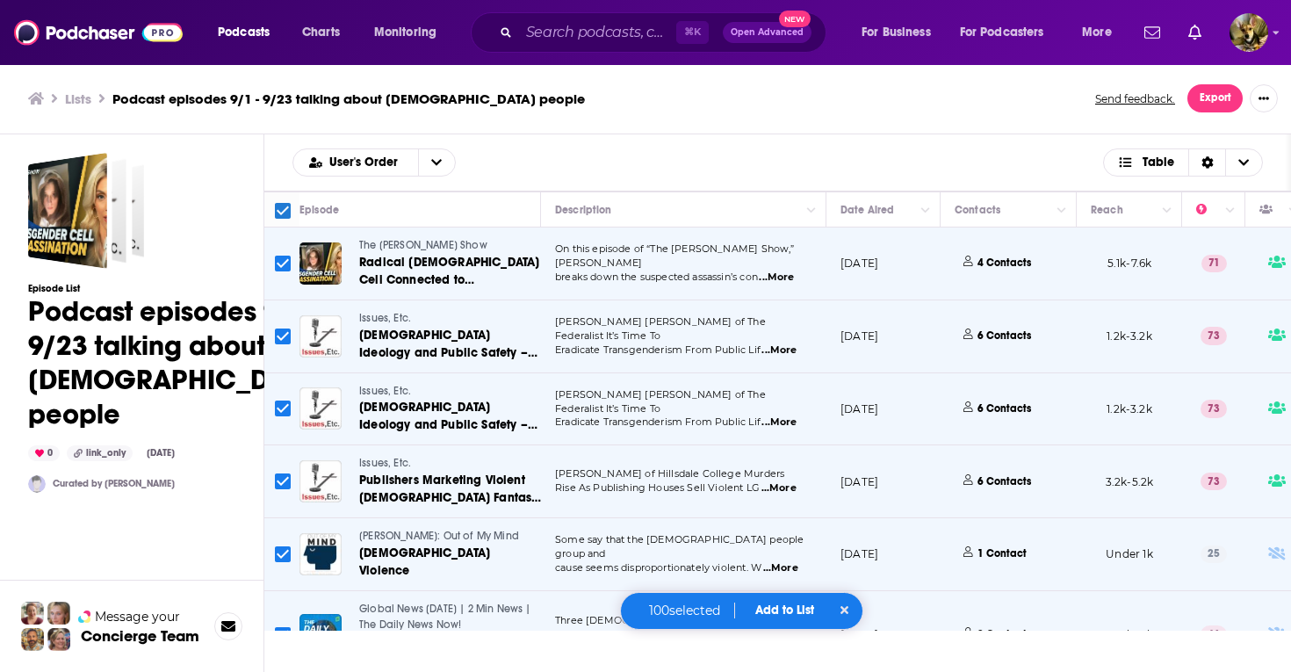
checkbox input "false"
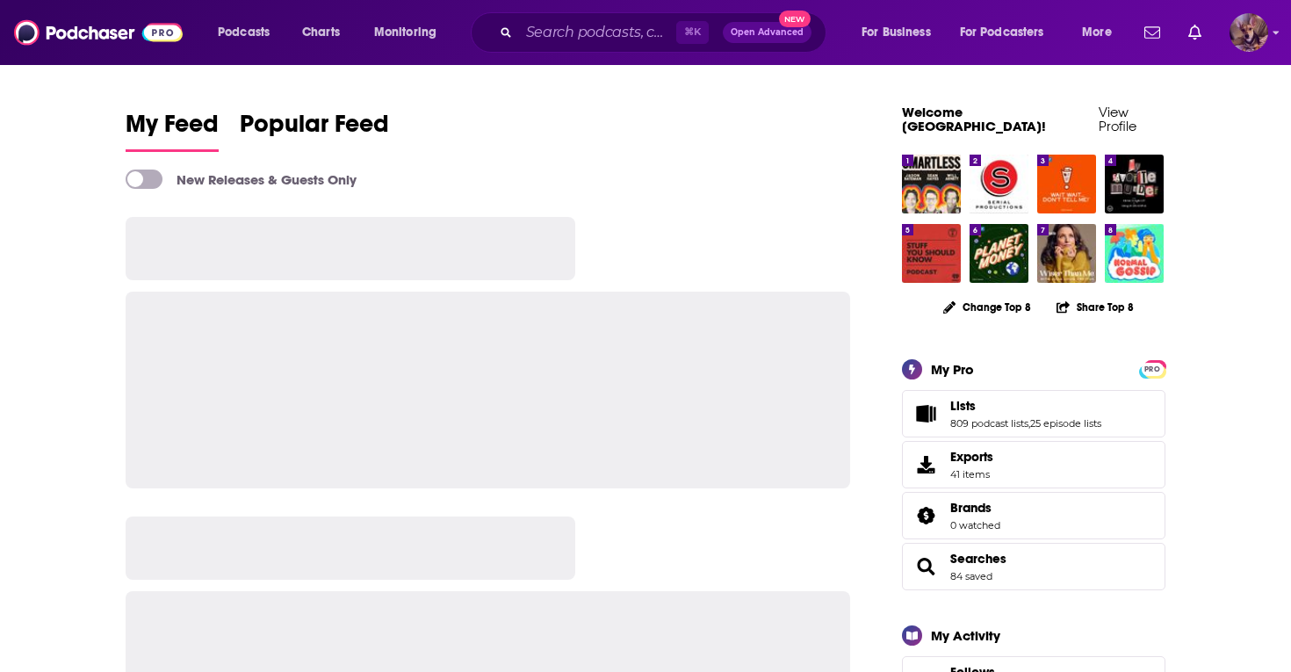
click at [1255, 34] on img "Logged in as SydneyDemo" at bounding box center [1249, 32] width 39 height 39
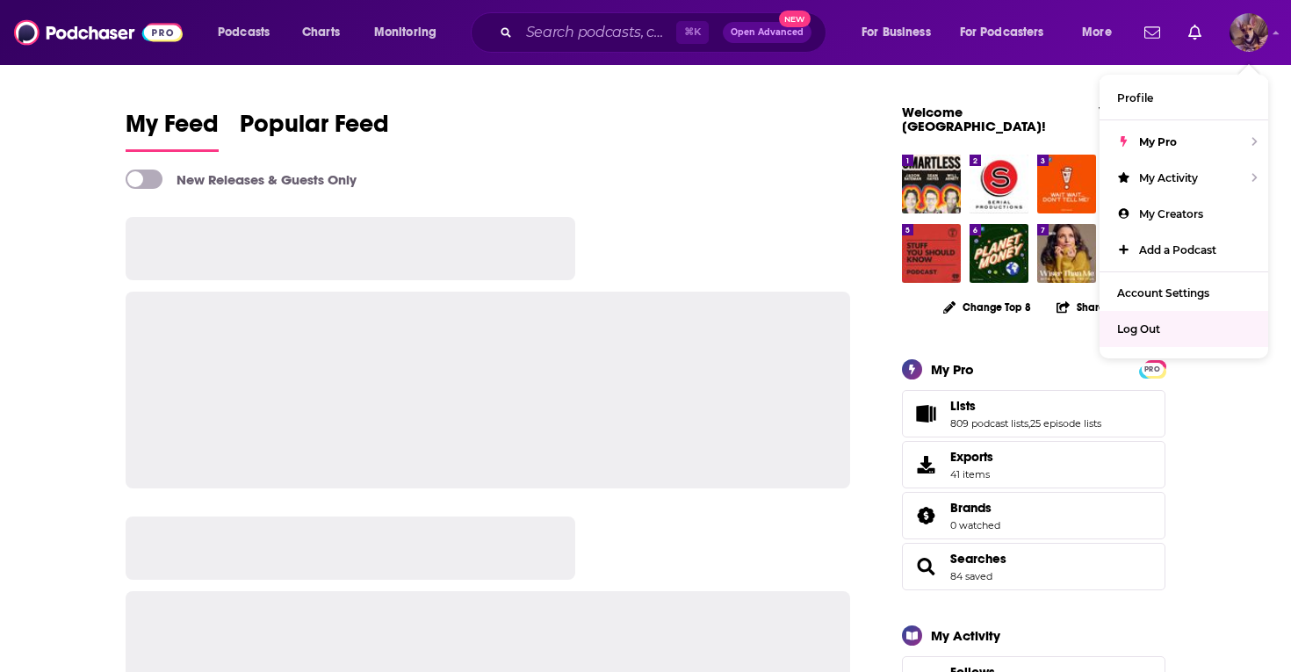
click at [1178, 326] on div "Log Out" at bounding box center [1184, 329] width 169 height 36
